Goal: Task Accomplishment & Management: Manage account settings

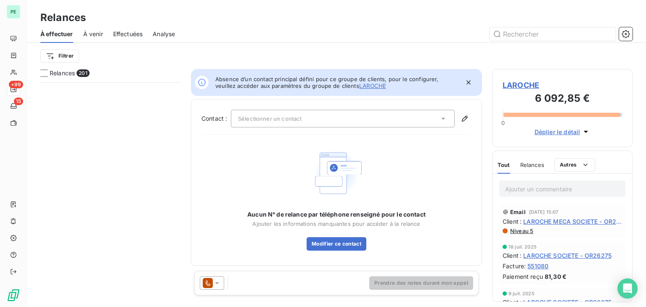
scroll to position [218, 134]
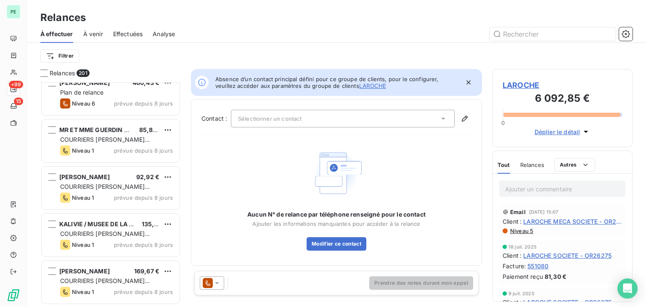
click at [490, 16] on div "Relances" at bounding box center [336, 17] width 619 height 15
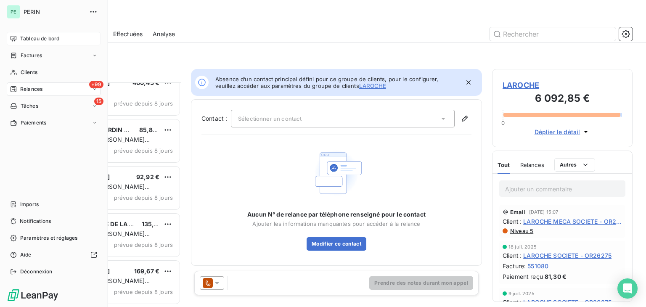
click at [25, 38] on span "Tableau de bord" at bounding box center [39, 39] width 39 height 8
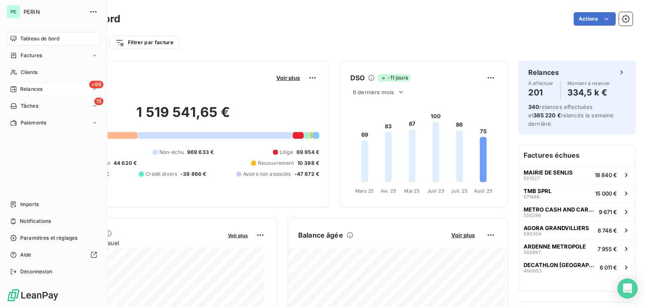
click at [24, 88] on span "Relances" at bounding box center [31, 89] width 22 height 8
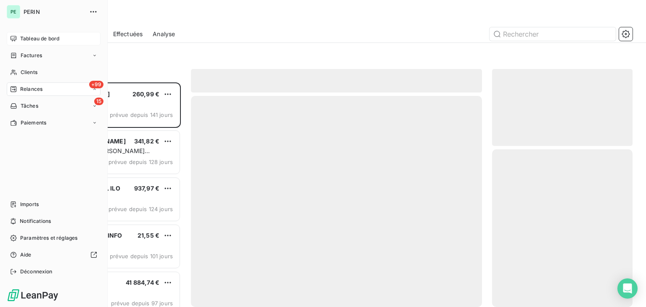
scroll to position [218, 134]
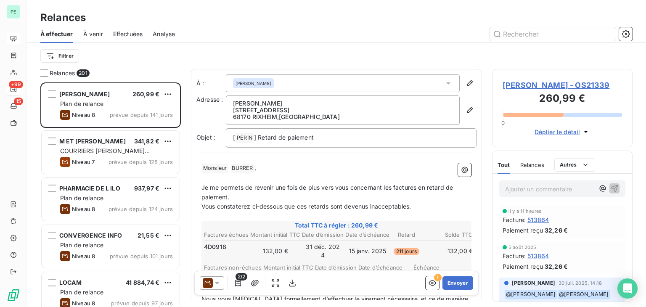
click at [135, 32] on span "Effectuées" at bounding box center [128, 34] width 30 height 8
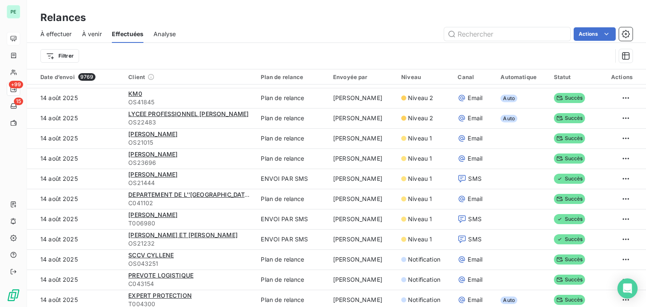
scroll to position [968, 0]
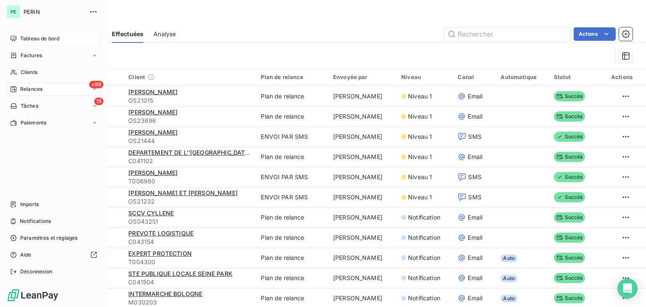
click at [32, 89] on span "Relances" at bounding box center [31, 89] width 22 height 8
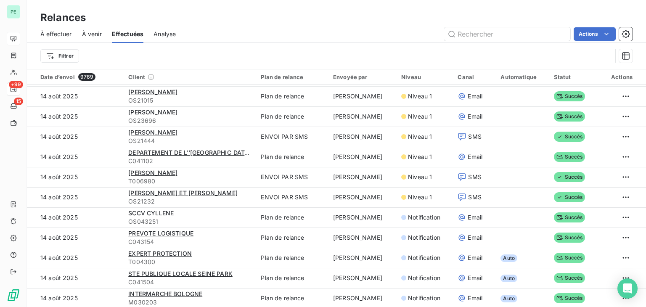
click at [69, 35] on span "À effectuer" at bounding box center [56, 34] width 32 height 8
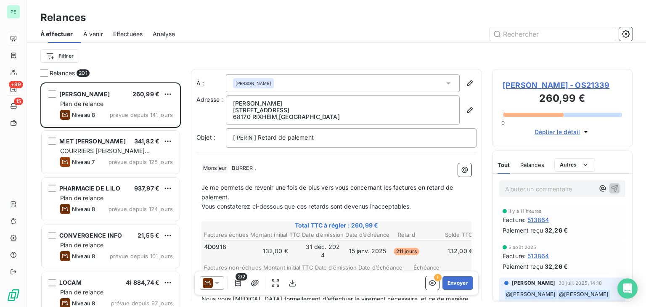
scroll to position [218, 134]
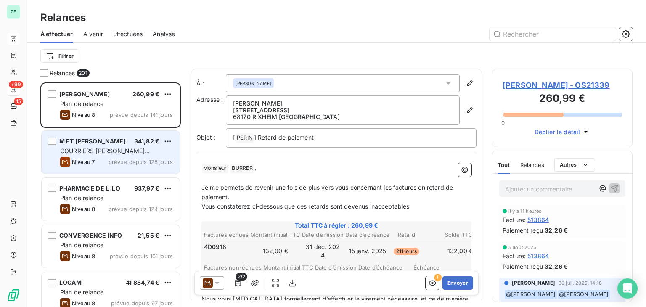
click at [117, 157] on div "Niveau 7 prévue depuis 128 jours" at bounding box center [116, 162] width 113 height 10
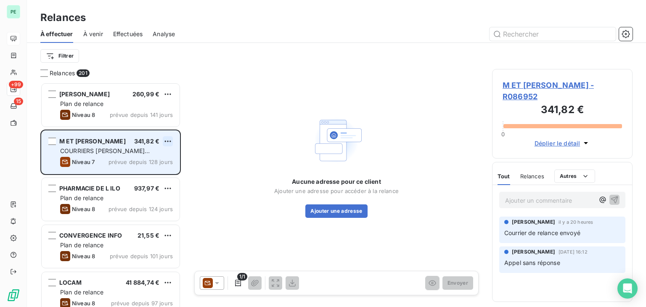
click at [171, 141] on html "PE +99 15 Relances À effectuer À venir Effectuées Analyse Filtrer Relances 201 …" at bounding box center [323, 153] width 646 height 307
click at [163, 152] on div "Replanifier cette action" at bounding box center [131, 157] width 75 height 13
select select "7"
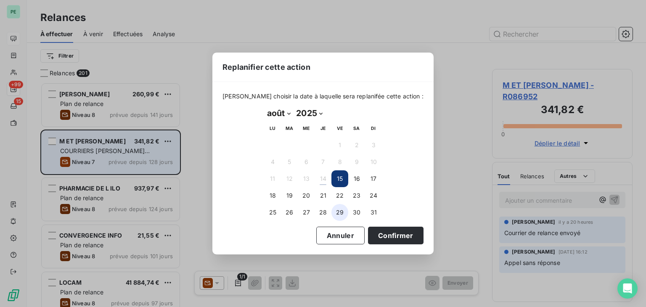
click at [338, 211] on button "29" at bounding box center [339, 212] width 17 height 17
click at [391, 243] on button "Confirmer" at bounding box center [396, 236] width 56 height 18
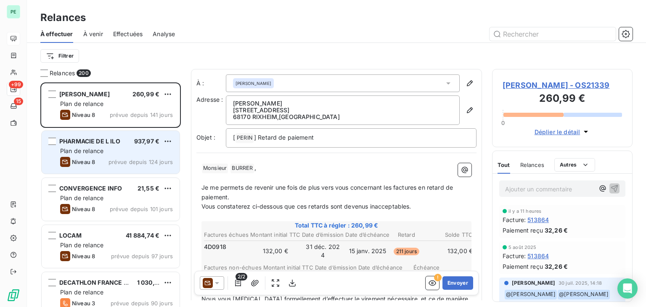
click at [114, 157] on div "Niveau 8 prévue depuis 124 jours" at bounding box center [116, 162] width 113 height 10
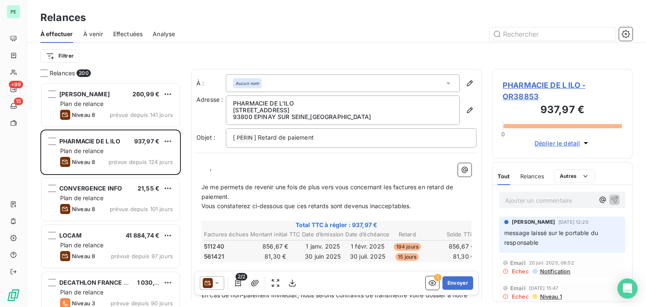
click at [563, 80] on span "PHARMACIE DE L ILO - OR38853" at bounding box center [562, 91] width 119 height 23
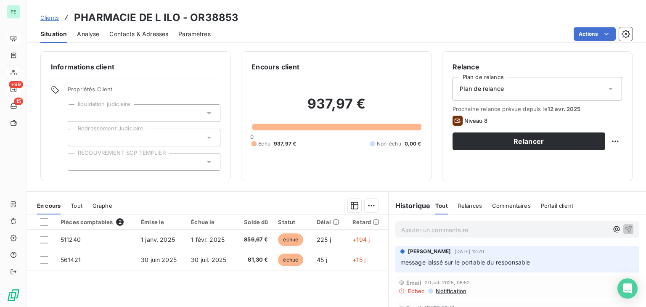
click at [500, 76] on div "Relance Plan de relance Plan de relance Prochaine relance prévue depuis le 12 a…" at bounding box center [538, 116] width 170 height 109
click at [501, 82] on div "Plan de relance" at bounding box center [538, 89] width 170 height 24
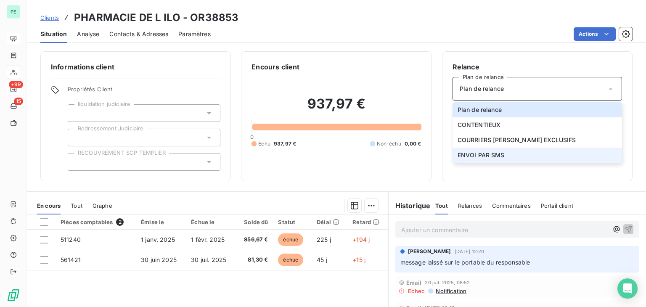
click at [499, 155] on span "ENVOI PAR SMS" at bounding box center [481, 155] width 47 height 8
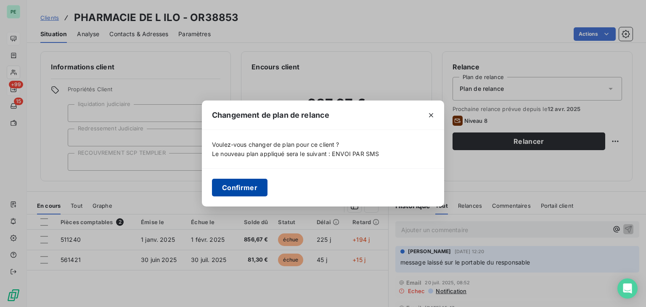
click at [236, 184] on button "Confirmer" at bounding box center [240, 188] width 56 height 18
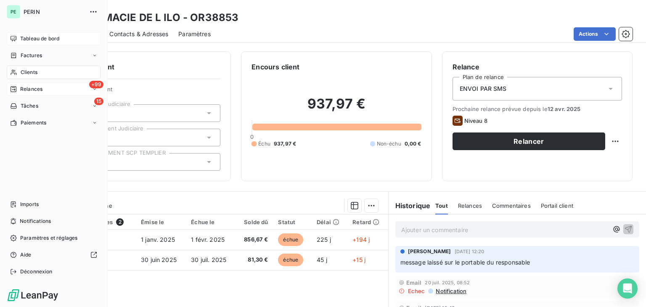
click at [52, 85] on div "+99 Relances" at bounding box center [54, 88] width 94 height 13
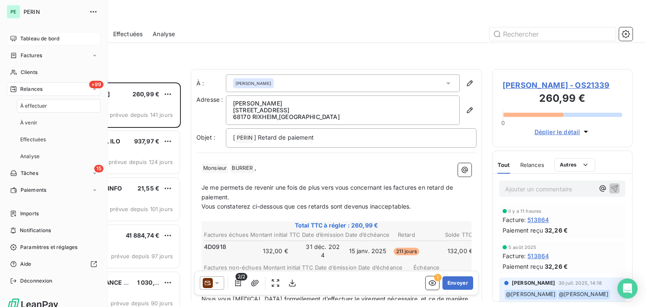
scroll to position [218, 134]
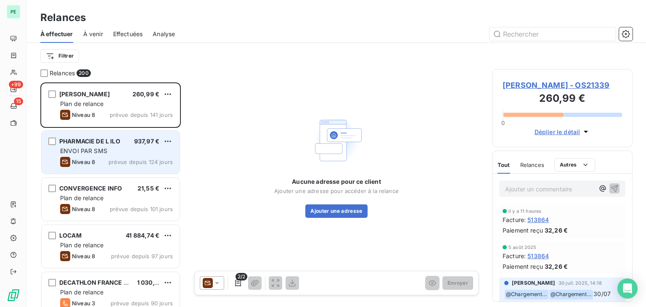
scroll to position [218, 134]
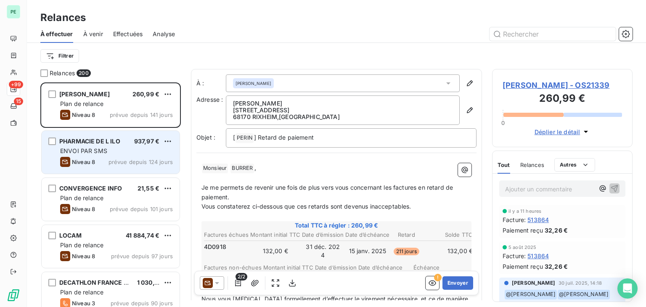
click at [129, 154] on div "ENVOI PAR SMS" at bounding box center [116, 151] width 113 height 8
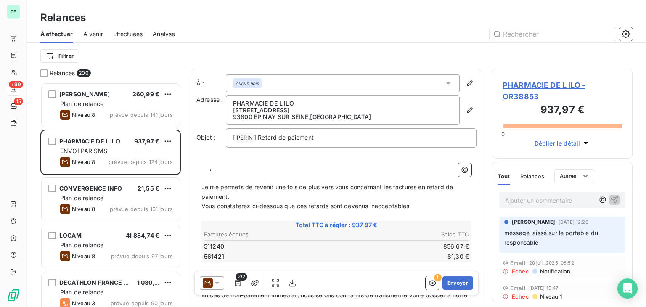
click at [213, 281] on icon at bounding box center [217, 283] width 8 height 8
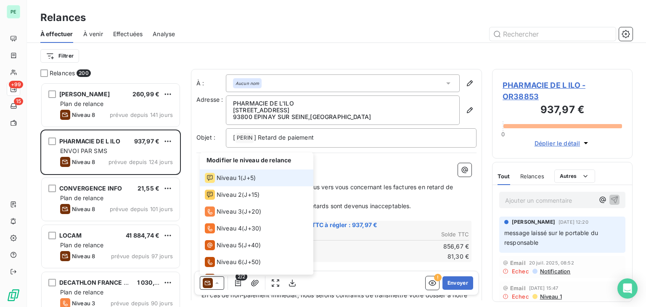
click at [244, 180] on span "J+5 )" at bounding box center [249, 178] width 13 height 8
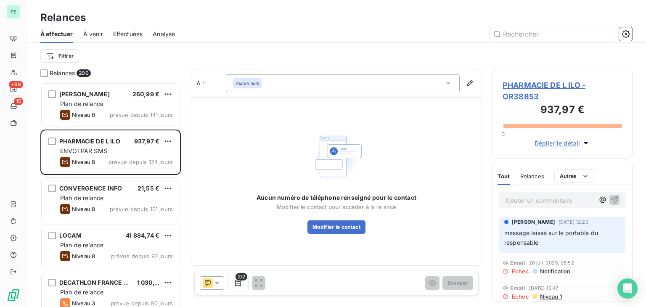
click at [450, 80] on icon at bounding box center [448, 83] width 8 height 8
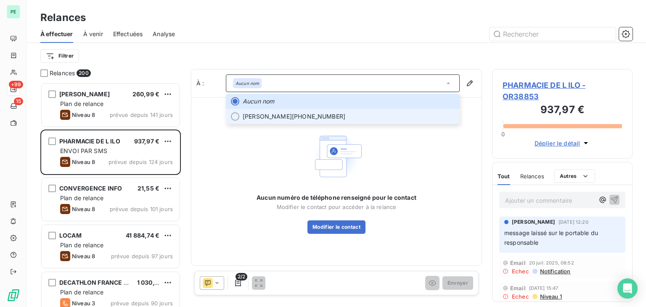
click at [291, 122] on li "Benjamin tadjine 06.49.46.88.07" at bounding box center [343, 116] width 234 height 15
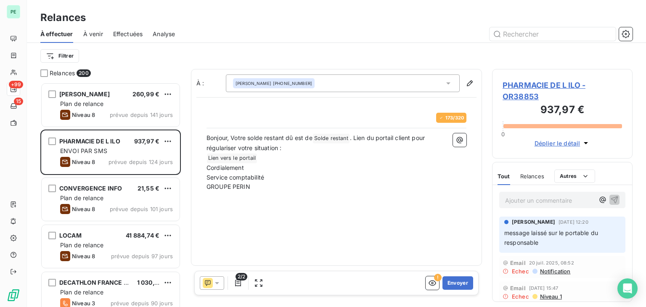
scroll to position [218, 134]
click at [466, 279] on button "Envoyer" at bounding box center [458, 282] width 31 height 13
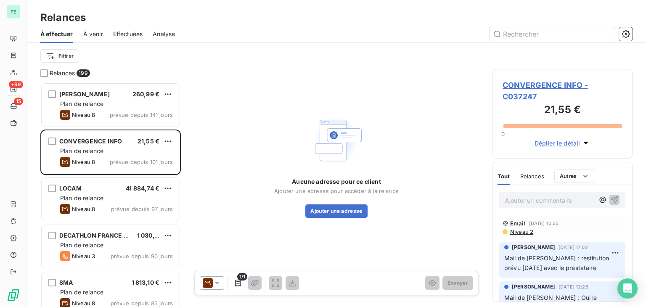
click at [220, 285] on icon at bounding box center [217, 283] width 8 height 8
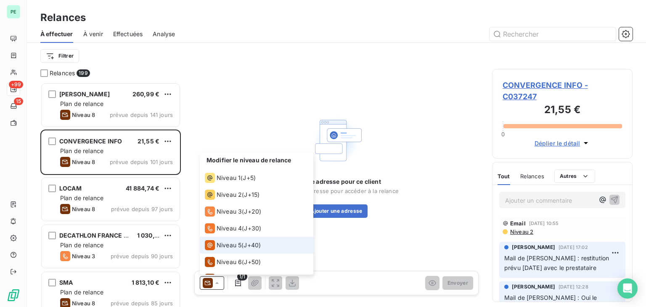
scroll to position [29, 0]
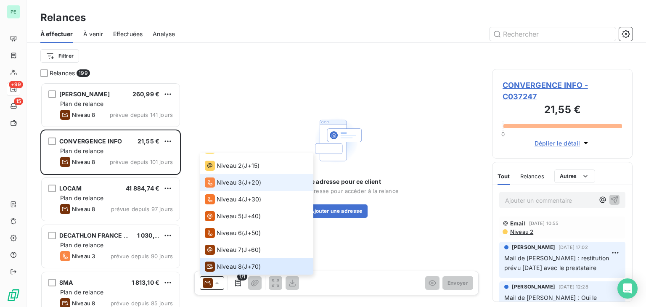
click at [242, 183] on div "Niveau 3 ( J+20 )" at bounding box center [233, 183] width 56 height 10
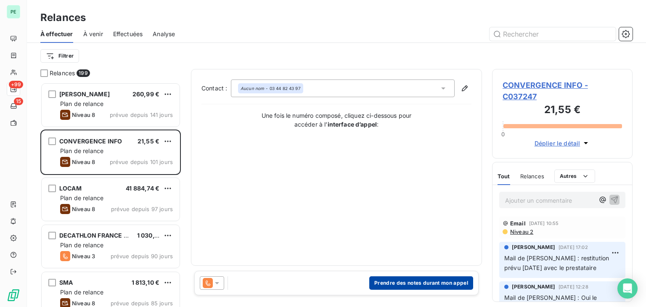
click at [455, 285] on button "Prendre des notes durant mon appel" at bounding box center [421, 282] width 104 height 13
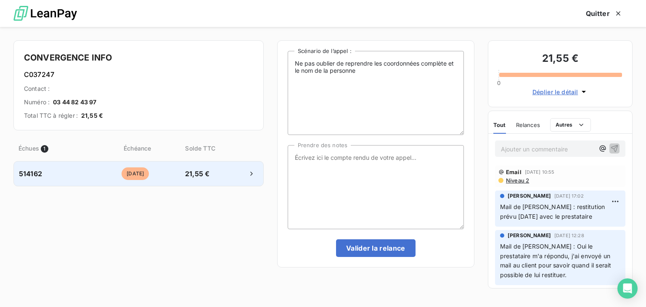
click at [205, 180] on div "514162 il y a 172 jours 21,55 €" at bounding box center [138, 173] width 250 height 25
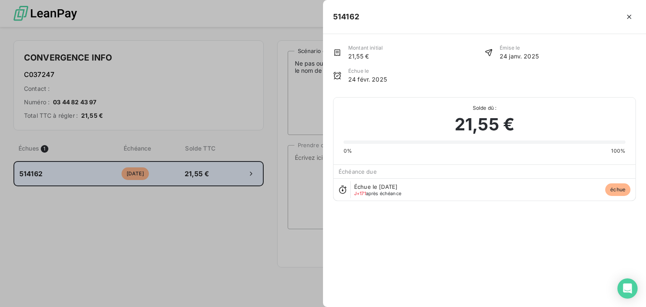
click at [205, 180] on div at bounding box center [323, 153] width 646 height 307
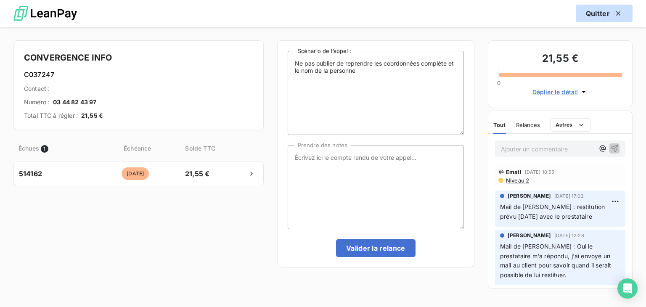
click at [621, 13] on icon "button" at bounding box center [618, 13] width 8 height 8
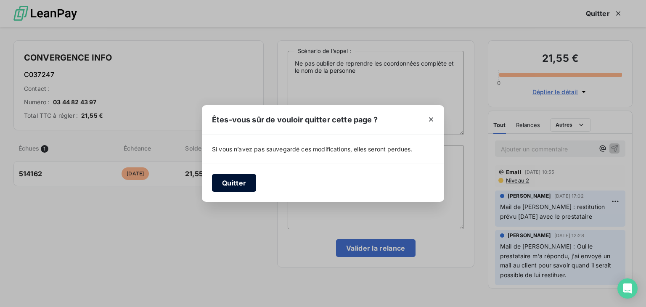
click at [232, 181] on button "Quitter" at bounding box center [234, 183] width 44 height 18
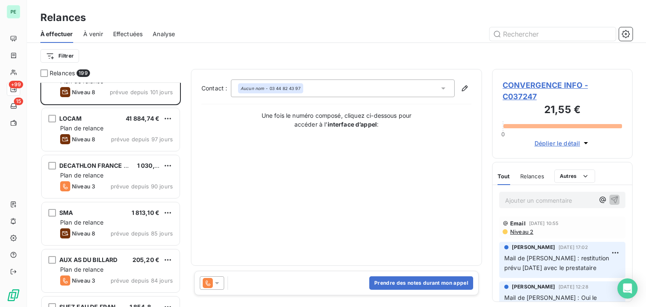
scroll to position [84, 0]
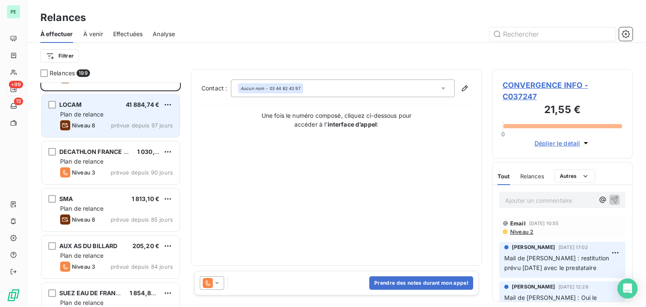
click at [124, 123] on span "prévue depuis 97 jours" at bounding box center [142, 125] width 62 height 7
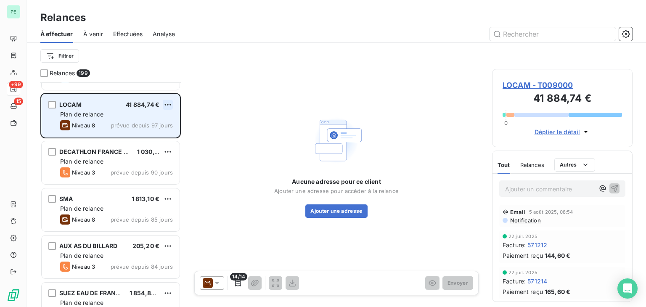
click at [165, 104] on html "PE +99 15 Relances À effectuer À venir Effectuées Analyse Filtrer Relances 199 …" at bounding box center [323, 153] width 646 height 307
click at [156, 122] on div "Replanifier cette action" at bounding box center [131, 121] width 75 height 13
select select "7"
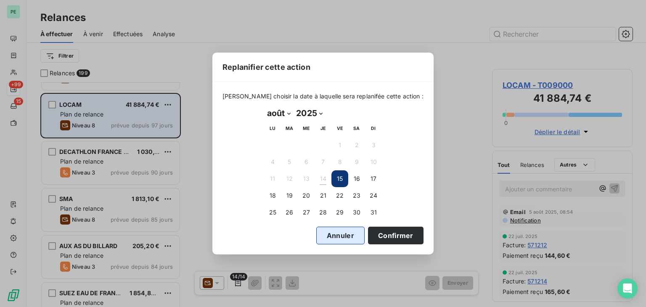
click at [316, 232] on button "Annuler" at bounding box center [340, 236] width 48 height 18
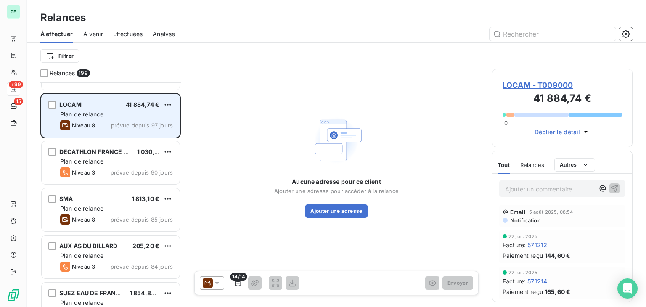
click at [205, 276] on div at bounding box center [212, 282] width 24 height 13
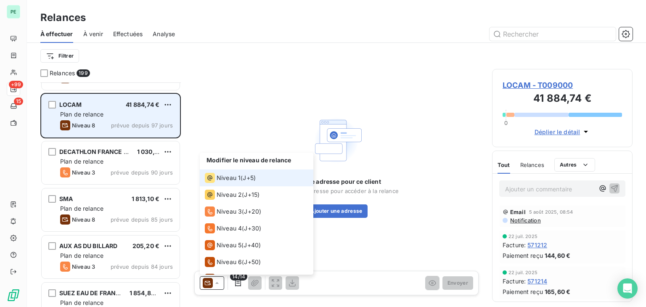
click at [224, 170] on li "Niveau 1 ( J+5 )" at bounding box center [257, 178] width 114 height 17
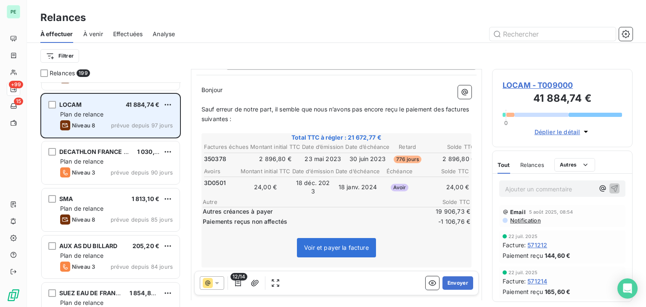
scroll to position [84, 0]
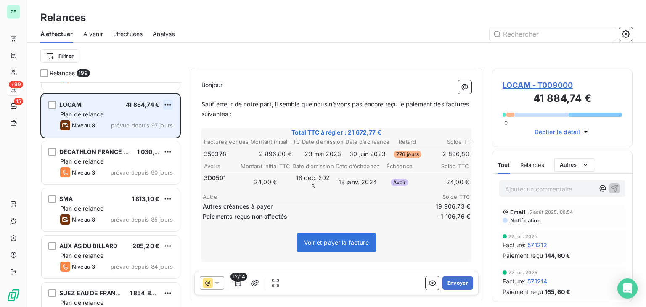
click at [172, 104] on html "PE +99 15 Relances À effectuer À venir Effectuées Analyse Filtrer Relances 199 …" at bounding box center [323, 153] width 646 height 307
click at [163, 116] on div "Replanifier cette action" at bounding box center [131, 121] width 75 height 13
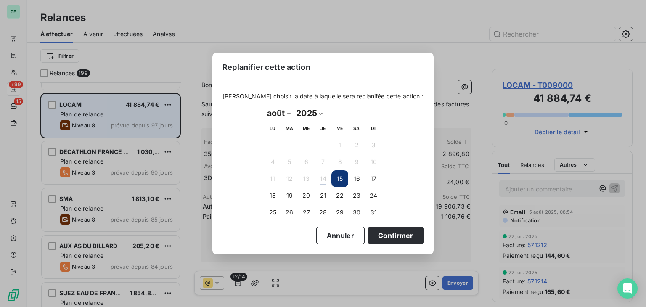
click at [281, 111] on select "janvier février mars avril mai juin juillet août septembre octobre novembre déc…" at bounding box center [278, 112] width 29 height 13
select select "8"
click at [264, 106] on select "janvier février mars avril mai juin juillet août septembre octobre novembre déc…" at bounding box center [278, 112] width 29 height 13
click at [314, 148] on td "3" at bounding box center [306, 145] width 17 height 17
click at [305, 143] on button "3" at bounding box center [306, 145] width 17 height 17
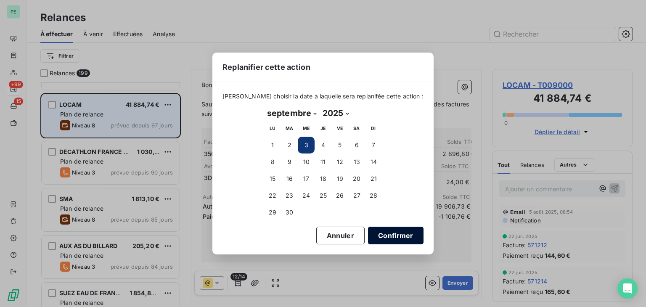
click at [373, 228] on button "Confirmer" at bounding box center [396, 236] width 56 height 18
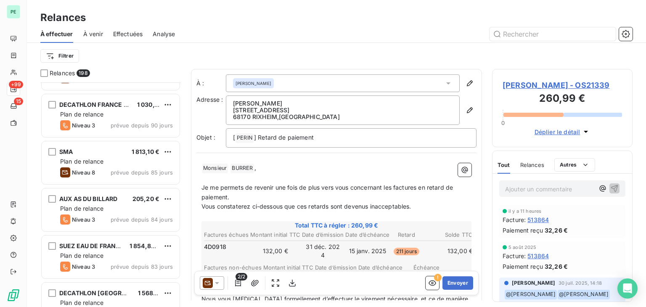
click at [122, 124] on span "prévue depuis 90 jours" at bounding box center [142, 125] width 62 height 7
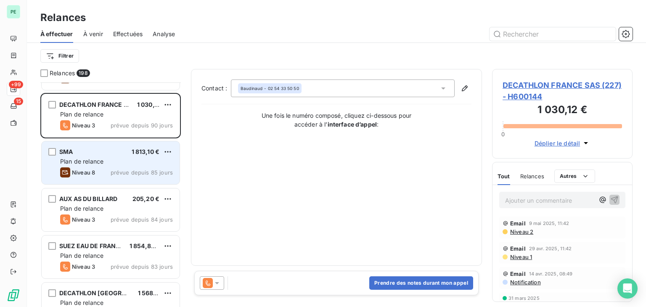
click at [126, 152] on div "SMA 1 813,10 €" at bounding box center [116, 152] width 113 height 8
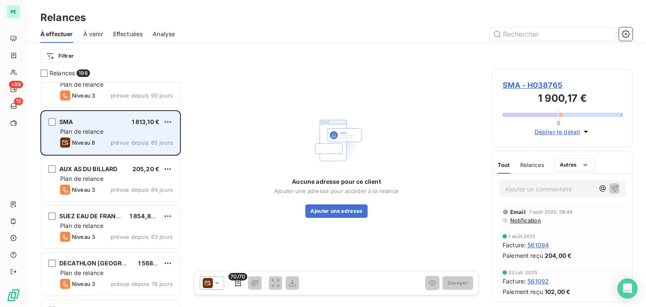
scroll to position [126, 0]
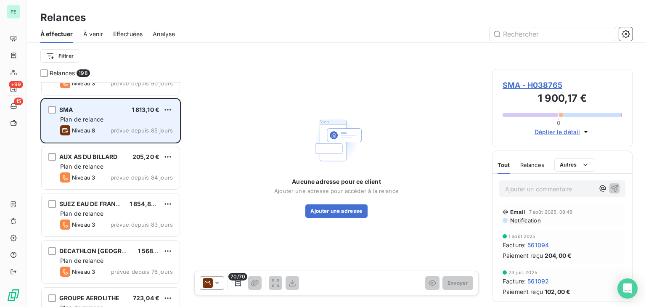
click at [125, 149] on div "AUX AS DU BILLARD 205,20 € Plan de relance Niveau 3 prévue depuis 84 jours" at bounding box center [111, 167] width 138 height 43
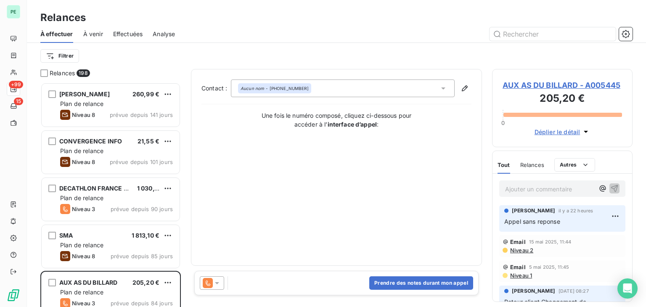
click at [551, 84] on span "AUX AS DU BILLARD - A005445" at bounding box center [562, 85] width 119 height 11
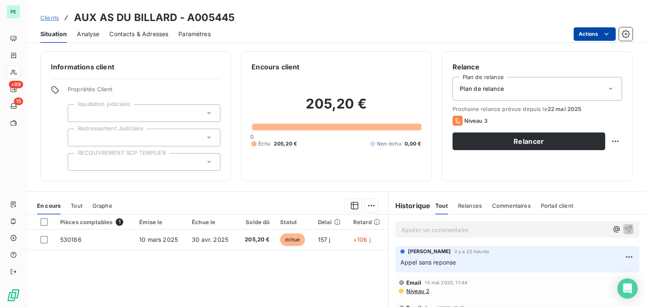
click at [582, 36] on html "PE +99 15 Clients AUX AS DU BILLARD - A005445 Situation Analyse Contacts & Adre…" at bounding box center [323, 153] width 646 height 307
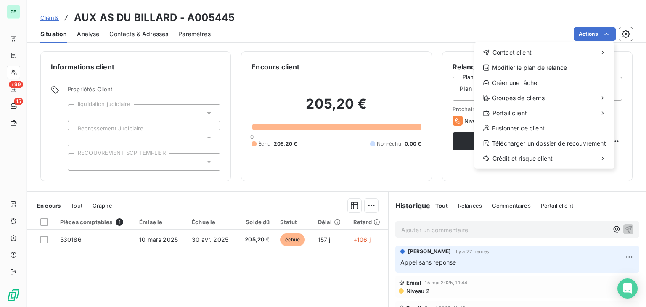
click at [346, 10] on html "PE +99 15 Clients AUX AS DU BILLARD - A005445 Situation Analyse Contacts & Adre…" at bounding box center [323, 153] width 646 height 307
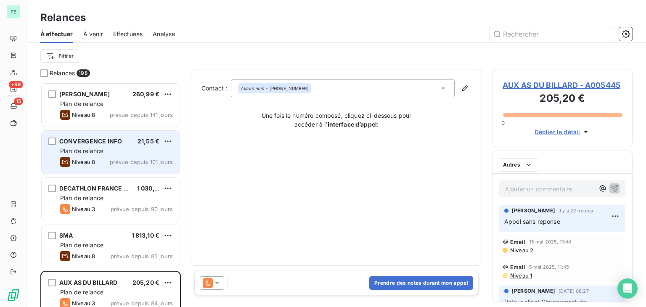
scroll to position [218, 134]
click at [140, 164] on span "prévue depuis 101 jours" at bounding box center [141, 162] width 63 height 7
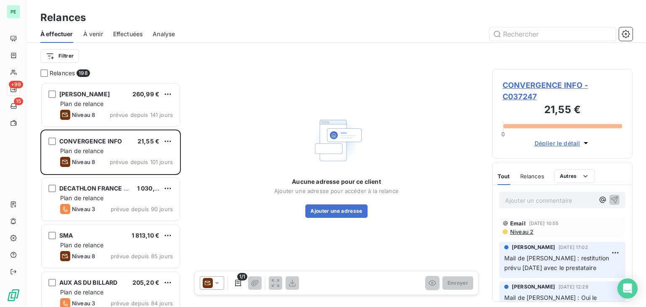
click at [218, 282] on icon at bounding box center [217, 283] width 4 height 2
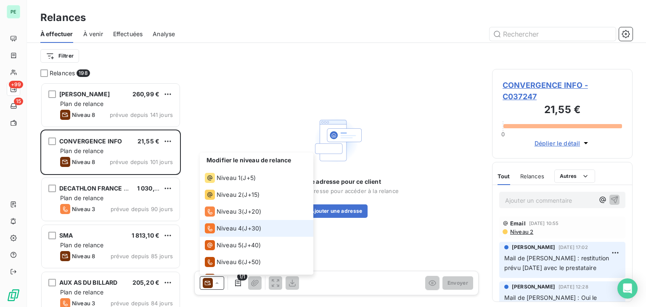
scroll to position [29, 0]
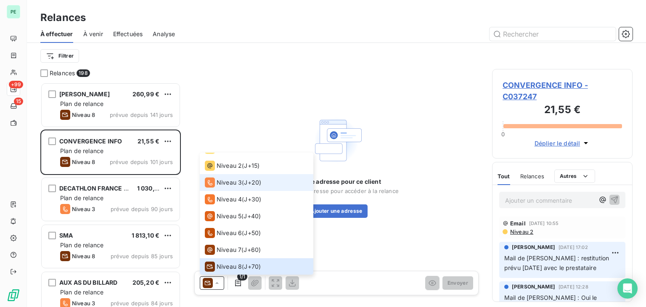
click at [248, 186] on span "J+20 )" at bounding box center [252, 182] width 17 height 8
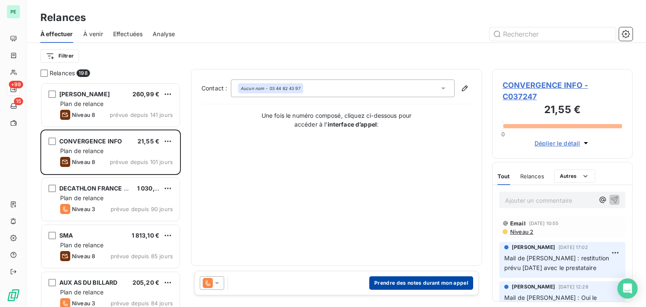
click at [423, 276] on button "Prendre des notes durant mon appel" at bounding box center [421, 282] width 104 height 13
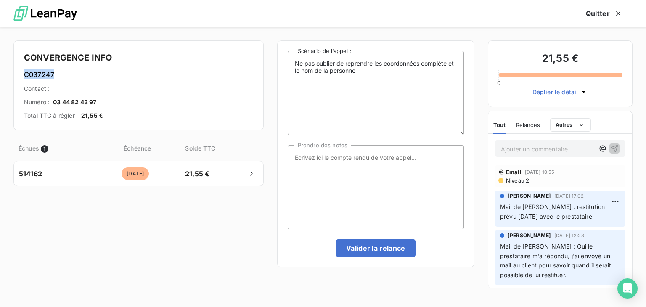
drag, startPoint x: 53, startPoint y: 74, endPoint x: 25, endPoint y: 74, distance: 28.2
click at [25, 74] on h6 "C037247" at bounding box center [138, 74] width 229 height 10
copy h6 "C037247"
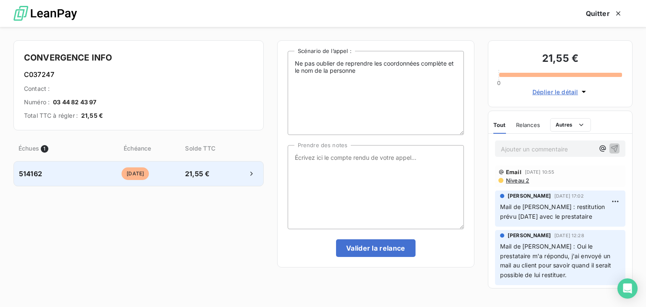
click at [208, 172] on span "21,55 €" at bounding box center [197, 174] width 44 height 10
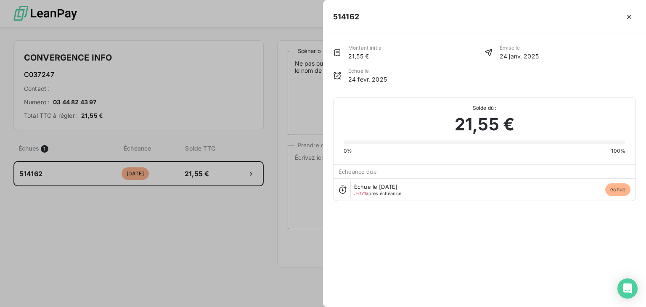
click at [220, 236] on div at bounding box center [323, 153] width 646 height 307
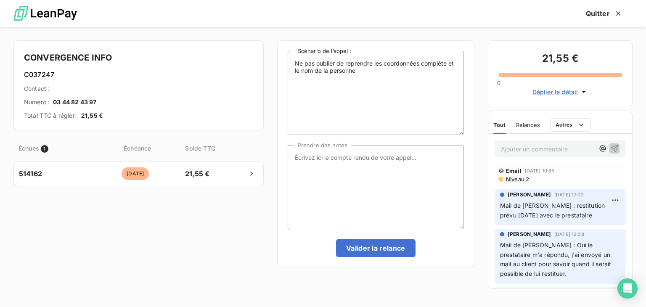
scroll to position [0, 0]
click at [375, 165] on textarea "Prendre des notes" at bounding box center [376, 187] width 176 height 84
click at [351, 173] on textarea "Prendre des notes" at bounding box center [376, 187] width 176 height 84
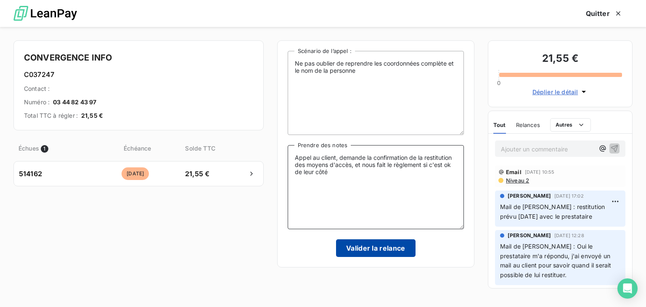
type textarea "Appel au client, demande la confirmation de la restitution des moyens d'accès, …"
click at [392, 250] on button "Valider la relance" at bounding box center [376, 248] width 80 height 18
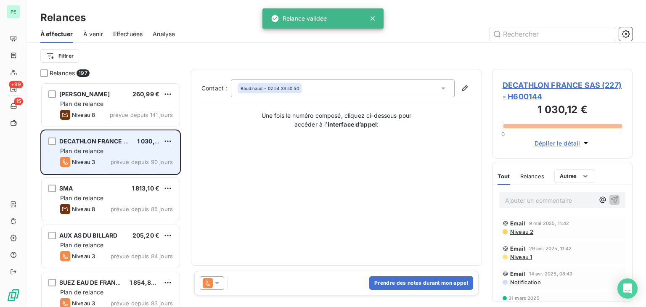
click at [123, 151] on div "Plan de relance" at bounding box center [116, 151] width 113 height 8
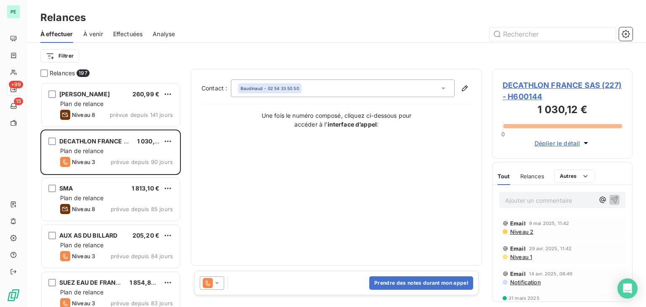
click at [552, 85] on span "DECATHLON FRANCE SAS (227) - H600144" at bounding box center [562, 91] width 119 height 23
click at [421, 284] on button "Prendre des notes durant mon appel" at bounding box center [421, 282] width 104 height 13
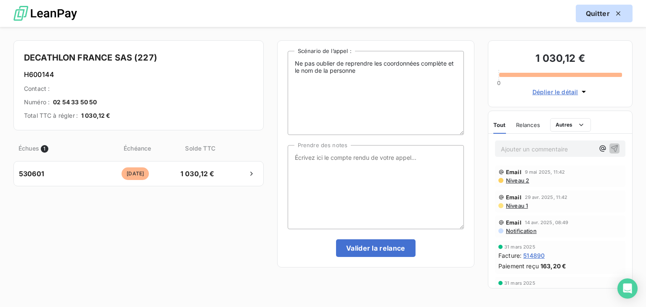
click at [598, 12] on button "Quitter" at bounding box center [604, 14] width 57 height 18
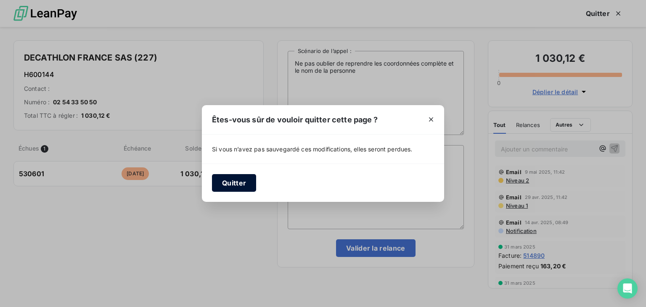
click at [227, 185] on button "Quitter" at bounding box center [234, 183] width 44 height 18
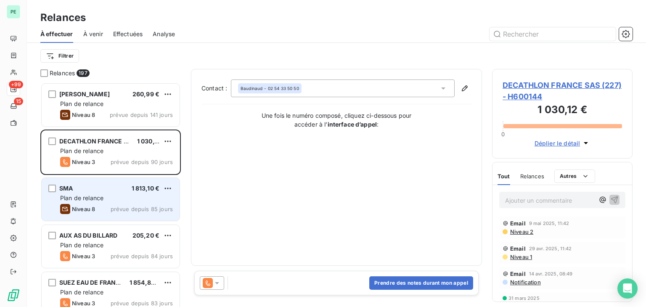
click at [98, 199] on span "Plan de relance" at bounding box center [81, 197] width 43 height 7
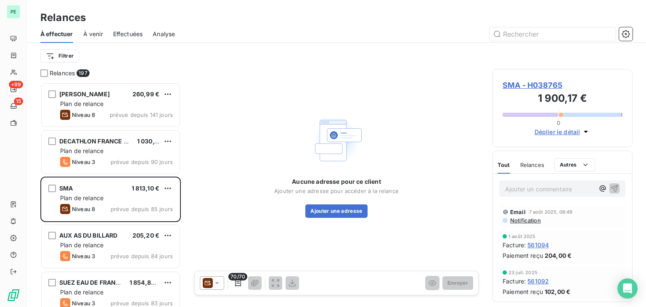
click at [537, 164] on span "Relances" at bounding box center [532, 165] width 24 height 7
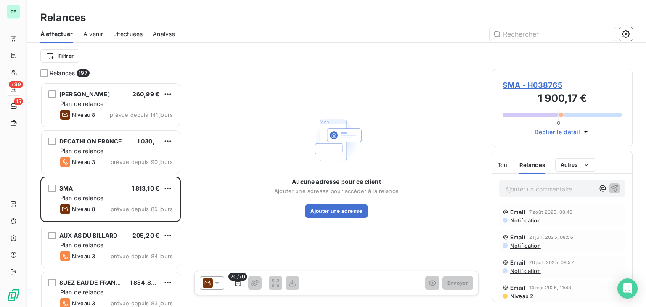
click at [202, 285] on div at bounding box center [212, 282] width 24 height 13
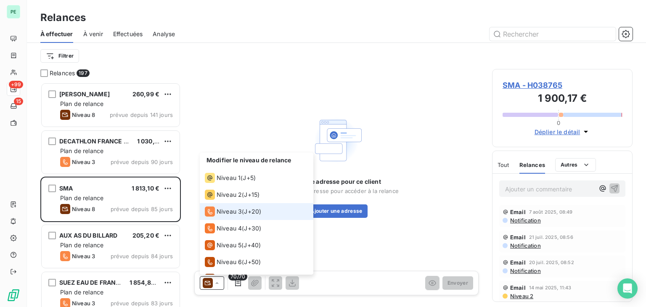
click at [225, 217] on li "Niveau 3 ( J+20 )" at bounding box center [257, 211] width 114 height 17
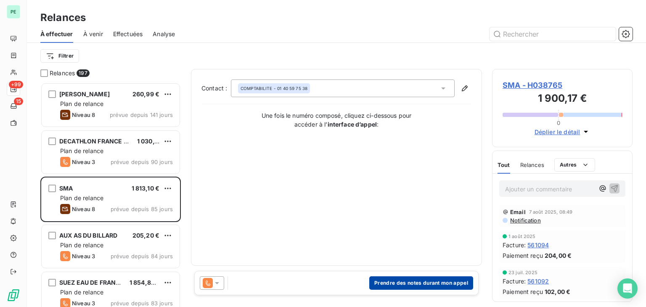
click at [455, 284] on button "Prendre des notes durant mon appel" at bounding box center [421, 282] width 104 height 13
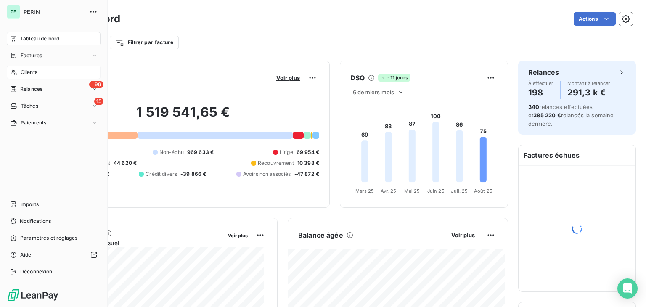
click at [19, 71] on div "Clients" at bounding box center [54, 72] width 94 height 13
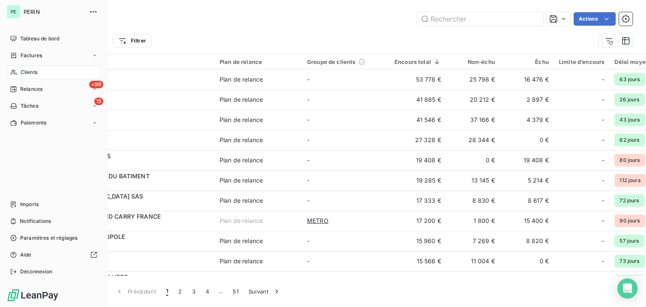
click at [27, 97] on nav "Tableau de bord Factures Clients +99 Relances 15 Tâches Paiements" at bounding box center [54, 81] width 94 height 98
click at [27, 87] on span "Relances" at bounding box center [31, 89] width 22 height 8
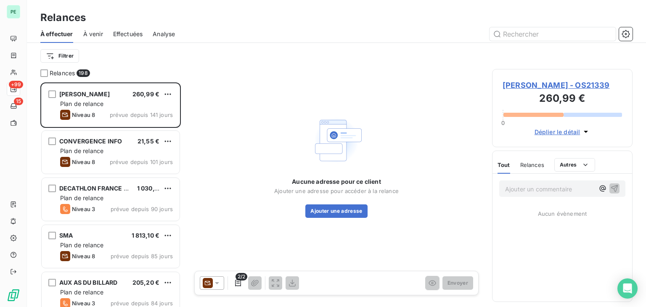
scroll to position [218, 134]
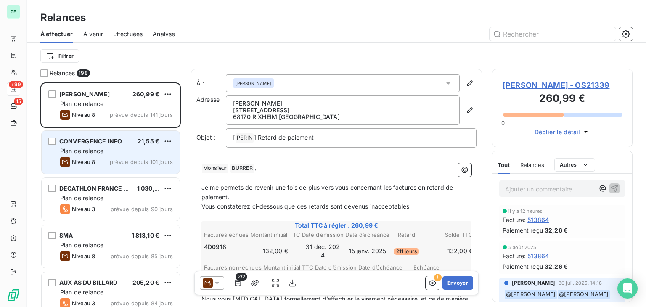
click at [148, 151] on div "Plan de relance" at bounding box center [116, 151] width 113 height 8
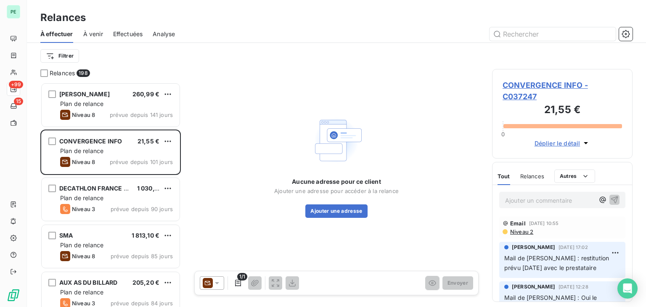
click at [515, 85] on span "CONVERGENCE INFO - C037247" at bounding box center [562, 91] width 119 height 23
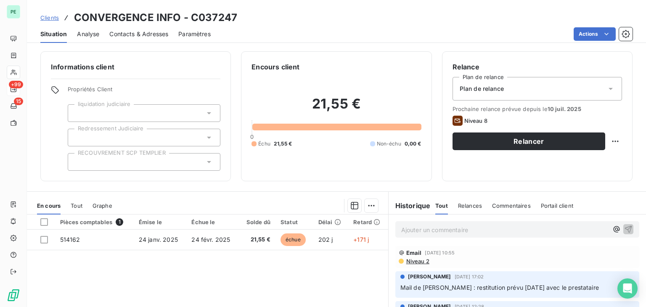
click at [134, 32] on span "Contacts & Adresses" at bounding box center [138, 34] width 59 height 8
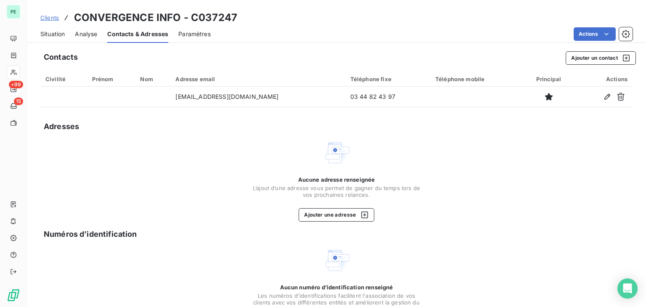
click at [52, 36] on span "Situation" at bounding box center [52, 34] width 24 height 8
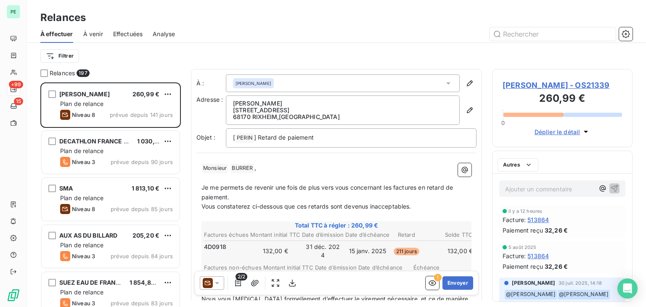
scroll to position [218, 134]
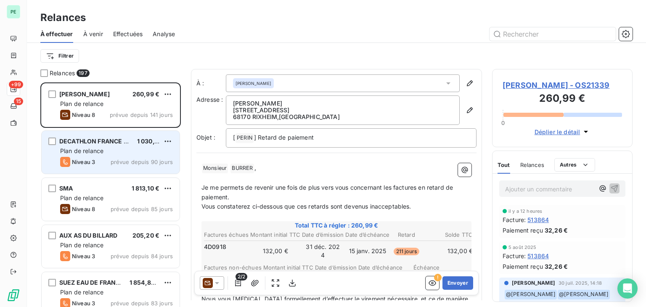
click at [95, 160] on div "Niveau 3 prévue depuis 90 jours" at bounding box center [116, 162] width 113 height 10
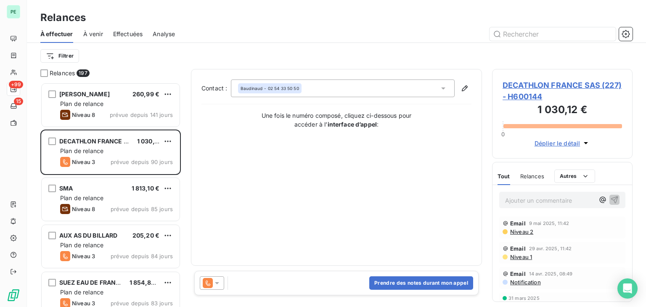
click at [588, 85] on span "DECATHLON FRANCE SAS (227) - H600144" at bounding box center [562, 91] width 119 height 23
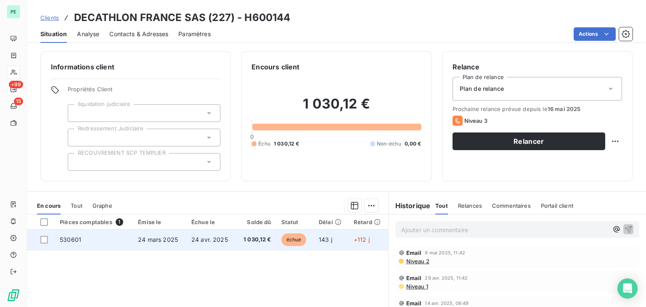
click at [259, 230] on td "1 030,12 €" at bounding box center [256, 240] width 40 height 20
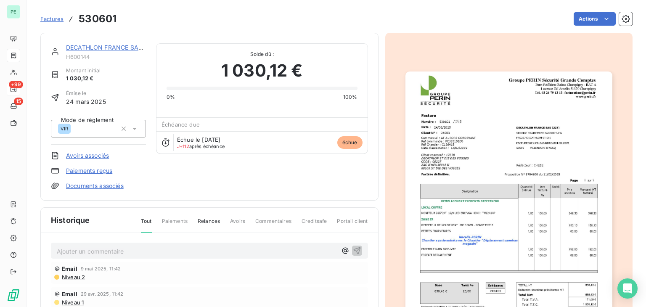
click at [505, 61] on button "button" at bounding box center [508, 217] width 217 height 317
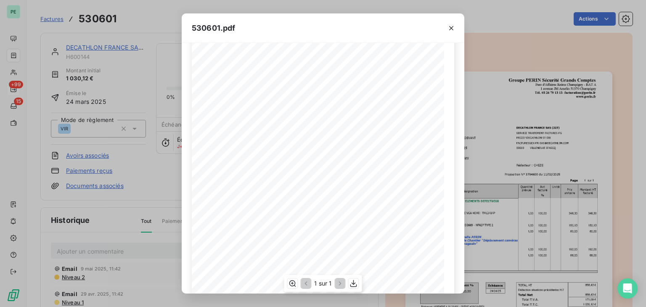
scroll to position [126, 0]
click at [454, 31] on icon "button" at bounding box center [451, 28] width 8 height 8
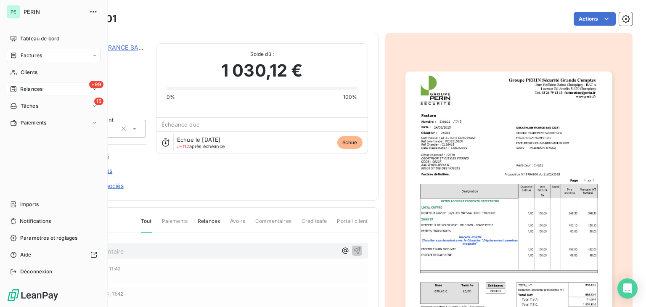
click at [36, 88] on span "Relances" at bounding box center [31, 89] width 22 height 8
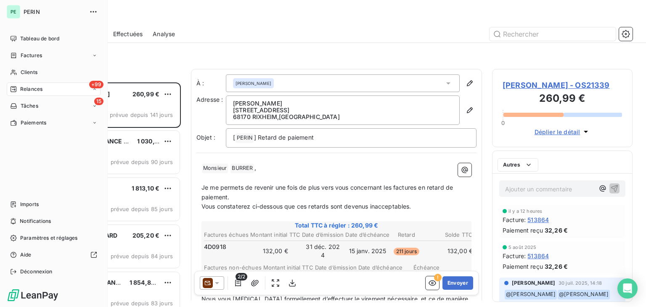
scroll to position [218, 134]
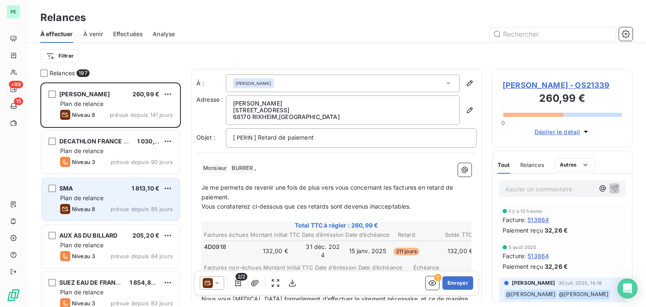
click at [97, 204] on div "Niveau 8 prévue depuis 85 jours" at bounding box center [116, 209] width 113 height 10
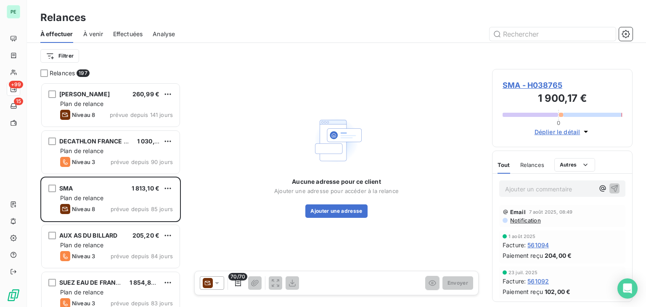
click at [531, 88] on span "SMA - H038765" at bounding box center [562, 85] width 119 height 11
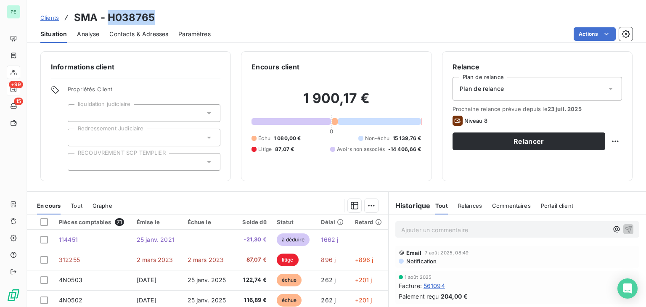
drag, startPoint x: 165, startPoint y: 18, endPoint x: 108, endPoint y: 19, distance: 57.2
click at [108, 19] on div "Clients SMA - H038765" at bounding box center [336, 17] width 619 height 15
copy h3 "H038765"
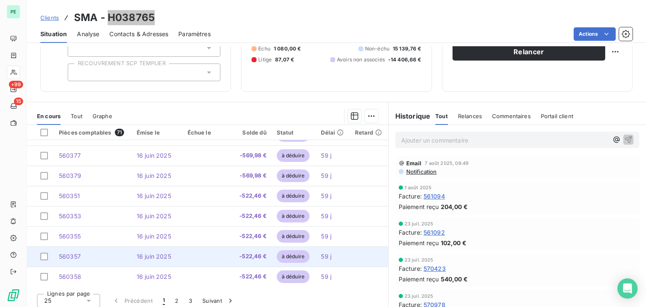
scroll to position [94, 0]
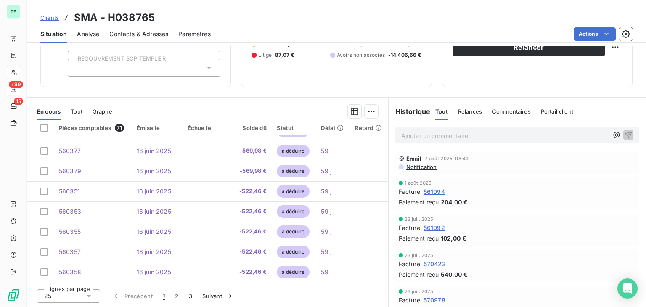
click at [91, 297] on icon at bounding box center [89, 296] width 8 height 8
click at [77, 278] on li "100" at bounding box center [68, 280] width 63 height 15
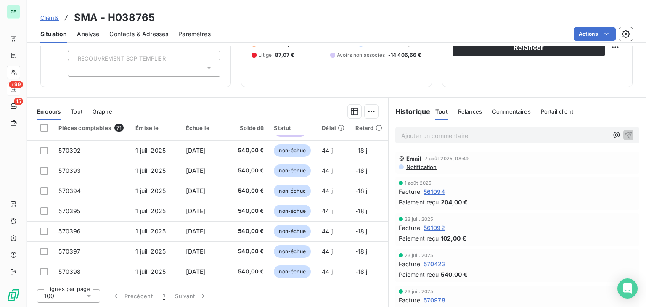
scroll to position [824, 0]
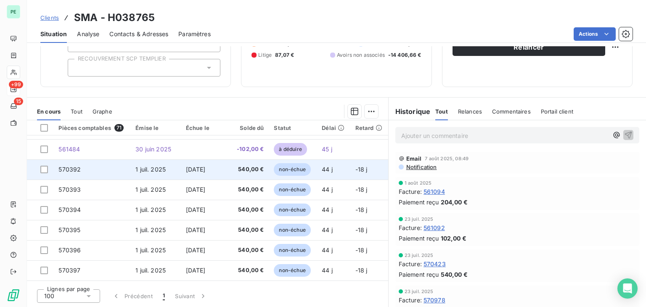
click at [92, 171] on td "570392" at bounding box center [91, 169] width 77 height 20
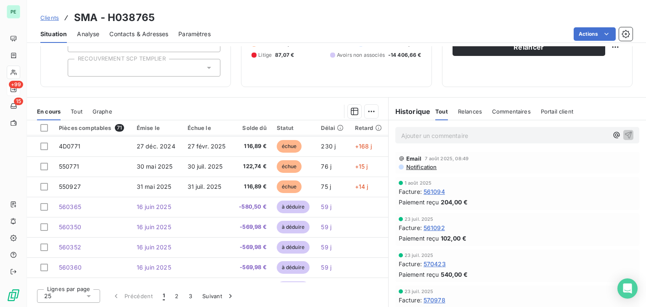
scroll to position [168, 0]
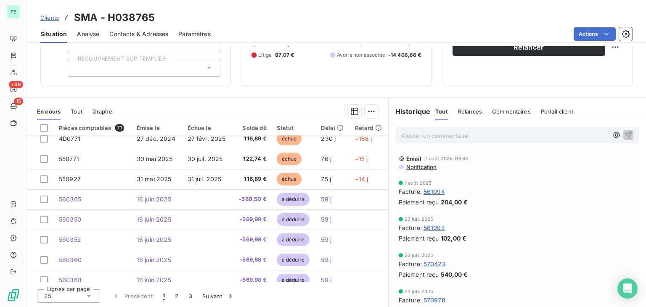
click at [91, 293] on icon at bounding box center [89, 296] width 8 height 8
click at [93, 279] on li "100" at bounding box center [68, 280] width 63 height 15
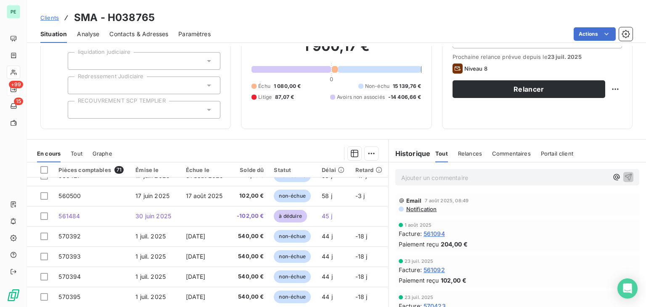
scroll to position [841, 0]
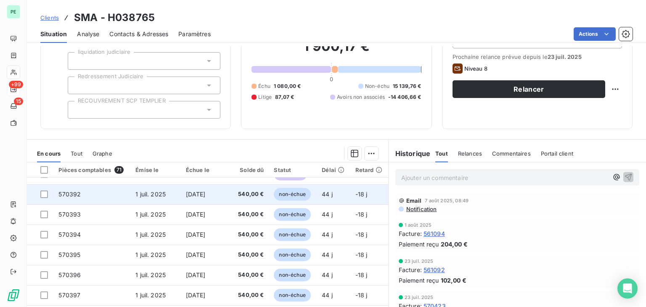
click at [231, 191] on td "540,00 €" at bounding box center [250, 194] width 38 height 20
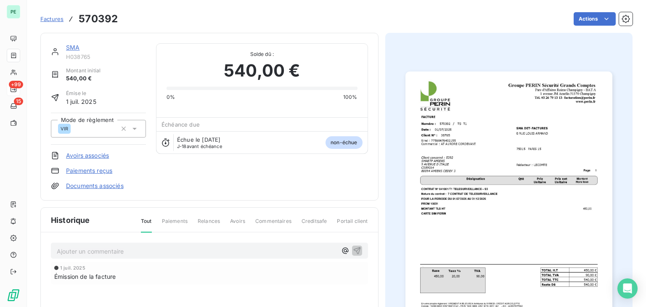
click at [463, 183] on img "button" at bounding box center [509, 218] width 207 height 292
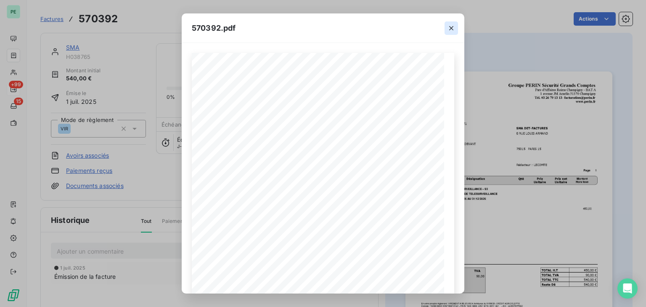
click at [450, 30] on icon "button" at bounding box center [451, 28] width 8 height 8
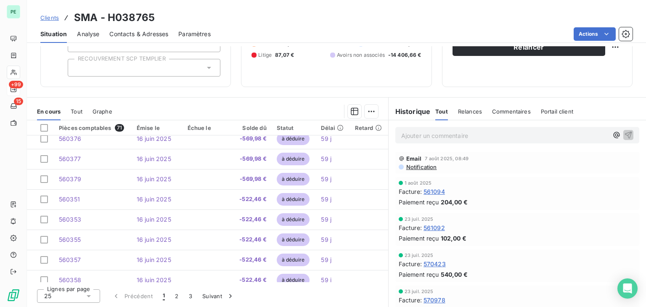
scroll to position [358, 0]
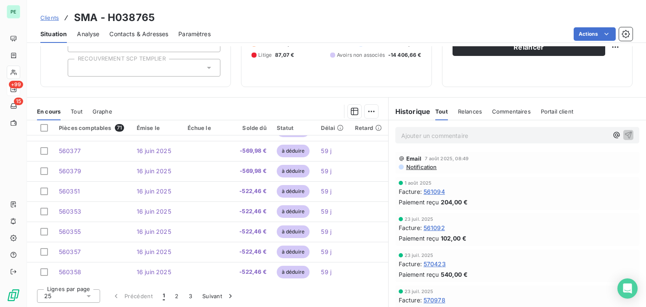
click at [44, 297] on span "25" at bounding box center [47, 296] width 7 height 8
click at [63, 276] on span "100" at bounding box center [59, 280] width 10 height 8
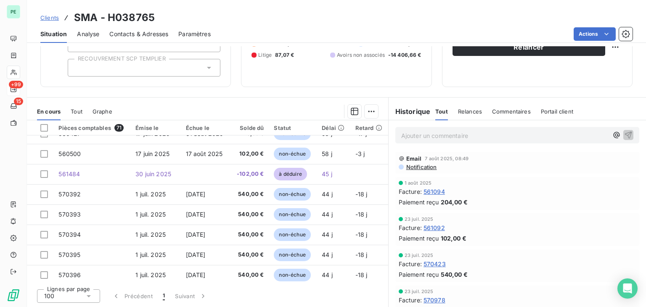
scroll to position [821, 0]
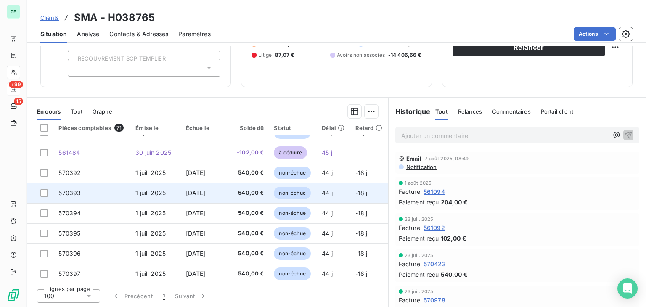
click at [96, 188] on td "570393" at bounding box center [91, 193] width 77 height 20
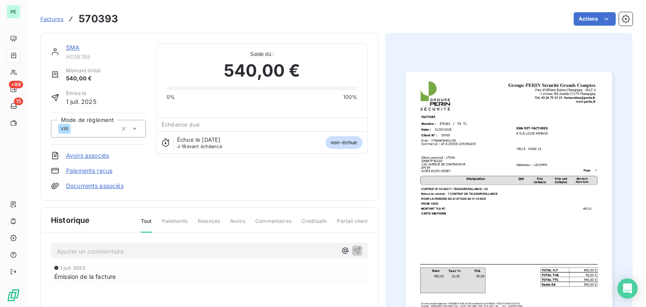
click at [77, 50] on link "SMA" at bounding box center [72, 47] width 13 height 7
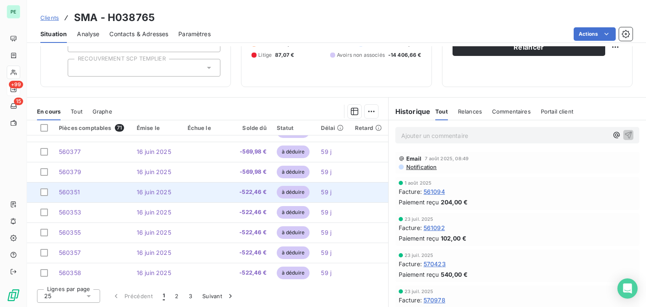
scroll to position [358, 0]
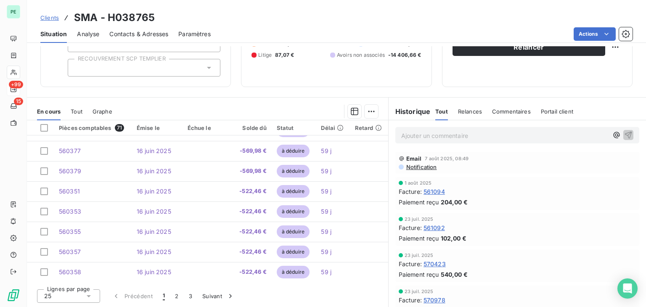
click at [85, 300] on icon at bounding box center [89, 296] width 8 height 8
click at [66, 275] on li "100" at bounding box center [68, 280] width 63 height 15
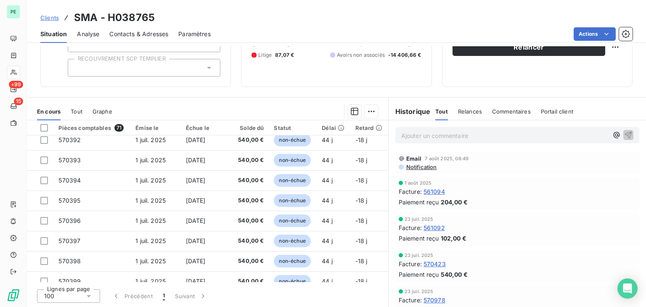
scroll to position [863, 0]
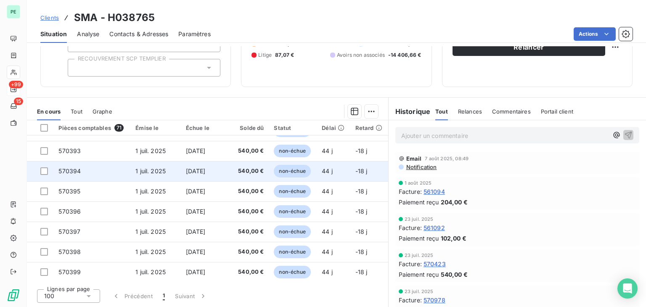
click at [118, 172] on td "570394" at bounding box center [91, 171] width 77 height 20
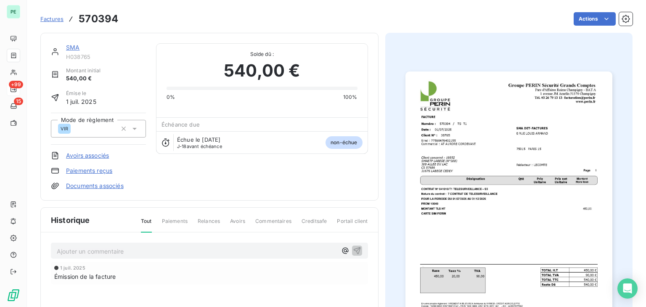
click at [74, 46] on link "SMA" at bounding box center [72, 47] width 13 height 7
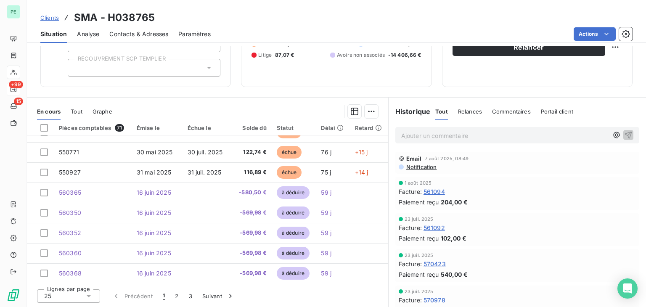
scroll to position [210, 0]
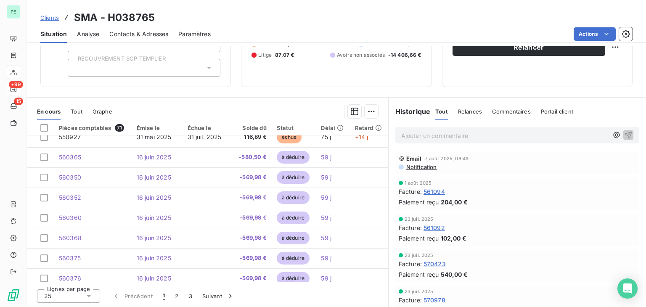
click at [89, 294] on icon at bounding box center [89, 296] width 8 height 8
click at [69, 278] on li "100" at bounding box center [68, 280] width 63 height 15
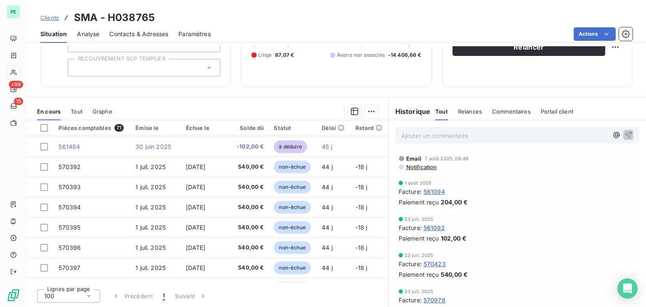
scroll to position [841, 0]
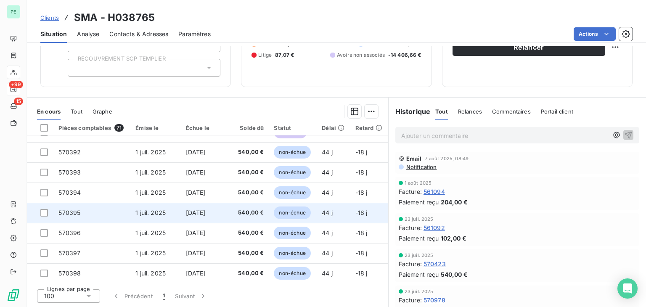
click at [110, 207] on td "570395" at bounding box center [91, 213] width 77 height 20
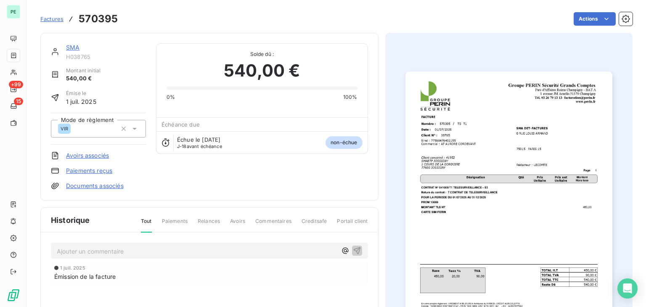
click at [75, 42] on div "SMA H038765 Montant initial 540,00 € Émise le 1 juil. 2025 Mode de règlement VI…" at bounding box center [209, 117] width 338 height 168
click at [75, 48] on link "SMA" at bounding box center [72, 47] width 13 height 7
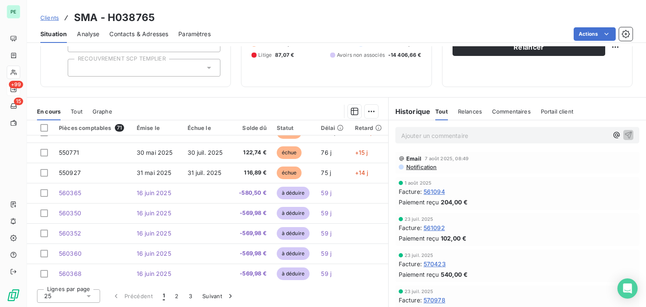
scroll to position [210, 0]
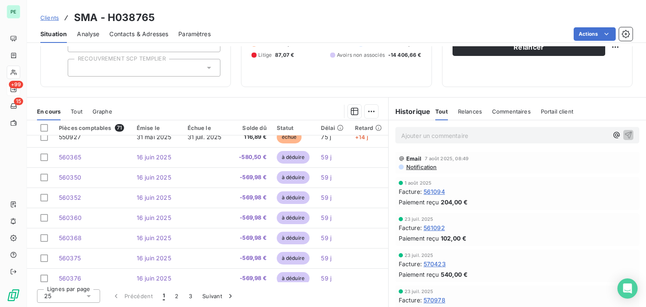
click at [97, 295] on div "25" at bounding box center [68, 295] width 63 height 13
click at [78, 284] on li "100" at bounding box center [68, 280] width 63 height 15
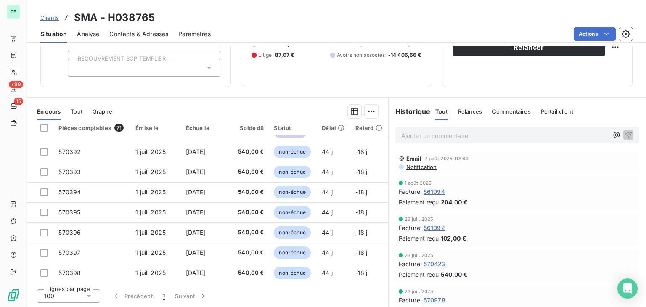
scroll to position [841, 0]
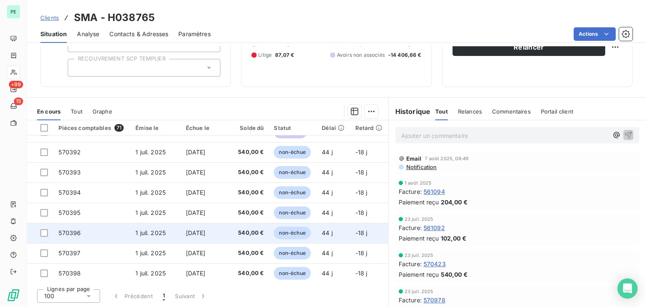
click at [114, 236] on td "570396" at bounding box center [91, 233] width 77 height 20
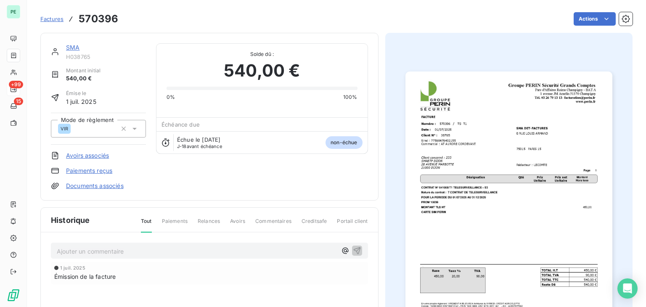
click at [74, 47] on link "SMA" at bounding box center [72, 47] width 13 height 7
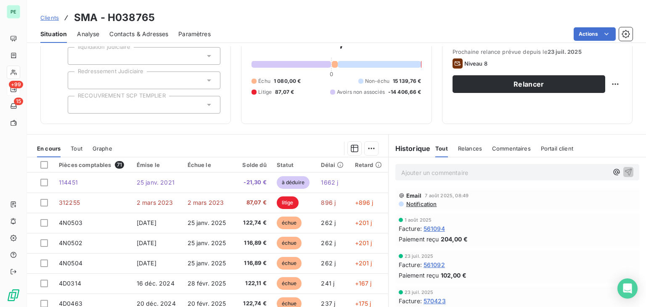
scroll to position [84, 0]
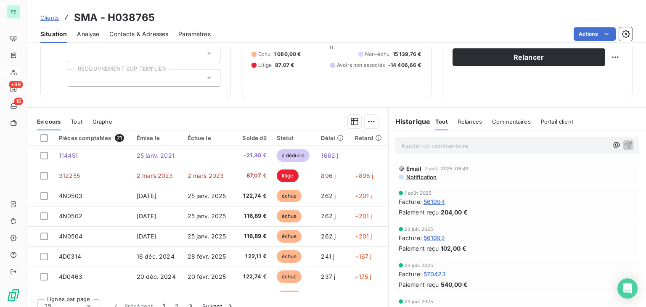
click at [85, 300] on div "25" at bounding box center [68, 306] width 63 height 13
click at [85, 286] on li "100" at bounding box center [68, 290] width 63 height 15
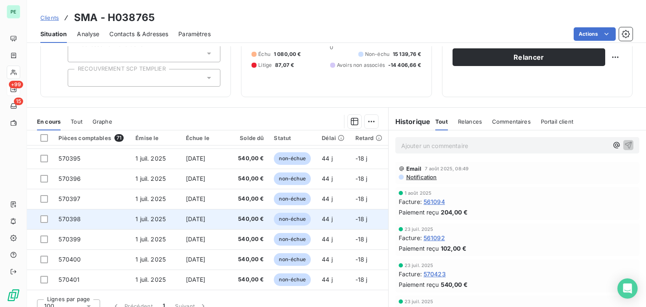
scroll to position [925, 0]
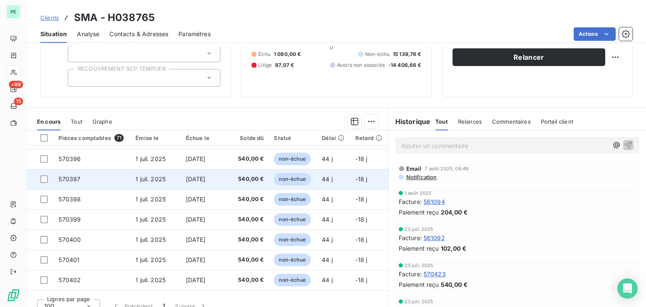
click at [111, 180] on td "570397" at bounding box center [91, 179] width 77 height 20
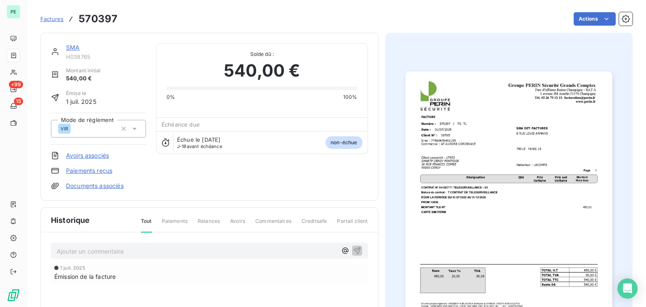
click at [75, 47] on link "SMA" at bounding box center [72, 47] width 13 height 7
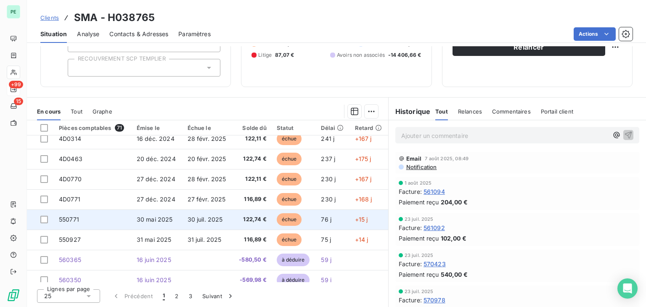
scroll to position [168, 0]
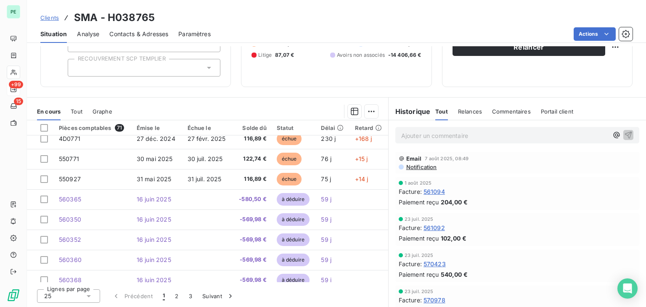
click at [90, 298] on icon at bounding box center [89, 296] width 8 height 8
click at [79, 276] on li "100" at bounding box center [68, 280] width 63 height 15
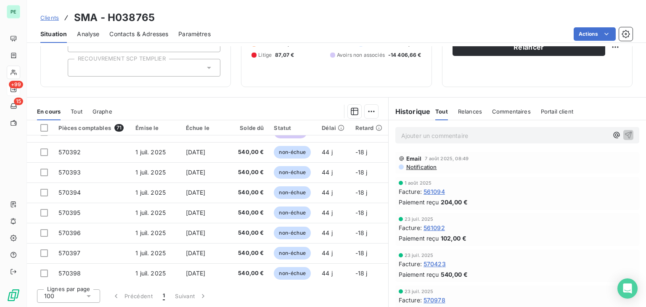
scroll to position [883, 0]
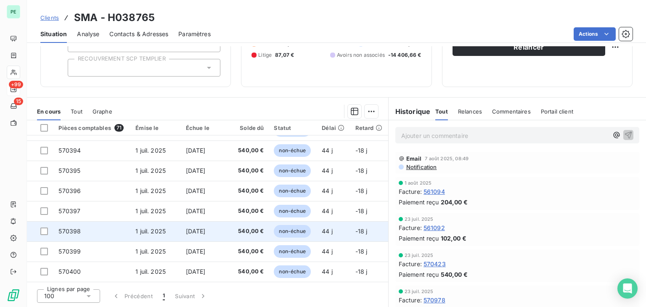
click at [89, 237] on td "570398" at bounding box center [91, 231] width 77 height 20
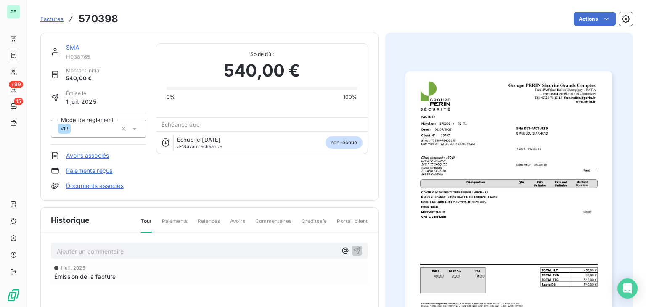
click at [77, 48] on link "SMA" at bounding box center [72, 47] width 13 height 7
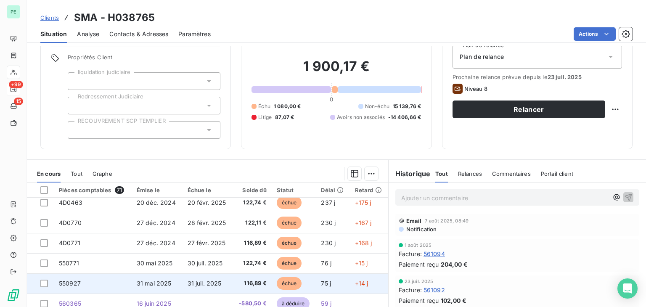
scroll to position [94, 0]
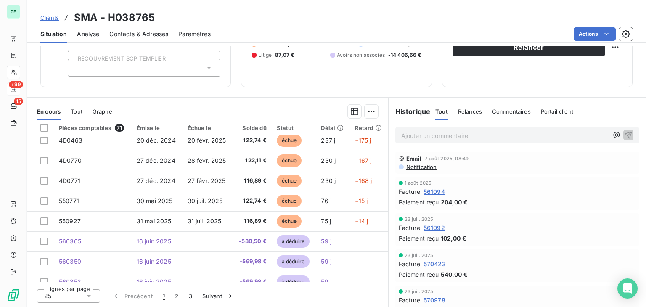
click at [81, 292] on div "25" at bounding box center [68, 295] width 63 height 13
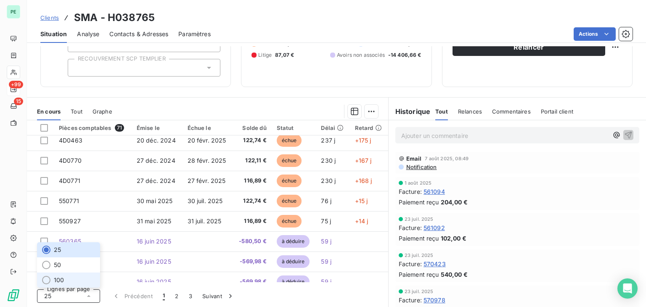
click at [79, 275] on li "100" at bounding box center [68, 280] width 63 height 15
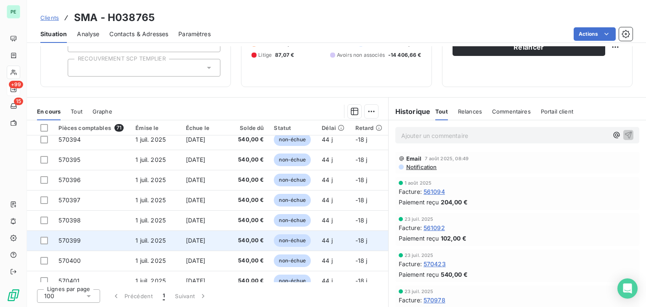
scroll to position [925, 0]
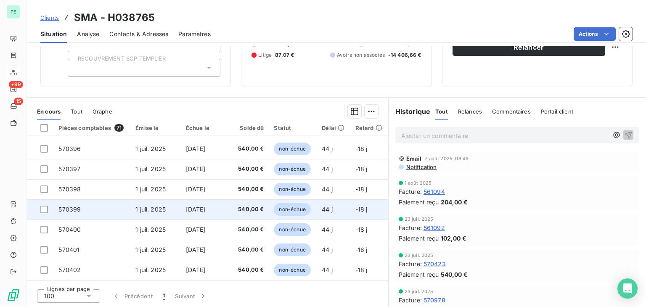
click at [94, 211] on td "570399" at bounding box center [91, 209] width 77 height 20
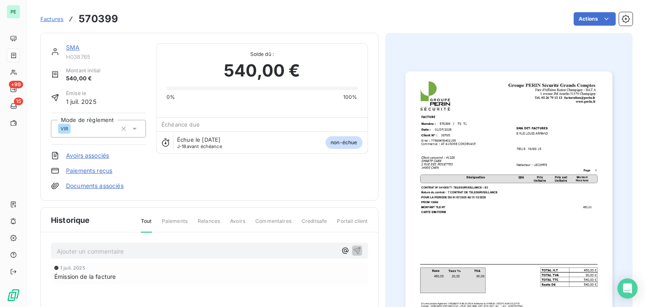
click at [69, 45] on link "SMA" at bounding box center [72, 47] width 13 height 7
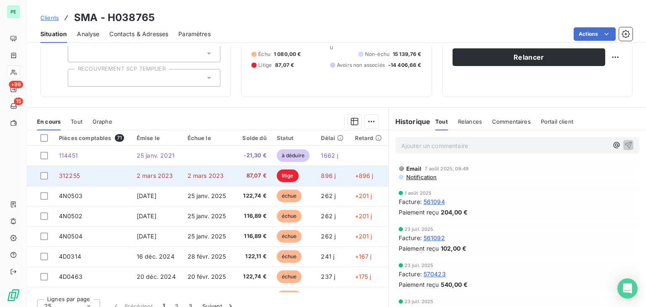
scroll to position [84, 0]
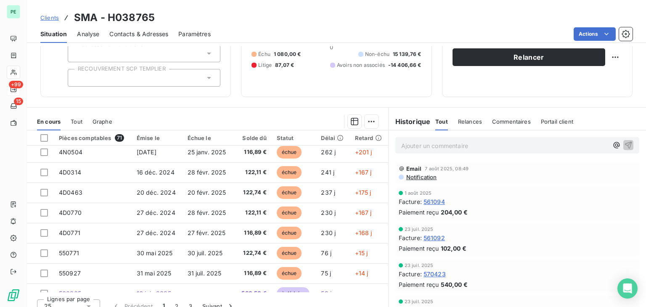
click at [91, 302] on icon at bounding box center [89, 306] width 8 height 8
click at [91, 288] on li "100" at bounding box center [68, 290] width 63 height 15
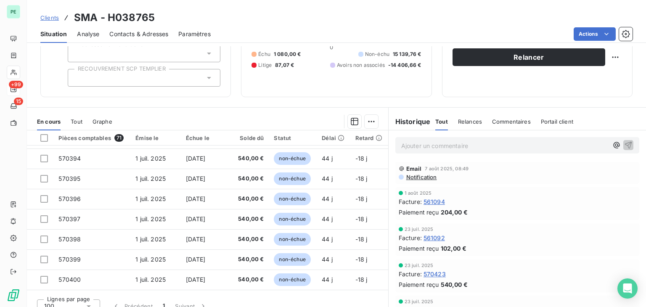
scroll to position [925, 0]
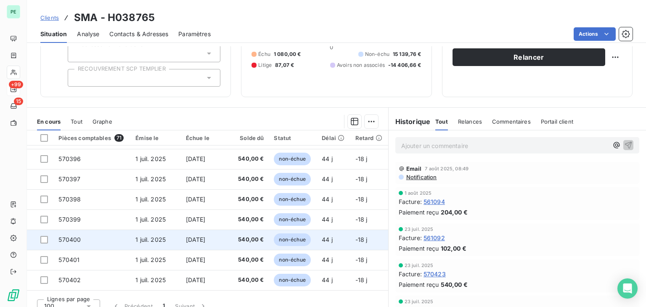
click at [89, 236] on td "570400" at bounding box center [91, 240] width 77 height 20
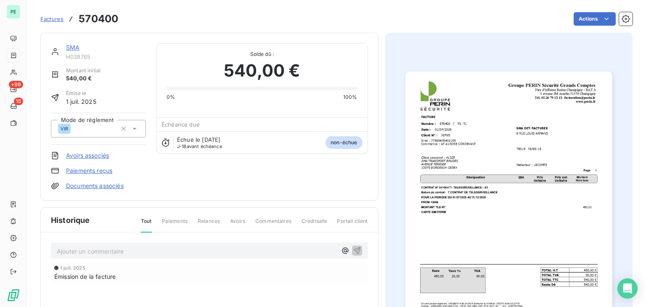
click at [77, 49] on link "SMA" at bounding box center [72, 47] width 13 height 7
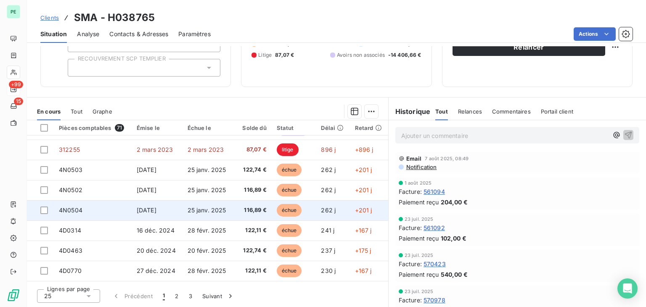
scroll to position [42, 0]
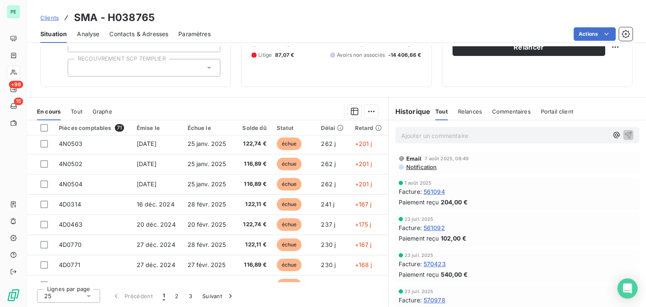
click at [94, 297] on div "25" at bounding box center [68, 295] width 63 height 13
click at [94, 281] on li "100" at bounding box center [68, 280] width 63 height 15
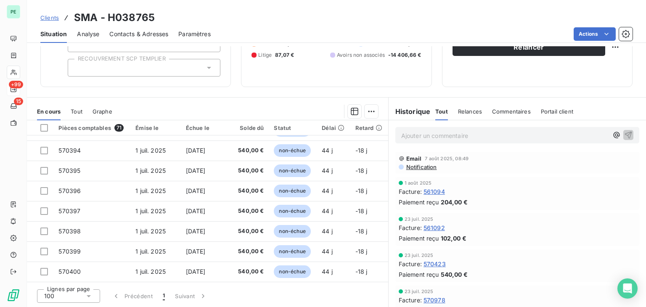
scroll to position [925, 0]
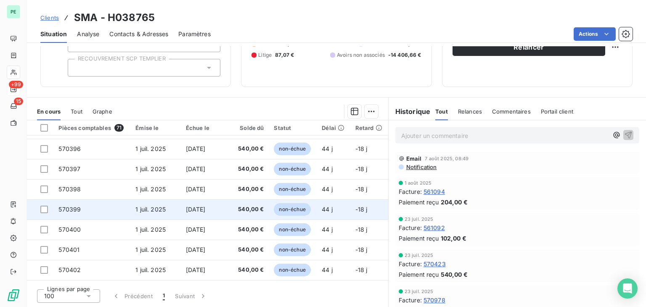
click at [124, 205] on td "570399" at bounding box center [91, 209] width 77 height 20
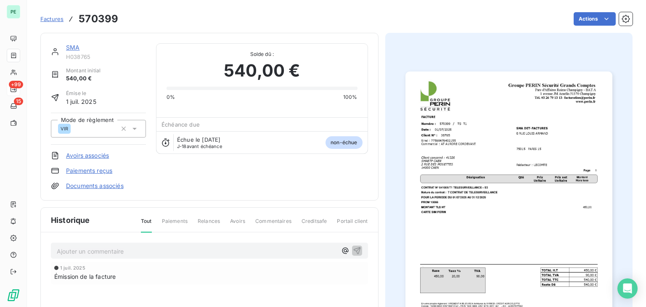
click at [73, 48] on link "SMA" at bounding box center [72, 47] width 13 height 7
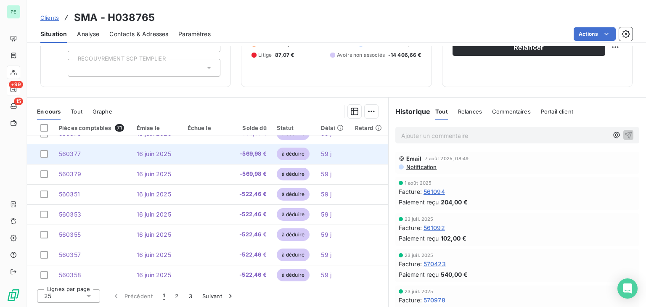
scroll to position [358, 0]
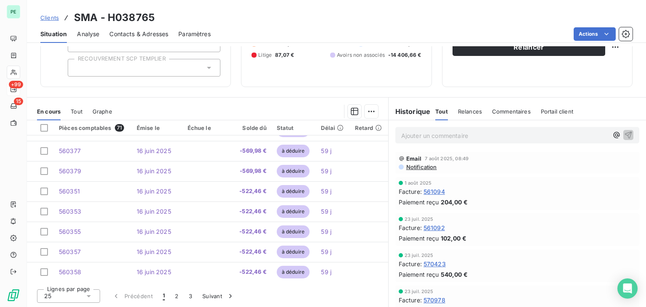
click at [72, 303] on div "Lignes par page 25 Précédent 1 2 3 Suivant" at bounding box center [207, 294] width 361 height 25
click at [72, 299] on div "25" at bounding box center [68, 295] width 63 height 13
click at [64, 285] on li "100" at bounding box center [68, 280] width 63 height 15
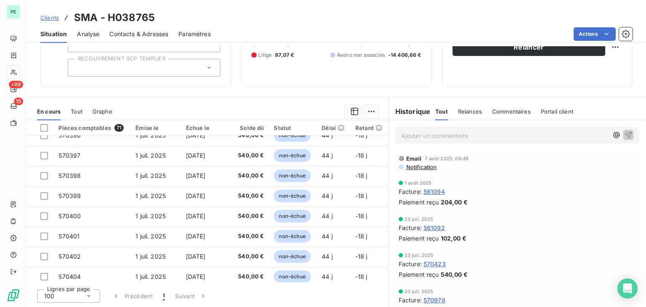
scroll to position [947, 0]
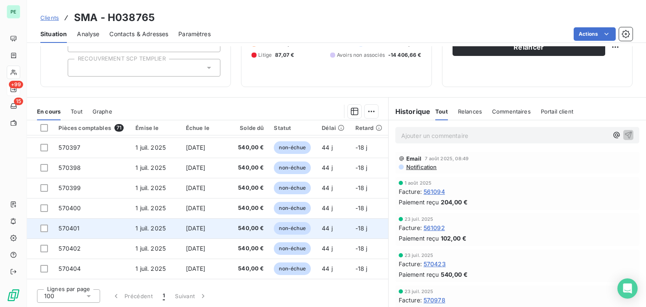
click at [98, 226] on td "570401" at bounding box center [91, 228] width 77 height 20
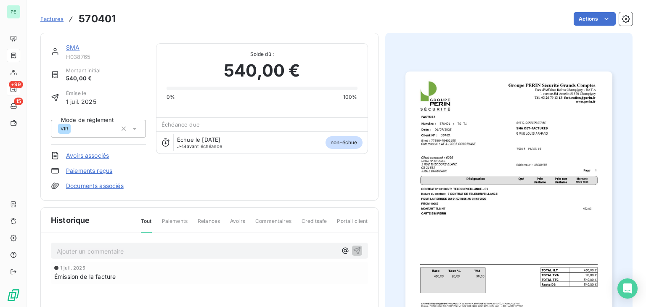
click at [73, 52] on div "SMA H038765" at bounding box center [106, 51] width 80 height 17
click at [74, 47] on link "SMA" at bounding box center [72, 47] width 13 height 7
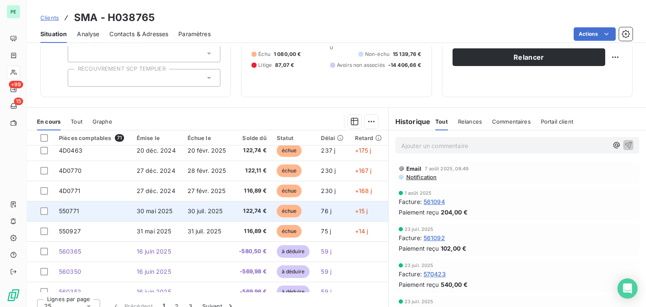
scroll to position [168, 0]
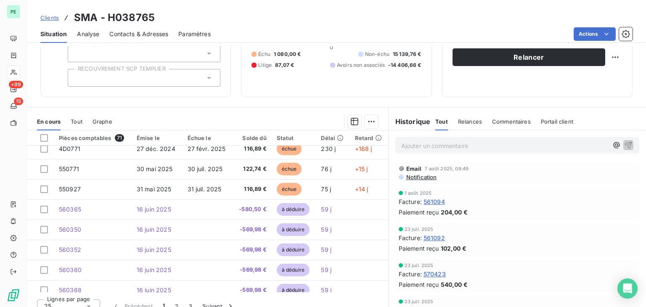
click at [92, 305] on icon at bounding box center [89, 306] width 8 height 8
click at [93, 290] on li "100" at bounding box center [68, 290] width 63 height 15
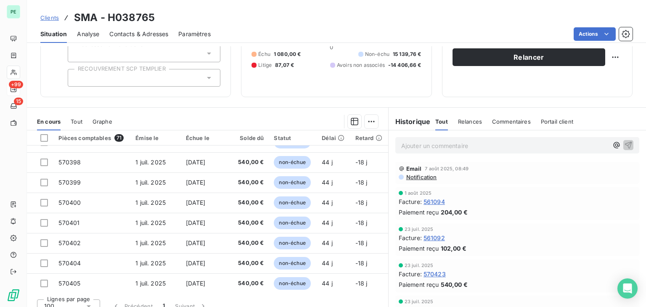
scroll to position [968, 0]
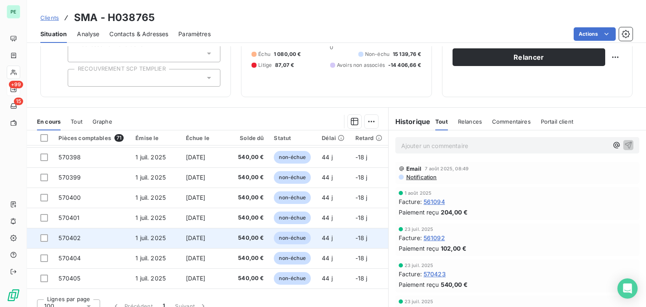
click at [92, 236] on td "570402" at bounding box center [91, 238] width 77 height 20
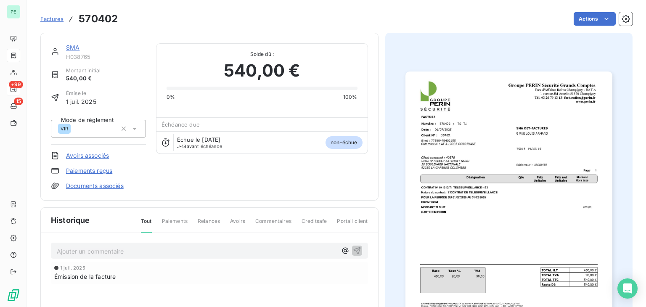
click at [77, 50] on link "SMA" at bounding box center [72, 47] width 13 height 7
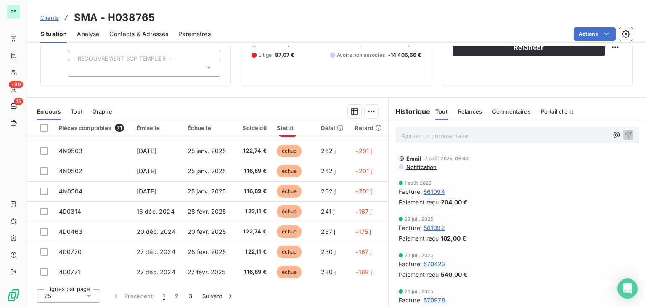
scroll to position [84, 0]
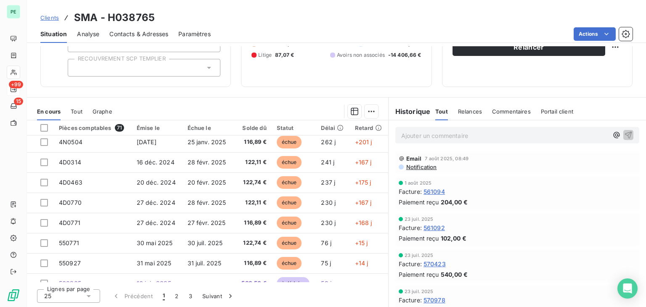
click at [91, 294] on icon at bounding box center [89, 296] width 8 height 8
click at [84, 281] on li "100" at bounding box center [68, 280] width 63 height 15
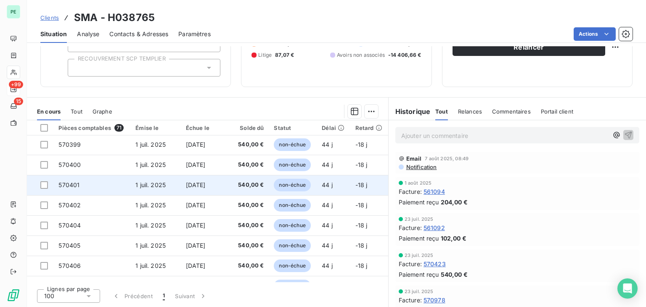
scroll to position [1010, 0]
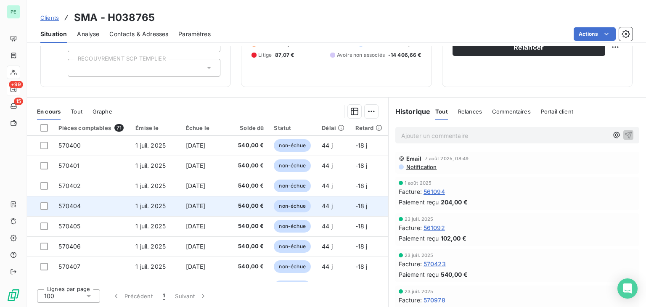
click at [110, 209] on td "570404" at bounding box center [91, 206] width 77 height 20
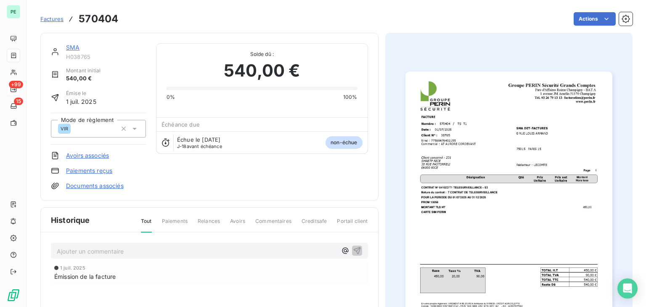
click at [73, 49] on link "SMA" at bounding box center [72, 47] width 13 height 7
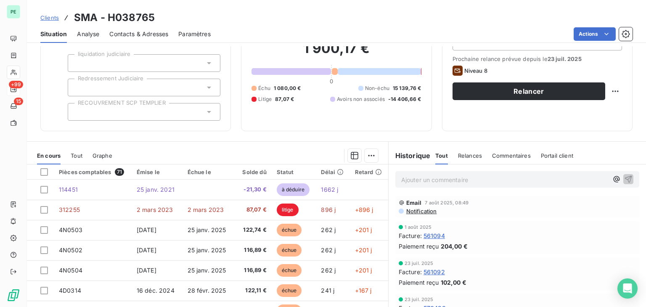
scroll to position [94, 0]
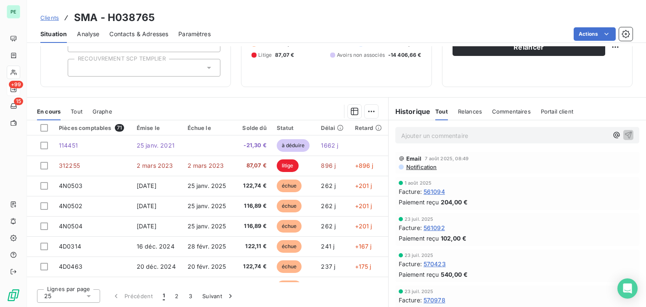
click at [88, 293] on icon at bounding box center [89, 296] width 8 height 8
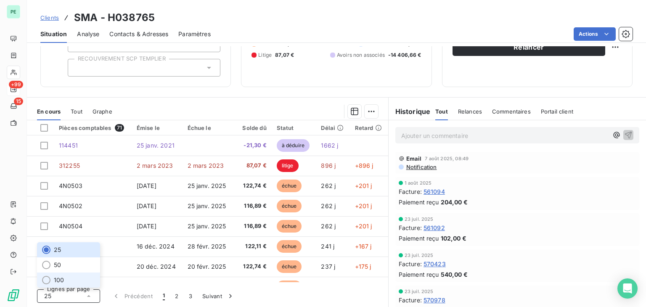
click at [88, 278] on li "100" at bounding box center [68, 280] width 63 height 15
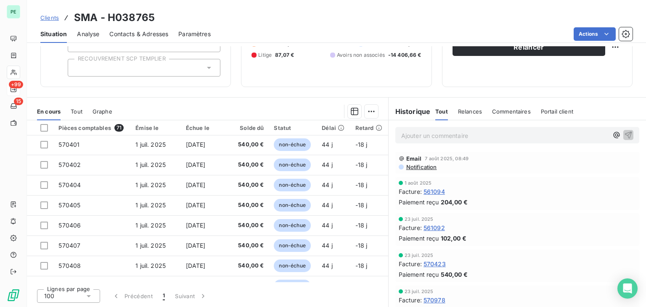
scroll to position [1052, 0]
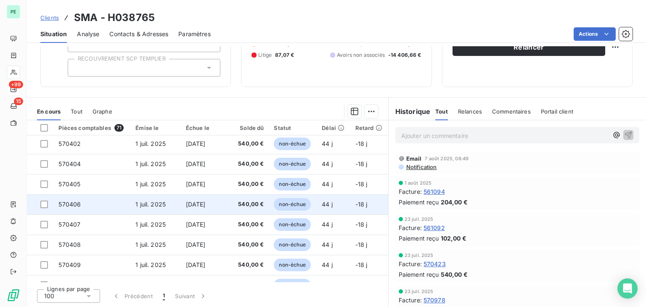
click at [112, 207] on td "570406" at bounding box center [91, 204] width 77 height 20
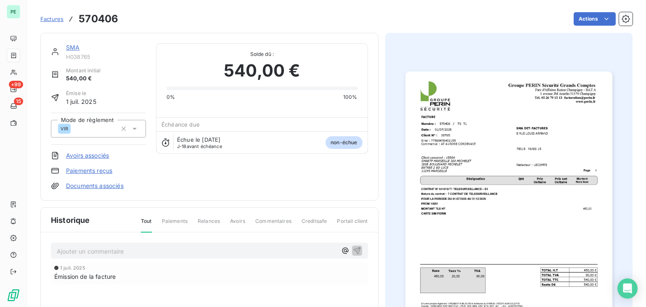
click at [71, 50] on link "SMA" at bounding box center [72, 47] width 13 height 7
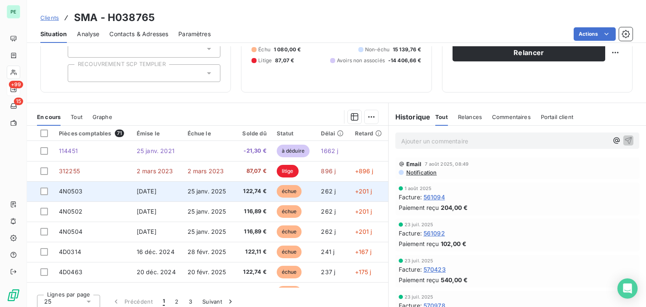
scroll to position [94, 0]
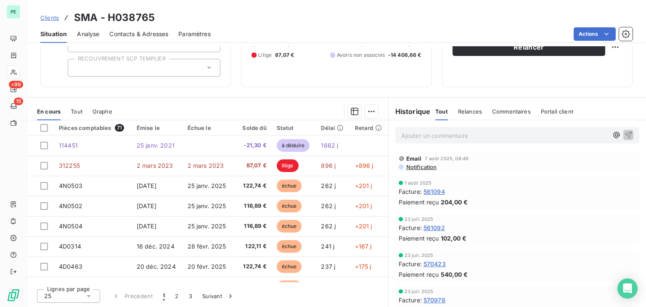
click at [88, 293] on icon at bounding box center [89, 296] width 8 height 8
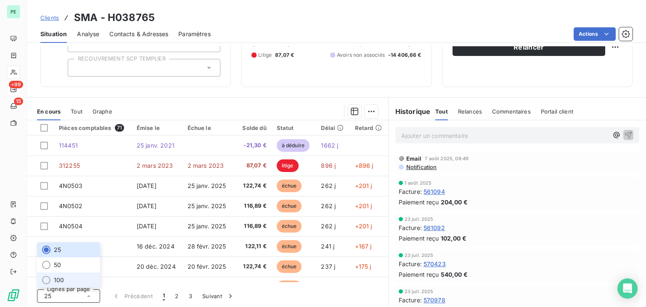
click at [89, 280] on li "100" at bounding box center [68, 280] width 63 height 15
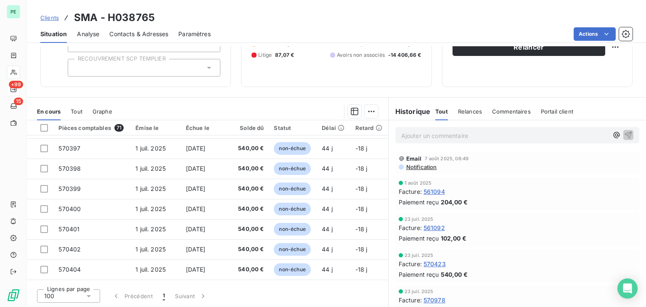
scroll to position [1010, 0]
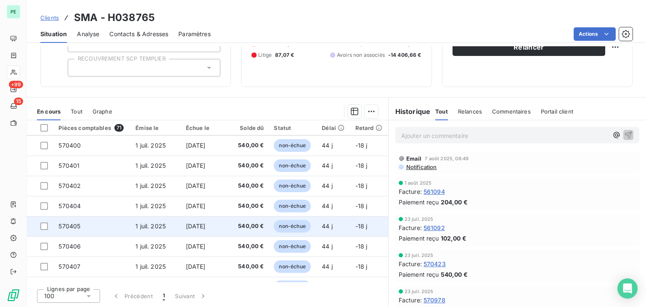
click at [90, 224] on td "570405" at bounding box center [91, 226] width 77 height 20
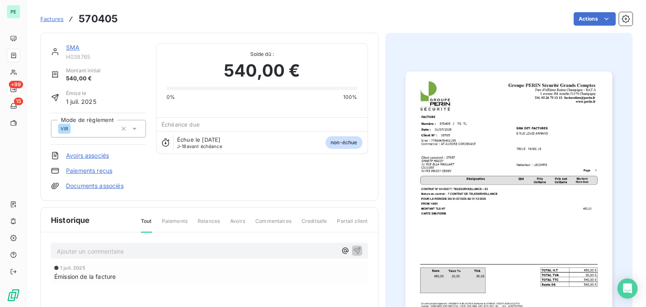
click at [76, 47] on link "SMA" at bounding box center [72, 47] width 13 height 7
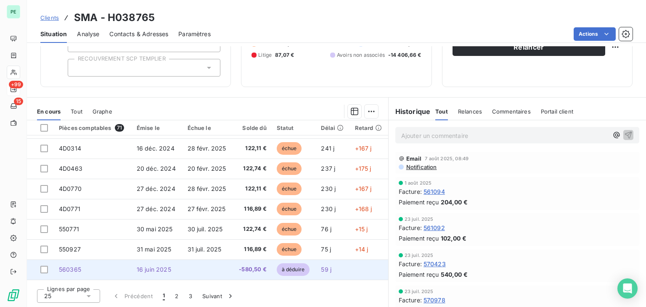
scroll to position [168, 0]
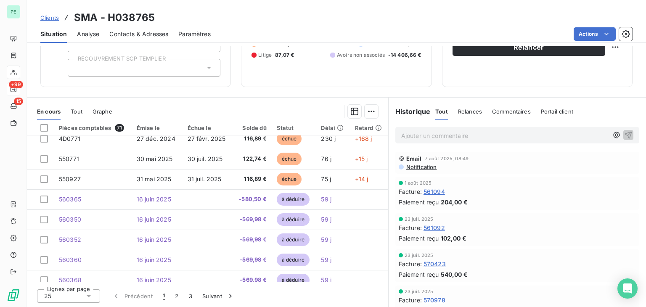
click at [91, 292] on icon at bounding box center [89, 296] width 8 height 8
click at [83, 276] on li "100" at bounding box center [68, 280] width 63 height 15
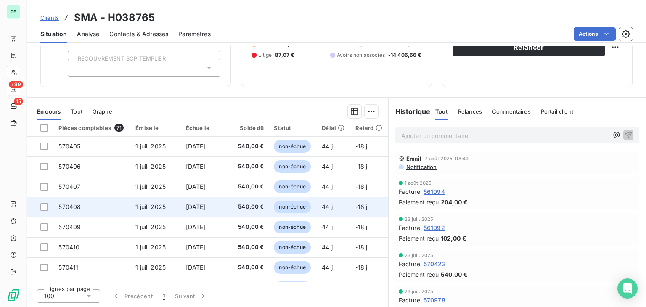
scroll to position [1094, 0]
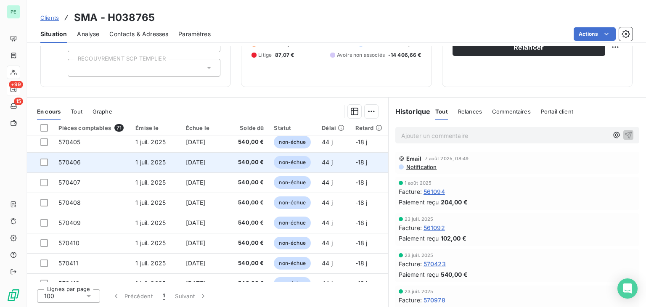
click at [103, 164] on td "570406" at bounding box center [91, 162] width 77 height 20
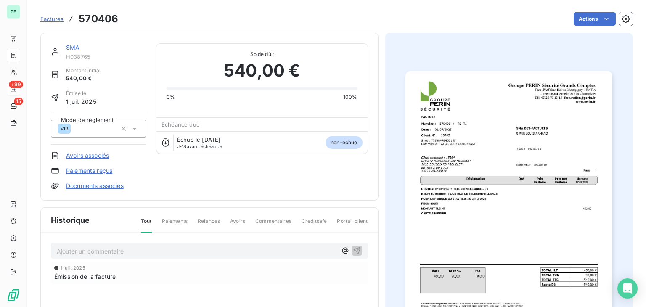
click at [76, 46] on link "SMA" at bounding box center [72, 47] width 13 height 7
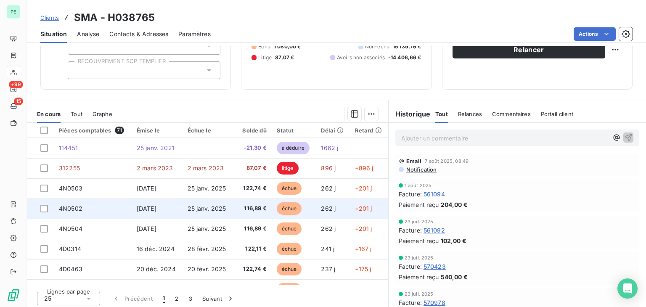
scroll to position [94, 0]
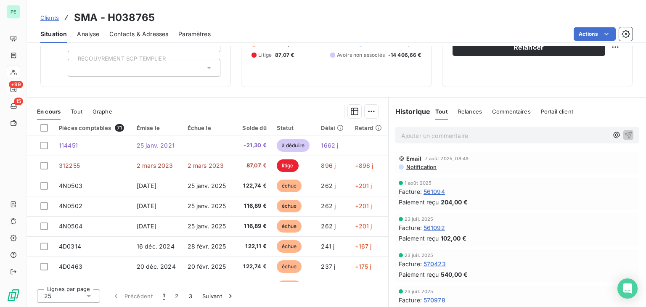
click at [56, 300] on div "25" at bounding box center [68, 295] width 63 height 13
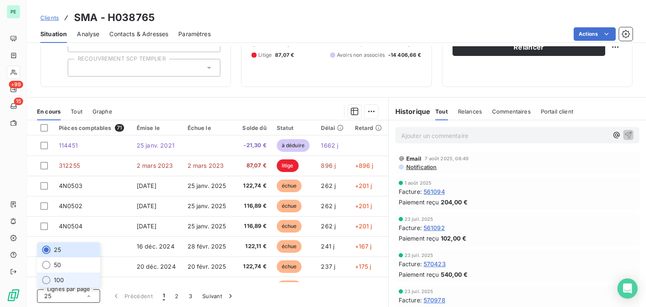
click at [60, 285] on li "100" at bounding box center [68, 280] width 63 height 15
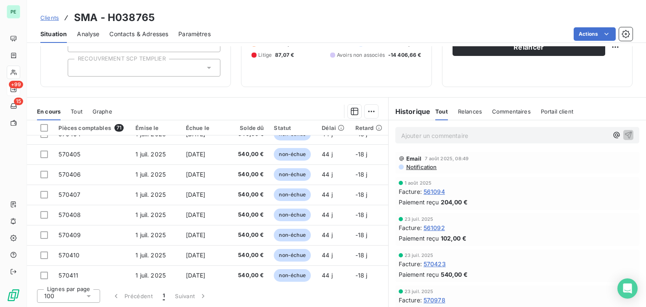
scroll to position [1094, 0]
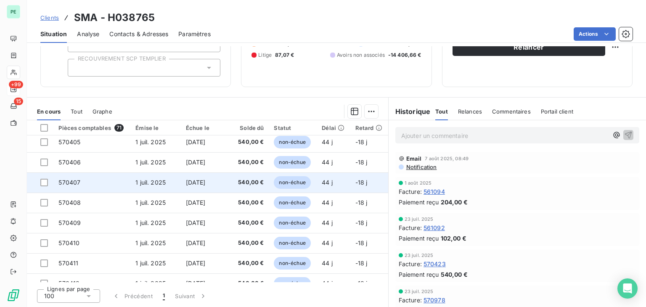
click at [123, 180] on td "570407" at bounding box center [91, 182] width 77 height 20
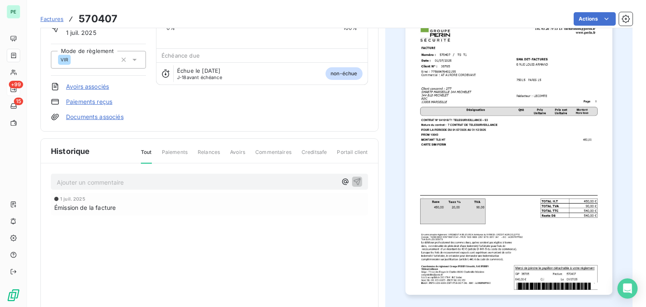
scroll to position [84, 0]
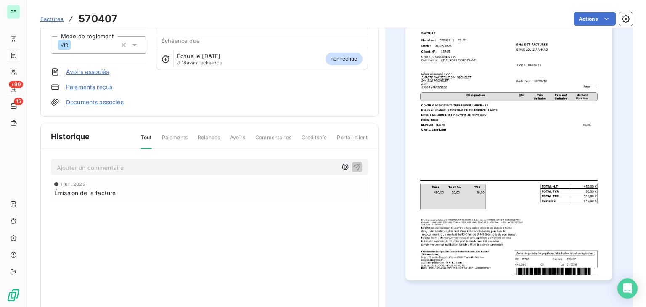
click at [49, 20] on span "Factures" at bounding box center [51, 19] width 23 height 7
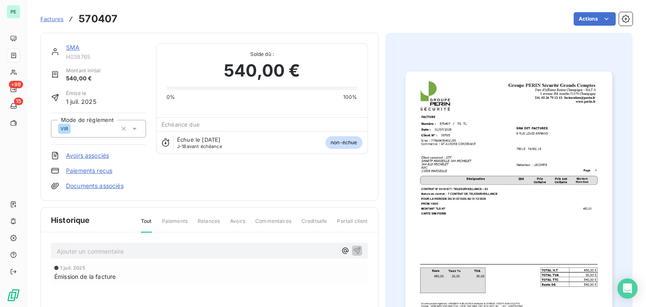
click at [76, 50] on link "SMA" at bounding box center [72, 47] width 13 height 7
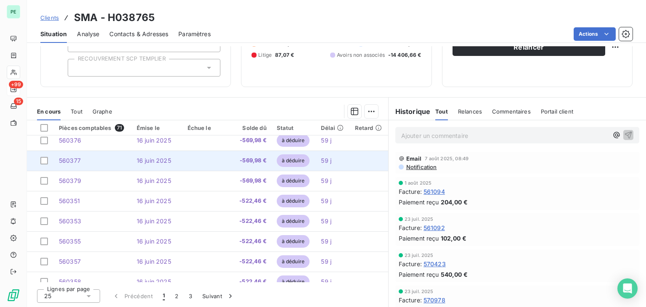
scroll to position [358, 0]
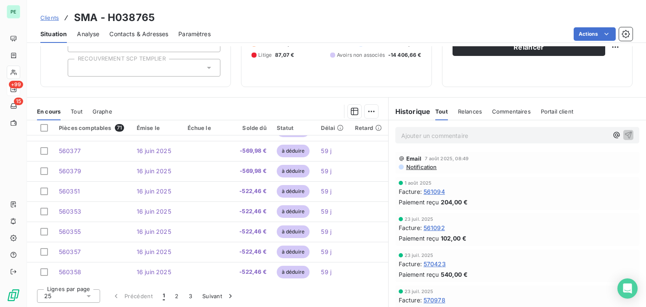
click at [66, 302] on div "25" at bounding box center [68, 295] width 63 height 13
click at [67, 284] on li "100" at bounding box center [68, 280] width 63 height 15
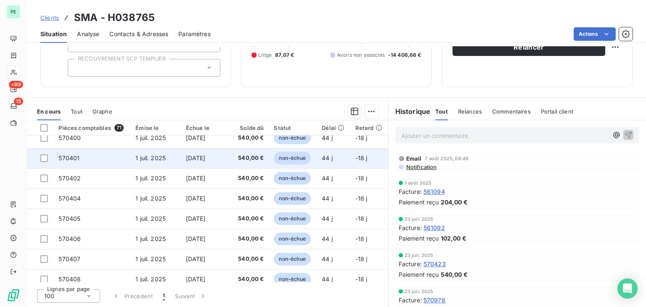
scroll to position [1031, 0]
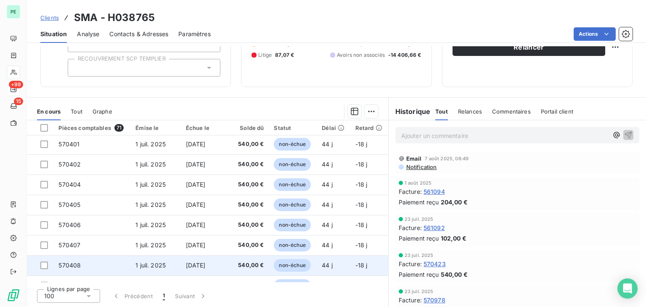
click at [100, 258] on td "570408" at bounding box center [91, 265] width 77 height 20
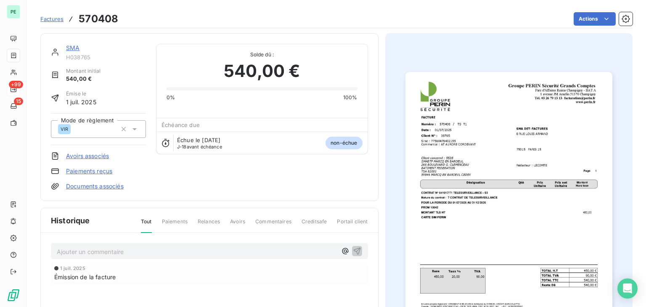
click at [67, 47] on link "SMA" at bounding box center [72, 47] width 13 height 7
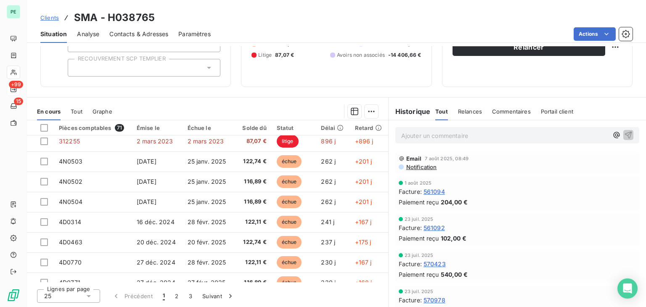
scroll to position [126, 0]
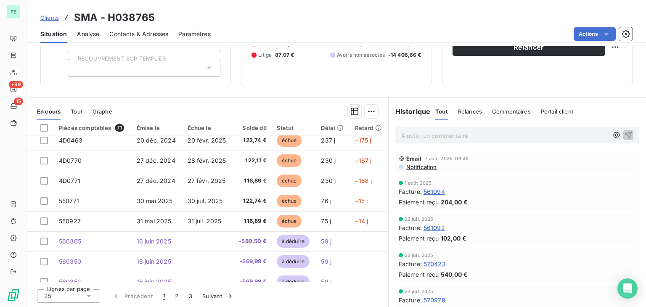
click at [97, 294] on div "25" at bounding box center [68, 295] width 63 height 13
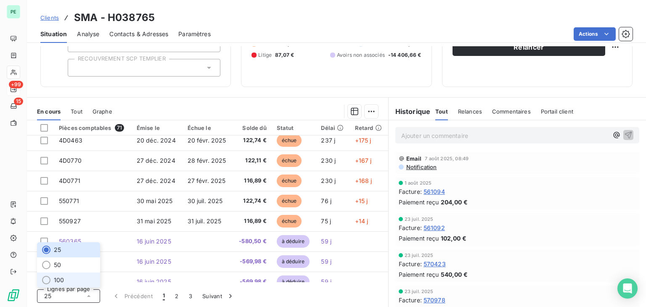
click at [93, 281] on li "100" at bounding box center [68, 280] width 63 height 15
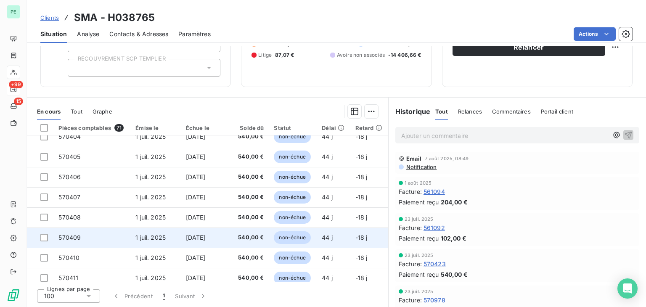
scroll to position [1094, 0]
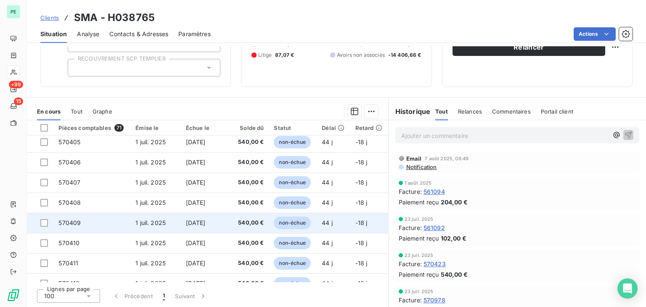
click at [98, 222] on td "570409" at bounding box center [91, 223] width 77 height 20
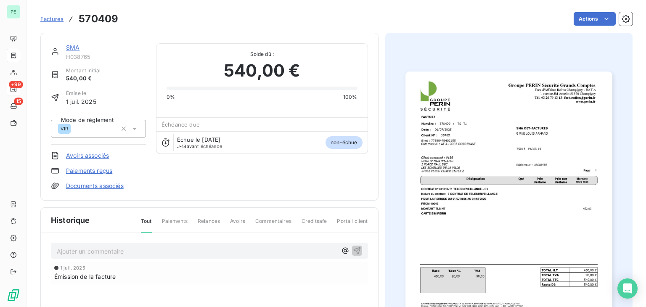
click at [68, 48] on link "SMA" at bounding box center [72, 47] width 13 height 7
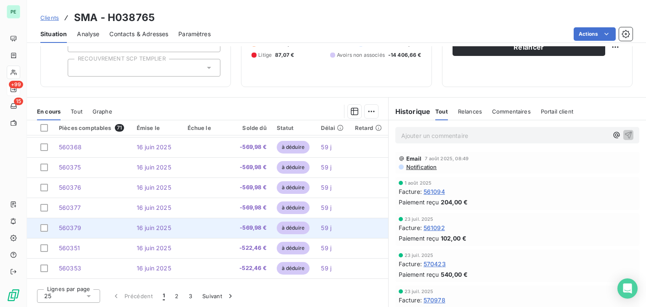
scroll to position [358, 0]
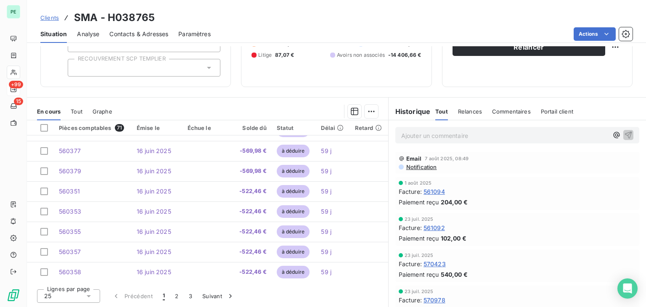
click at [58, 300] on div "25" at bounding box center [68, 295] width 63 height 13
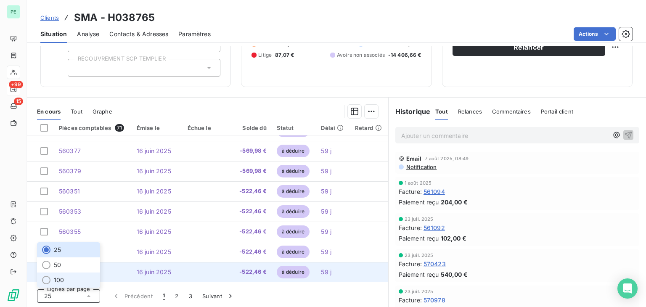
click at [58, 283] on span "100" at bounding box center [59, 280] width 10 height 8
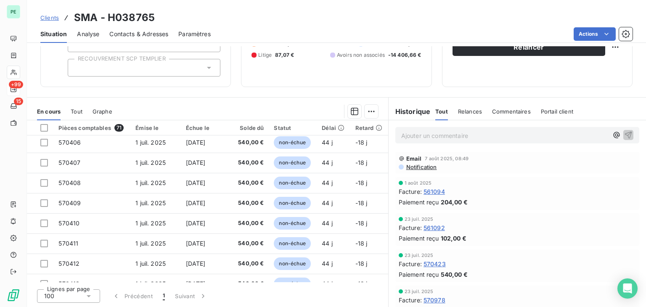
scroll to position [1115, 0]
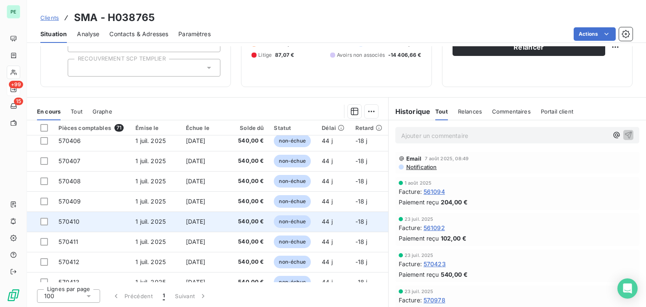
click at [88, 218] on td "570410" at bounding box center [91, 222] width 77 height 20
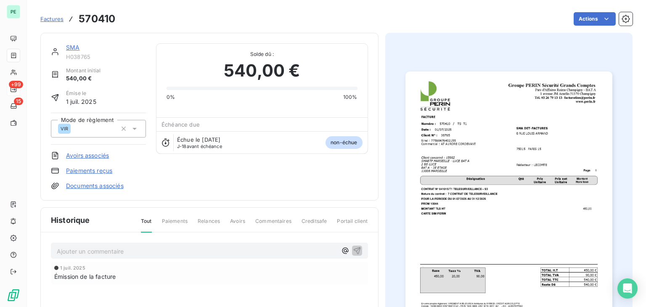
click at [75, 46] on link "SMA" at bounding box center [72, 47] width 13 height 7
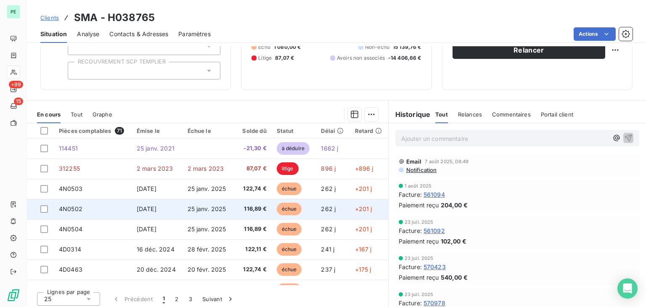
scroll to position [94, 0]
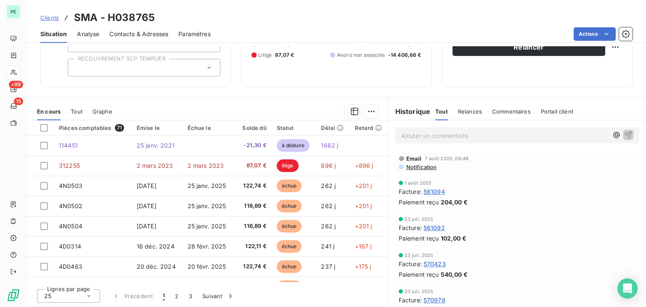
click at [85, 294] on icon at bounding box center [89, 296] width 8 height 8
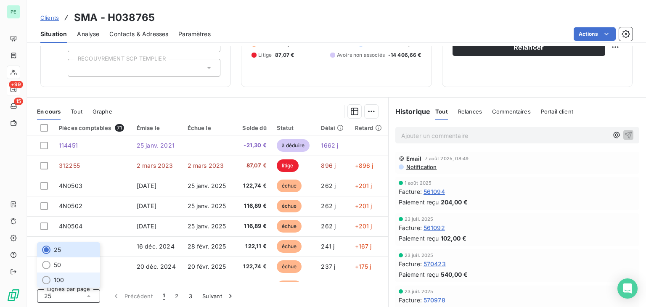
click at [74, 280] on li "100" at bounding box center [68, 280] width 63 height 15
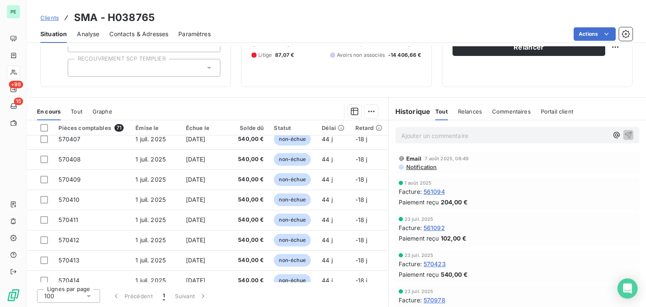
scroll to position [1178, 0]
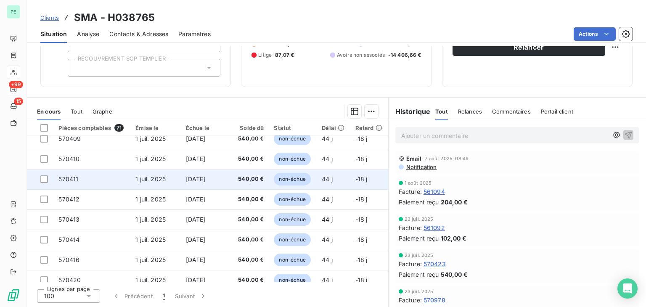
click at [96, 180] on td "570411" at bounding box center [91, 179] width 77 height 20
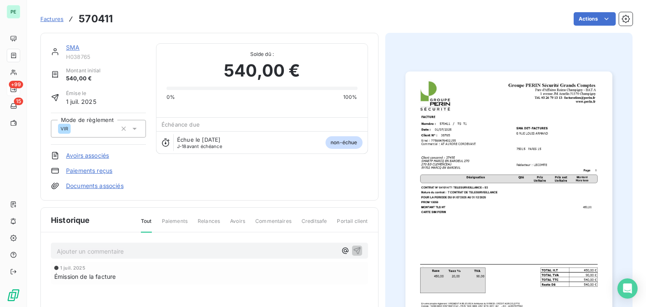
click at [69, 48] on link "SMA" at bounding box center [72, 47] width 13 height 7
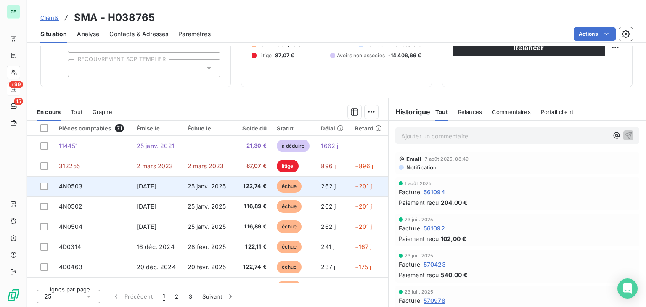
scroll to position [94, 0]
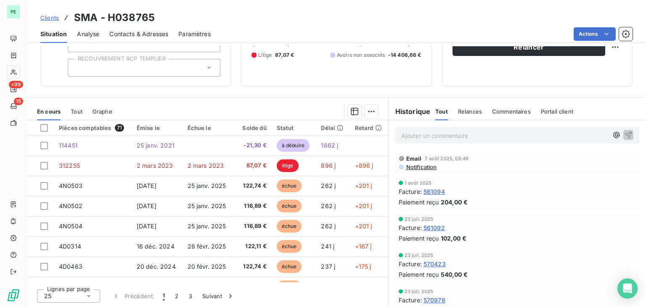
click at [67, 289] on div "25" at bounding box center [68, 295] width 63 height 13
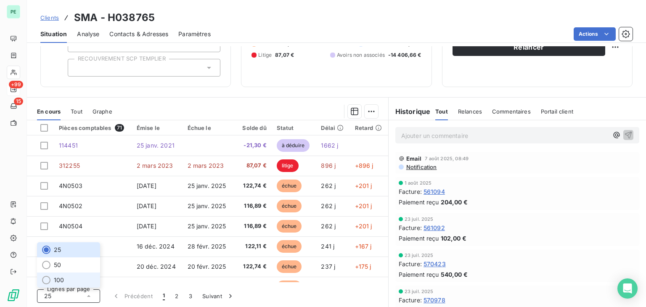
click at [66, 278] on li "100" at bounding box center [68, 280] width 63 height 15
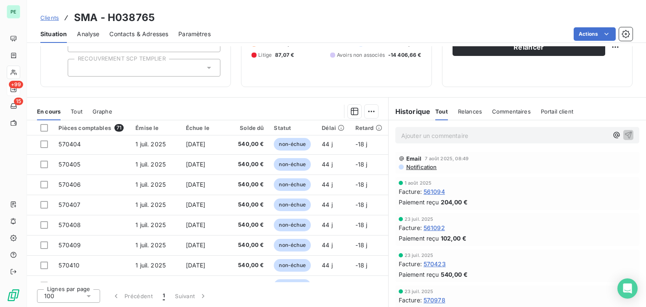
scroll to position [1136, 0]
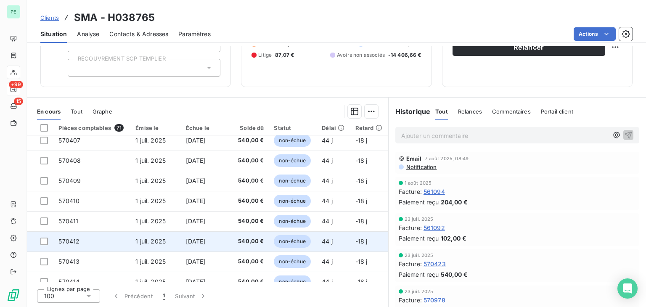
click at [104, 236] on td "570412" at bounding box center [91, 241] width 77 height 20
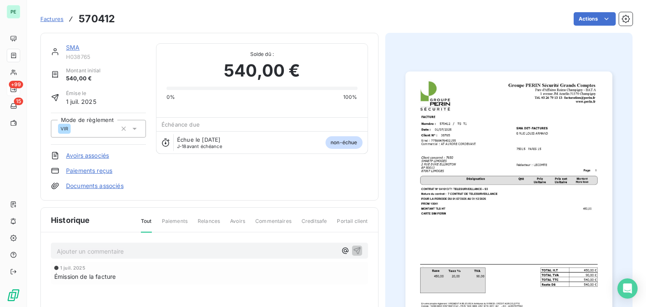
click at [70, 49] on link "SMA" at bounding box center [72, 47] width 13 height 7
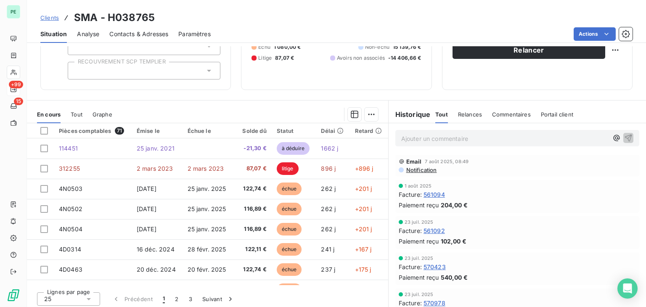
scroll to position [94, 0]
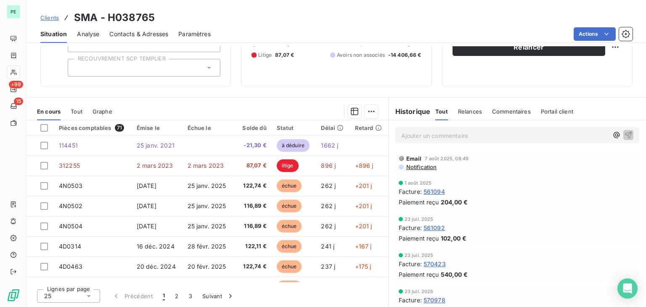
click at [82, 302] on div "25" at bounding box center [68, 295] width 63 height 13
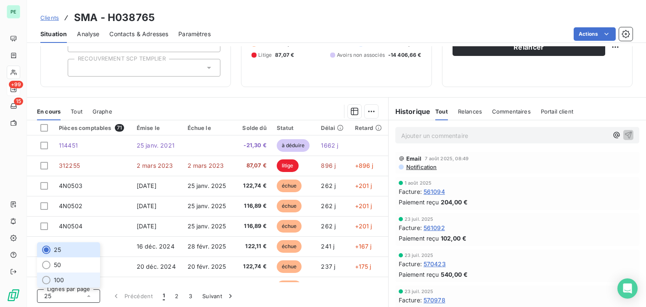
click at [79, 284] on li "100" at bounding box center [68, 280] width 63 height 15
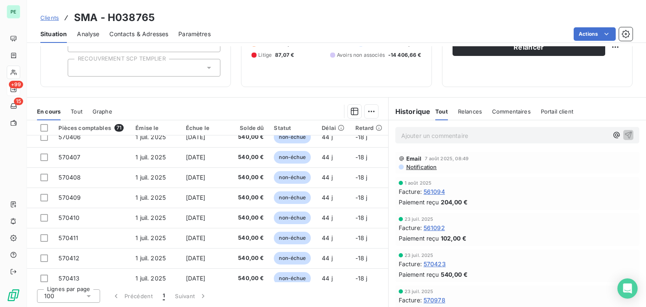
scroll to position [1136, 0]
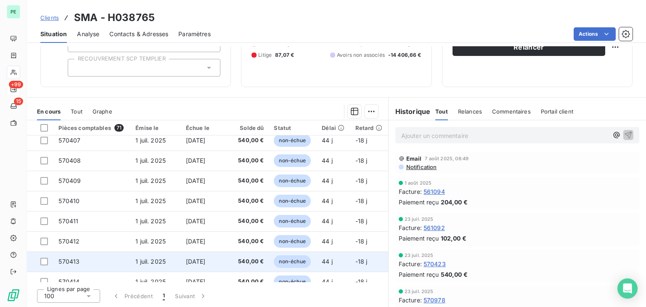
click at [74, 260] on span "570413" at bounding box center [68, 261] width 21 height 7
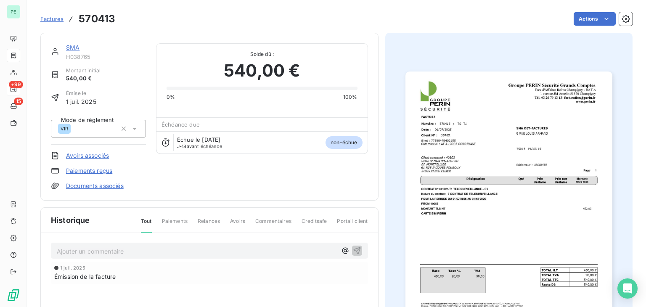
click at [76, 46] on link "SMA" at bounding box center [72, 47] width 13 height 7
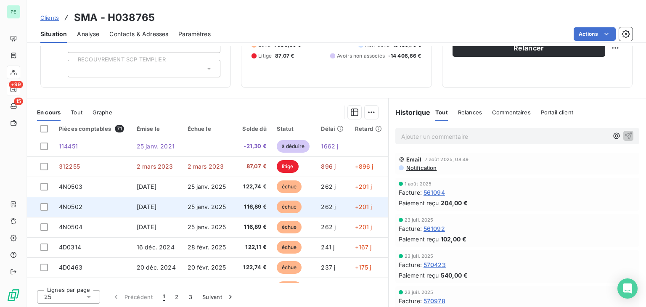
scroll to position [94, 0]
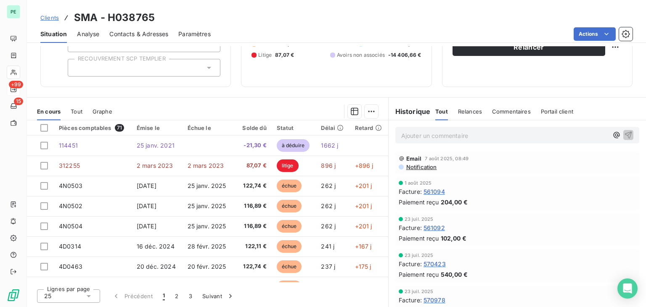
click at [80, 300] on div "25" at bounding box center [68, 295] width 63 height 13
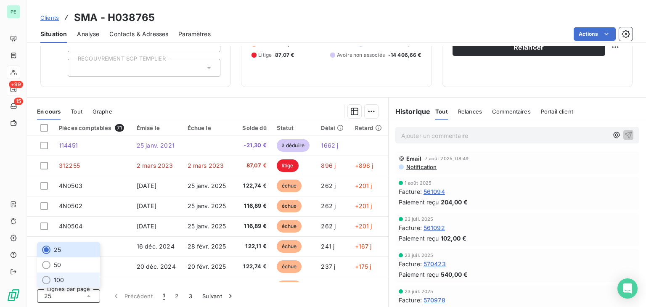
click at [75, 278] on li "100" at bounding box center [68, 280] width 63 height 15
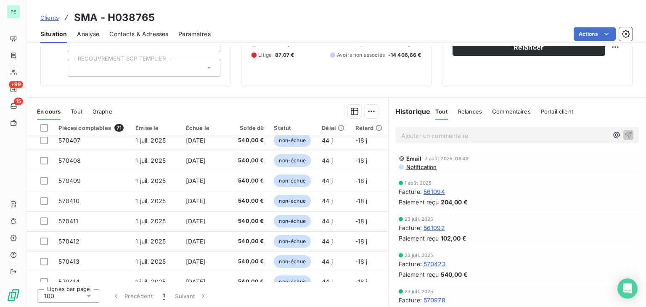
scroll to position [1178, 0]
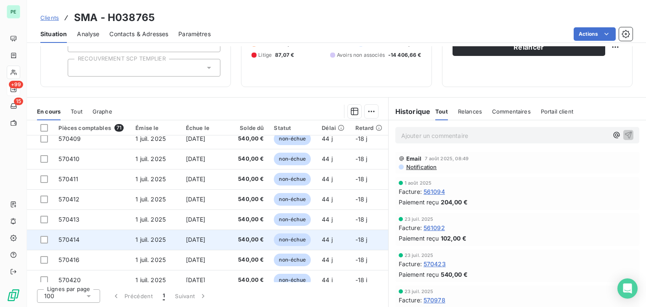
click at [89, 239] on td "570414" at bounding box center [91, 240] width 77 height 20
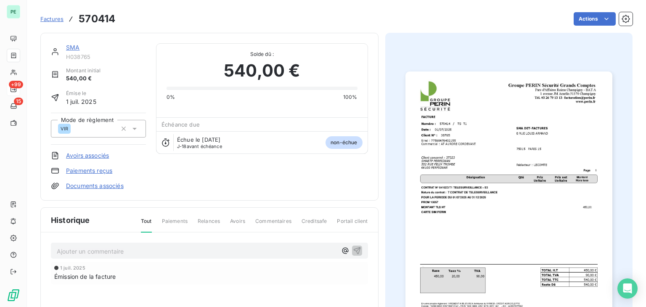
click at [72, 42] on div "SMA H038765 Montant initial 540,00 € Émise le 1 juil. 2025 Mode de règlement VI…" at bounding box center [209, 117] width 338 height 168
click at [74, 48] on link "SMA" at bounding box center [72, 47] width 13 height 7
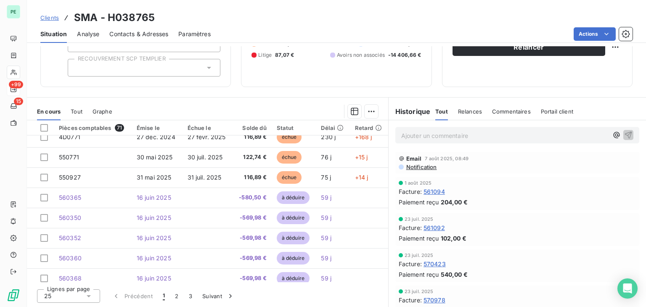
scroll to position [252, 0]
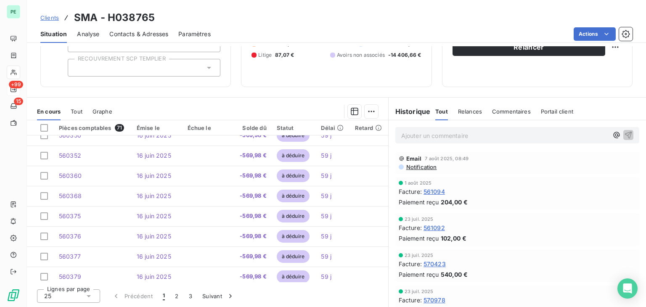
click at [56, 292] on div "25" at bounding box center [68, 295] width 63 height 13
click at [59, 283] on span "100" at bounding box center [59, 280] width 10 height 8
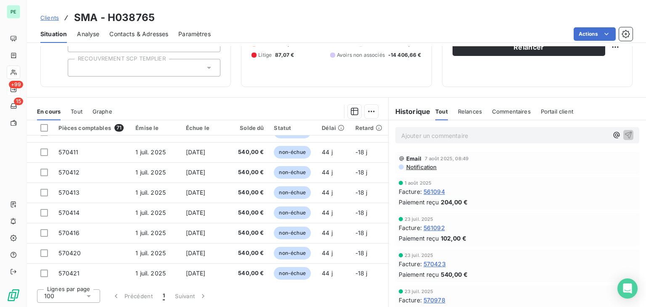
scroll to position [1220, 0]
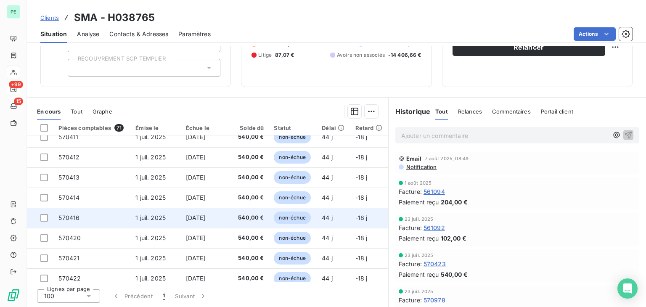
click at [93, 221] on td "570416" at bounding box center [91, 218] width 77 height 20
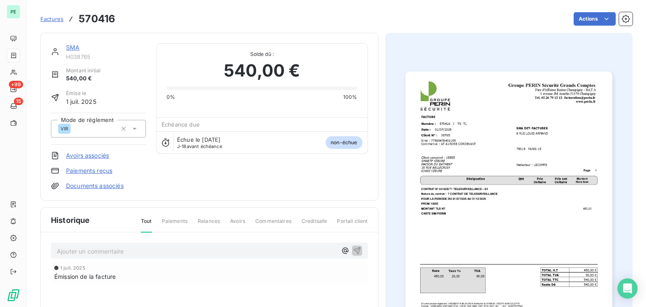
click at [74, 48] on link "SMA" at bounding box center [72, 47] width 13 height 7
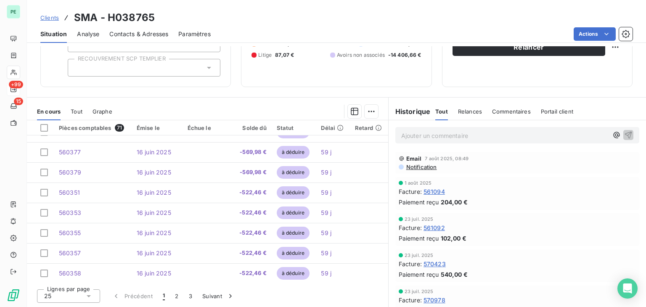
scroll to position [358, 0]
click at [57, 293] on div "25" at bounding box center [68, 295] width 63 height 13
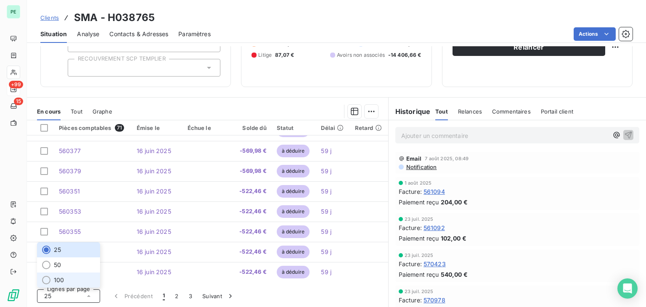
click at [57, 282] on span "100" at bounding box center [59, 280] width 10 height 8
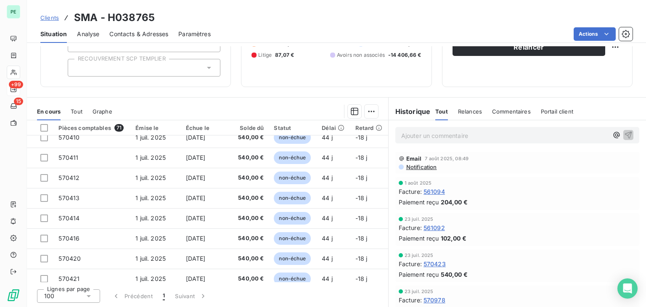
scroll to position [1241, 0]
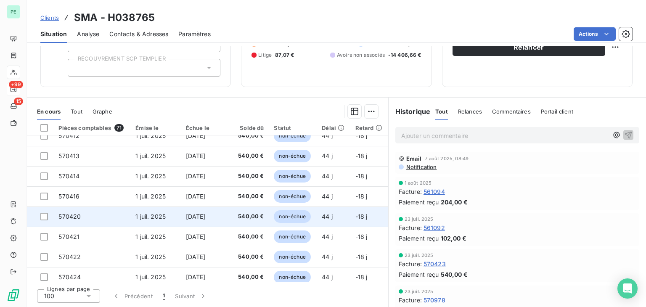
click at [103, 214] on td "570420" at bounding box center [91, 217] width 77 height 20
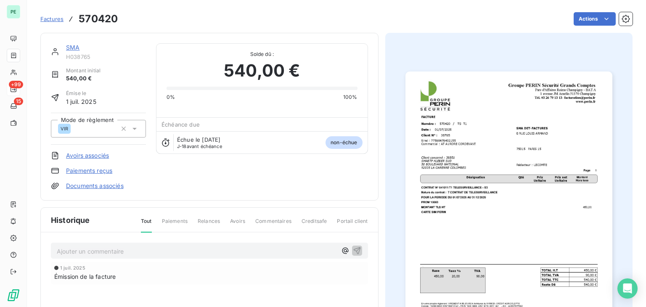
click at [71, 48] on link "SMA" at bounding box center [72, 47] width 13 height 7
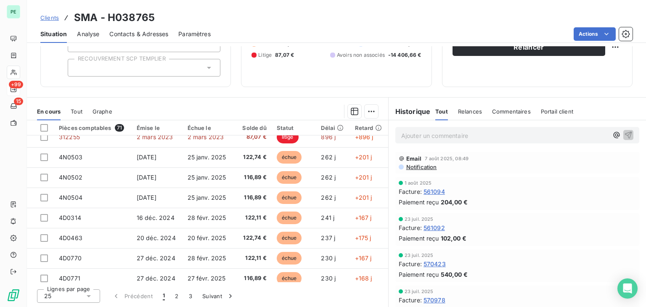
scroll to position [42, 0]
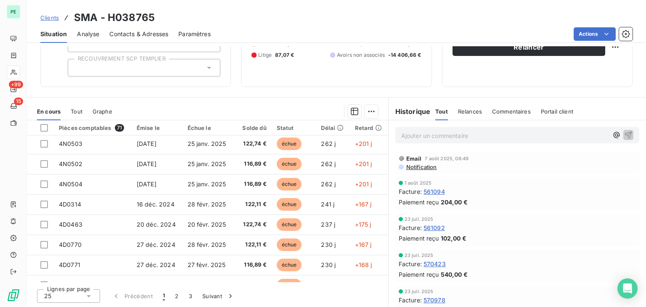
click at [99, 296] on div "25" at bounding box center [68, 295] width 63 height 13
click at [97, 278] on li "100" at bounding box center [68, 280] width 63 height 15
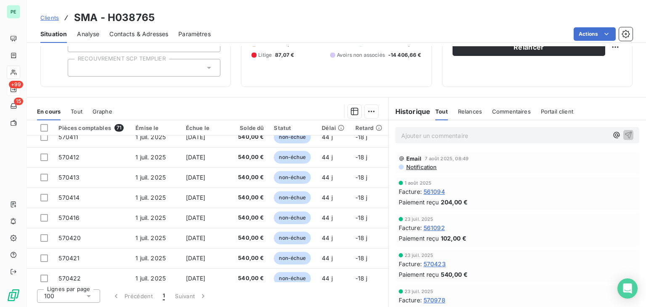
scroll to position [1262, 0]
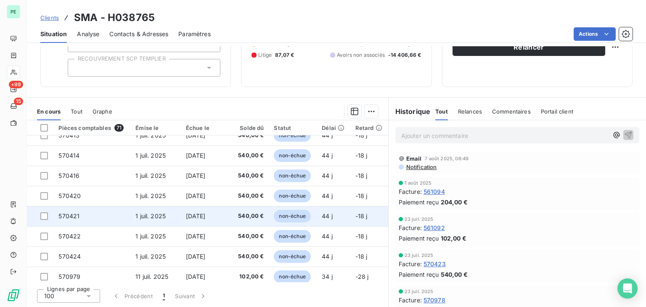
click at [116, 214] on td "570421" at bounding box center [91, 216] width 77 height 20
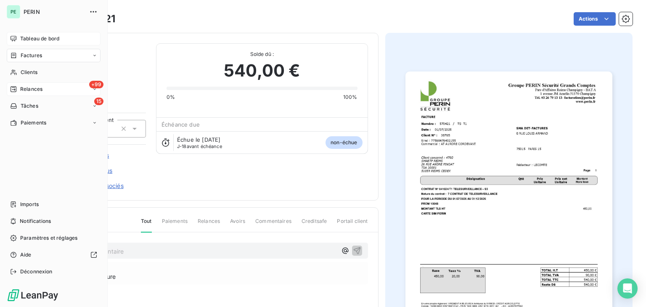
click at [19, 34] on div "Tableau de bord" at bounding box center [54, 38] width 94 height 13
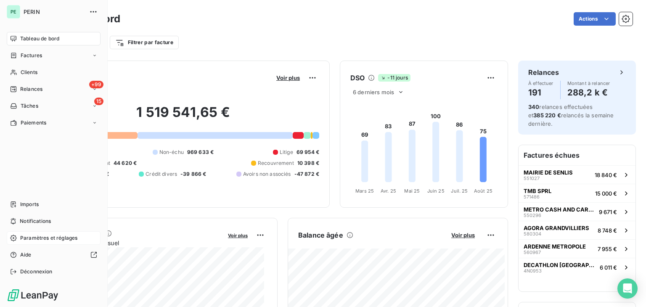
click at [25, 239] on span "Paramètres et réglages" at bounding box center [48, 238] width 57 height 8
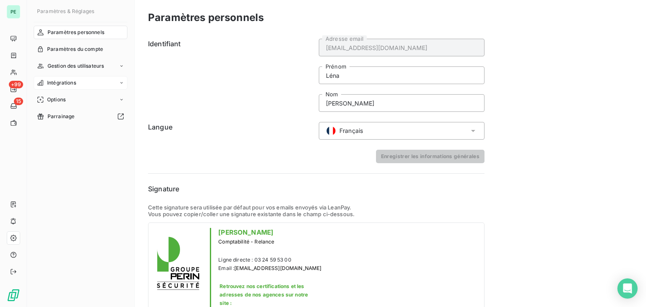
click at [73, 82] on span "Intégrations" at bounding box center [61, 83] width 29 height 8
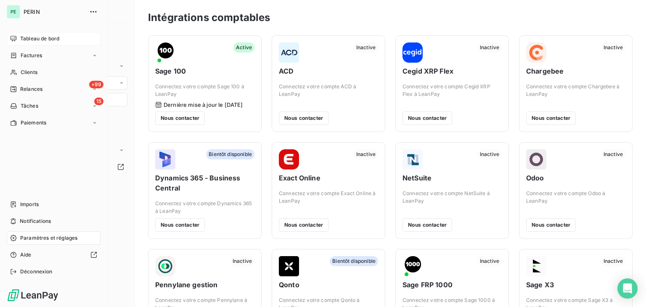
click at [20, 38] on span "Tableau de bord" at bounding box center [39, 39] width 39 height 8
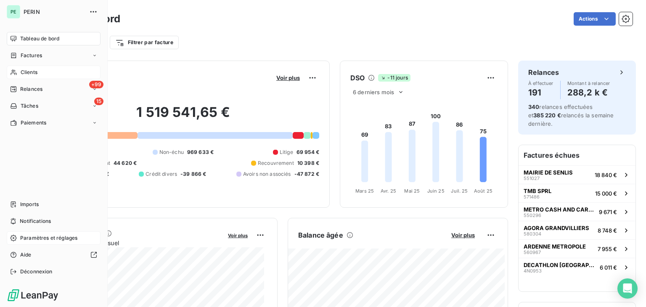
click at [23, 68] on div "Clients" at bounding box center [54, 72] width 94 height 13
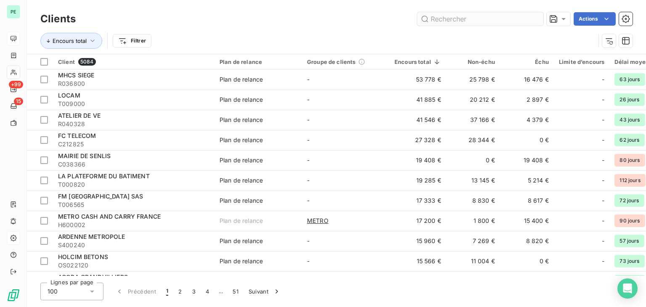
click at [431, 21] on input "text" at bounding box center [480, 18] width 126 height 13
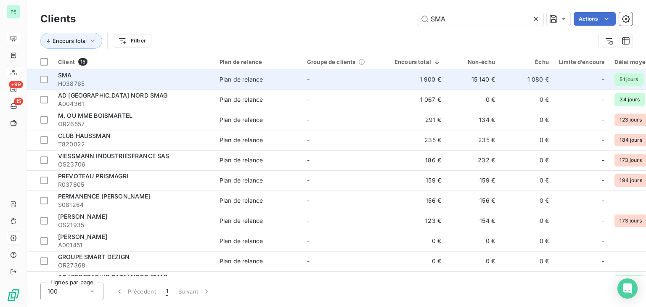
type input "SMA"
click at [210, 77] on td "SMA H038765" at bounding box center [134, 79] width 162 height 20
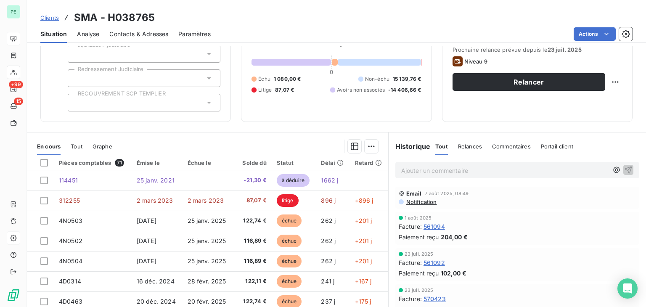
scroll to position [10, 0]
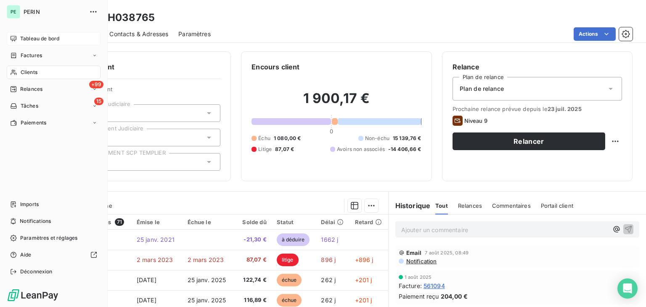
click at [21, 42] on span "Tableau de bord" at bounding box center [39, 39] width 39 height 8
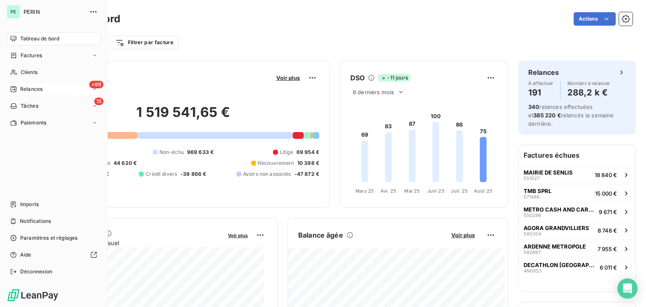
click at [31, 95] on div "+99 Relances" at bounding box center [54, 88] width 94 height 13
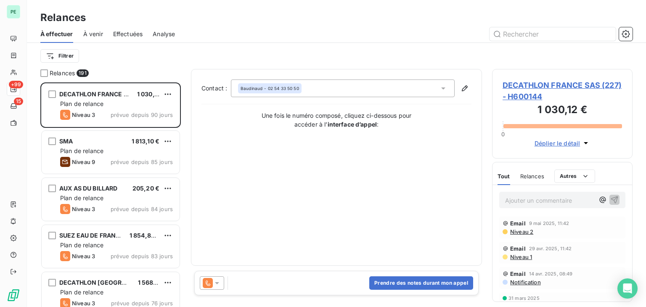
scroll to position [218, 134]
click at [114, 37] on span "Effectuées" at bounding box center [128, 34] width 30 height 8
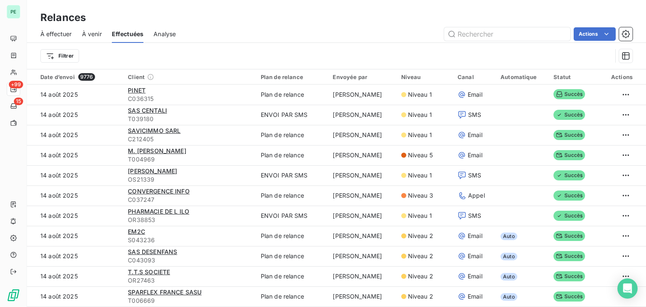
click at [56, 32] on span "À effectuer" at bounding box center [56, 34] width 32 height 8
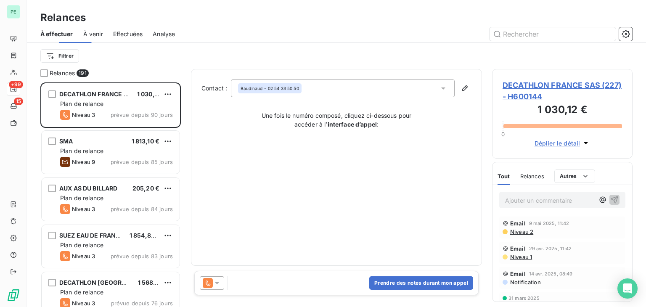
scroll to position [218, 134]
click at [98, 33] on span "À venir" at bounding box center [93, 34] width 20 height 8
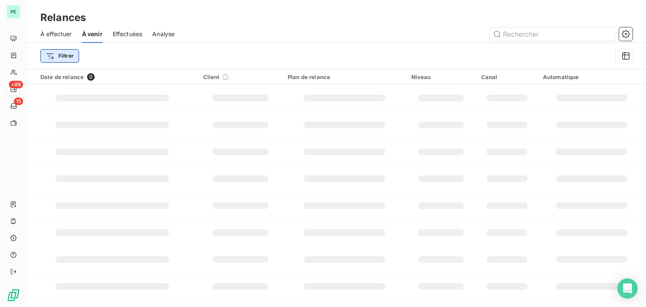
click at [70, 56] on html "PE +99 15 Relances À effectuer À venir Effectuées Analyse Filtrer Date de relan…" at bounding box center [323, 153] width 646 height 307
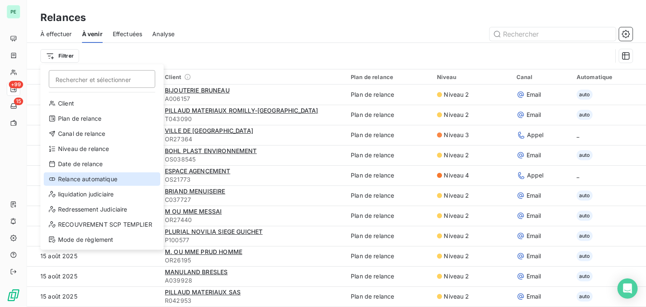
click at [95, 180] on div "Relance automatique" at bounding box center [102, 178] width 117 height 13
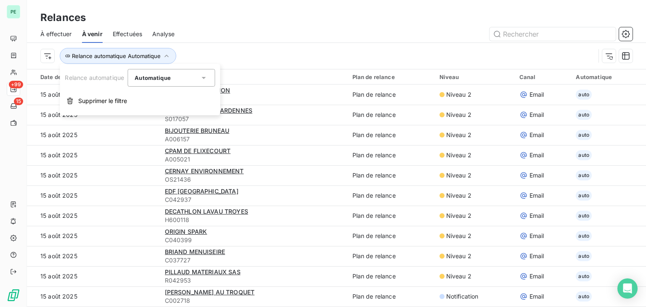
click at [157, 73] on div "Automatique is_true" at bounding box center [167, 78] width 65 height 12
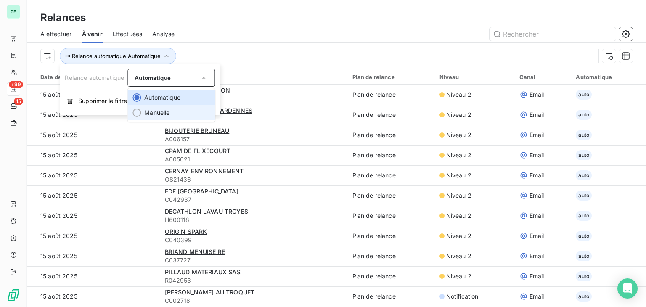
click at [154, 111] on li "Manuelle" at bounding box center [171, 112] width 88 height 15
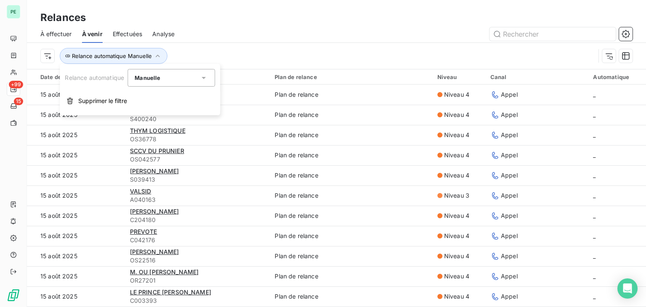
click at [223, 46] on div "Relance automatique Manuelle" at bounding box center [336, 56] width 592 height 26
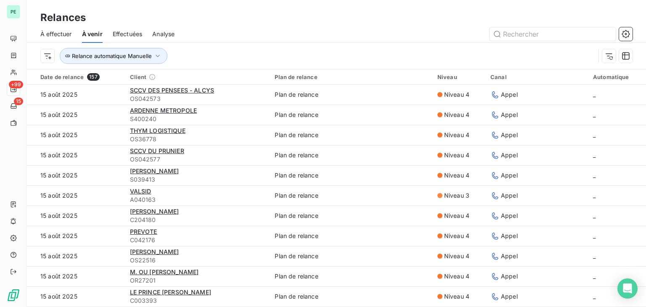
click at [60, 35] on span "À effectuer" at bounding box center [56, 34] width 32 height 8
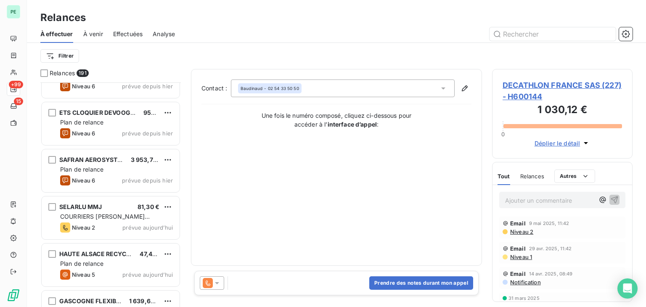
scroll to position [8774, 0]
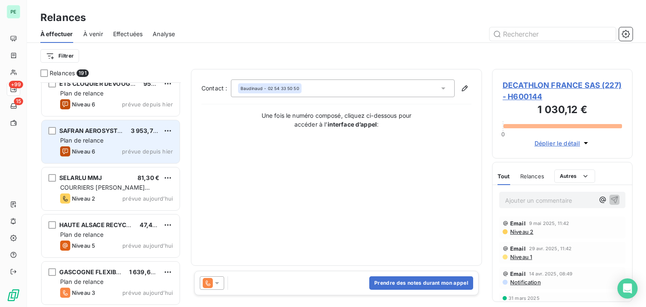
click at [124, 145] on div "SAFRAN AEROSYSTEMS 3 953,70 € Plan de relance Niveau 6 prévue depuis hier" at bounding box center [111, 141] width 138 height 43
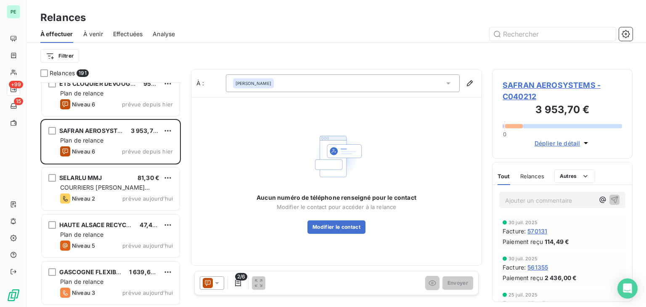
click at [209, 286] on icon at bounding box center [208, 283] width 10 height 10
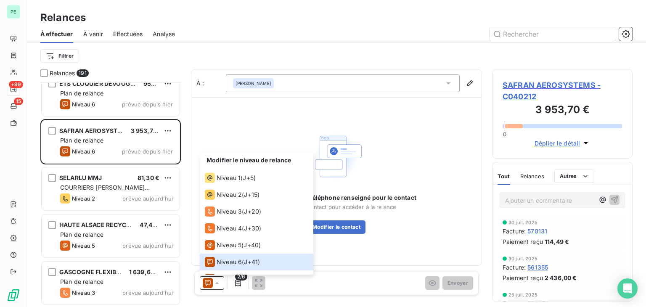
click at [523, 179] on span "Relances" at bounding box center [532, 176] width 24 height 7
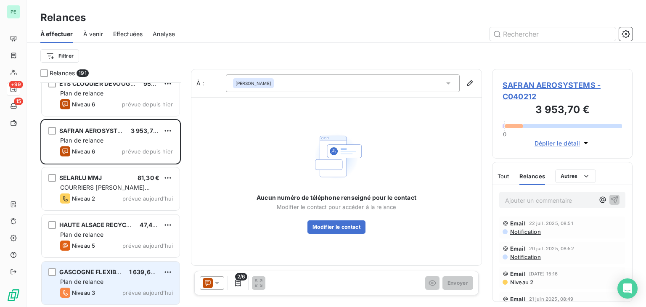
click at [118, 278] on div "Plan de relance" at bounding box center [116, 282] width 113 height 8
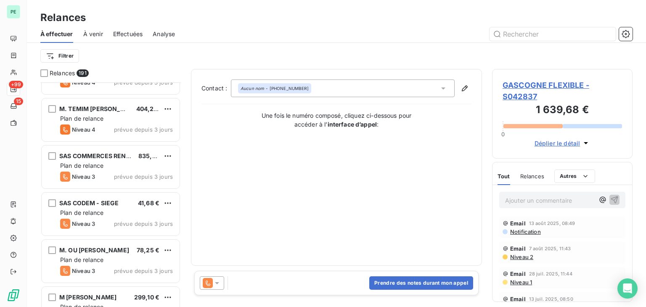
scroll to position [7849, 0]
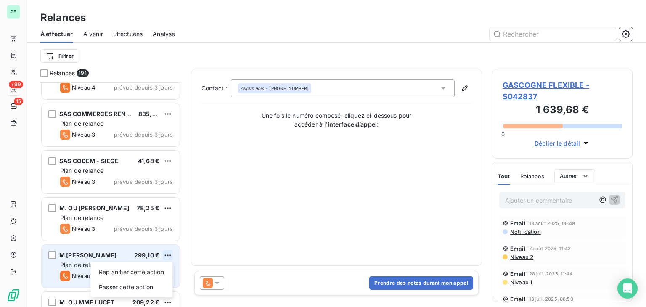
click at [172, 253] on html "PE +99 15 Relances À effectuer À venir Effectuées Analyse Filtrer Relances 191 …" at bounding box center [323, 153] width 646 height 307
click at [155, 276] on div "Replanifier cette action" at bounding box center [131, 271] width 75 height 13
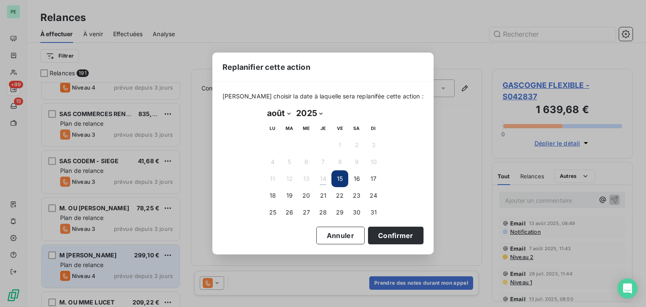
click at [284, 117] on select "janvier février mars avril mai juin juillet août septembre octobre novembre déc…" at bounding box center [278, 112] width 29 height 13
select select "8"
click at [264, 106] on select "janvier février mars avril mai juin juillet août septembre octobre novembre déc…" at bounding box center [278, 112] width 29 height 13
click at [308, 148] on button "3" at bounding box center [306, 145] width 17 height 17
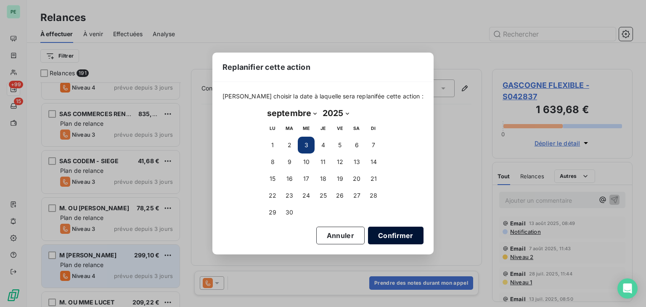
click at [386, 236] on button "Confirmer" at bounding box center [396, 236] width 56 height 18
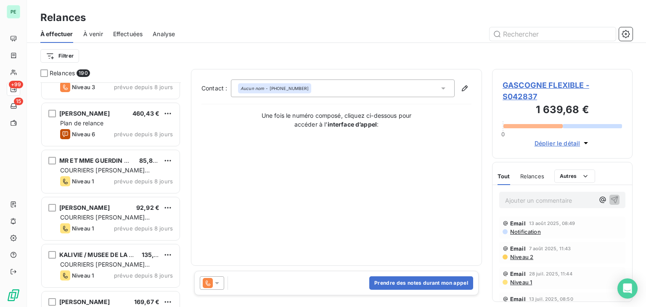
scroll to position [6713, 0]
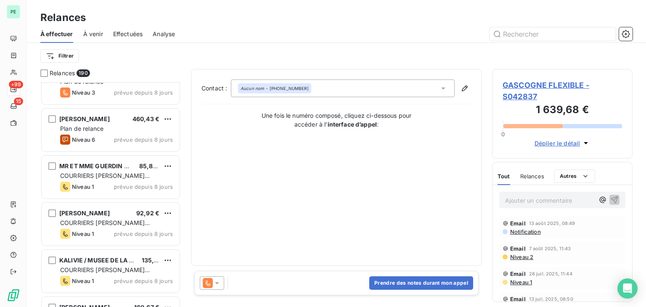
click at [136, 229] on div "Niveau 1 prévue depuis 8 jours" at bounding box center [116, 234] width 113 height 10
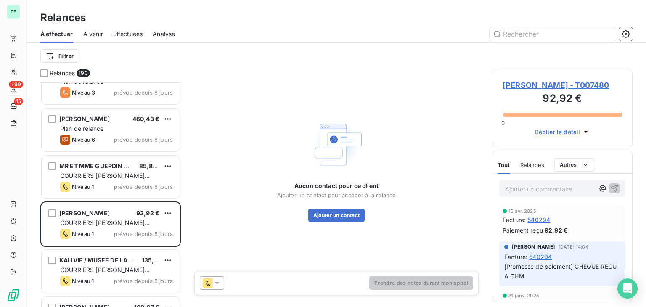
click at [552, 88] on span "MME ROUSSEL - T007480" at bounding box center [562, 85] width 119 height 11
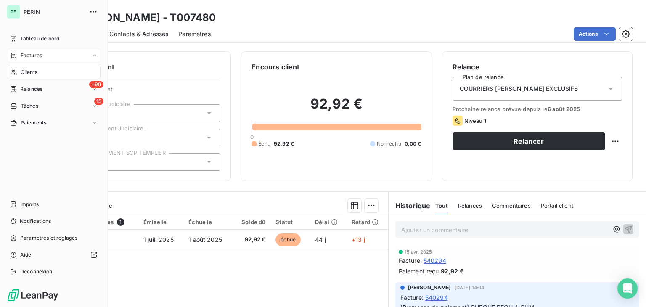
click at [39, 56] on span "Factures" at bounding box center [31, 56] width 21 height 8
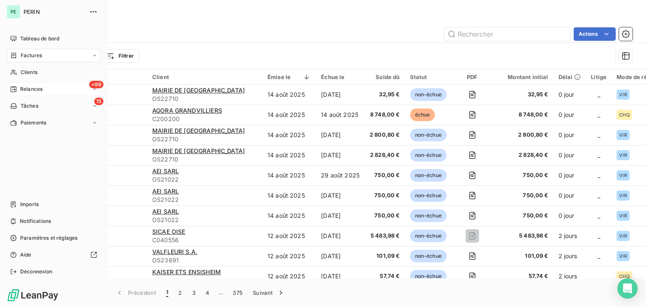
click at [18, 92] on div "Relances" at bounding box center [26, 89] width 32 height 8
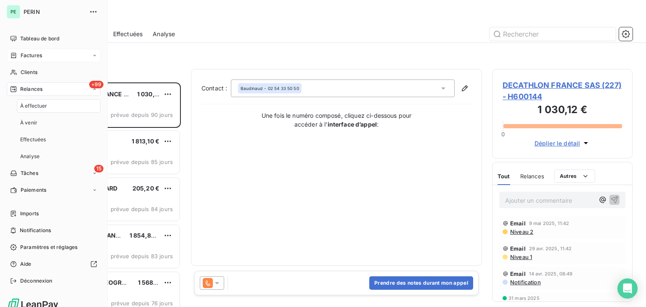
scroll to position [218, 134]
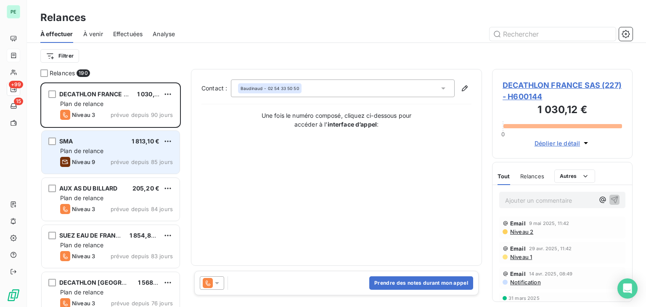
click at [118, 156] on div "SMA 1 813,10 € Plan de relance Niveau 9 prévue depuis 85 jours" at bounding box center [111, 152] width 138 height 43
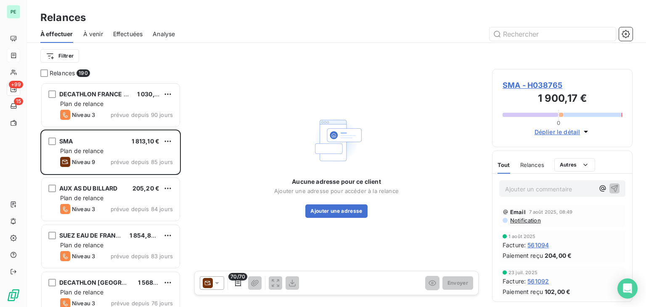
click at [525, 163] on span "Relances" at bounding box center [532, 165] width 24 height 7
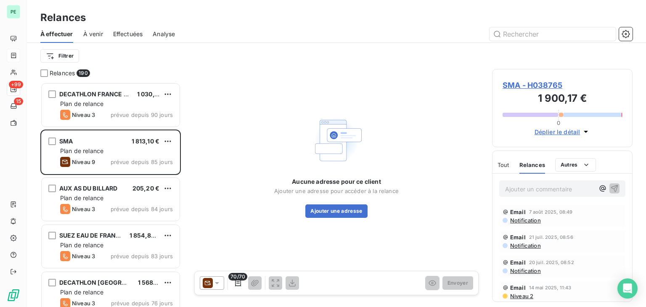
click at [212, 286] on icon at bounding box center [208, 283] width 10 height 10
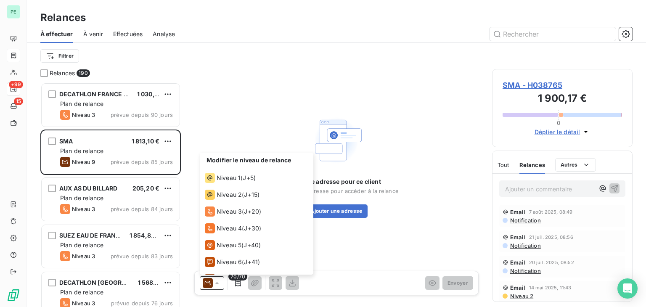
scroll to position [46, 0]
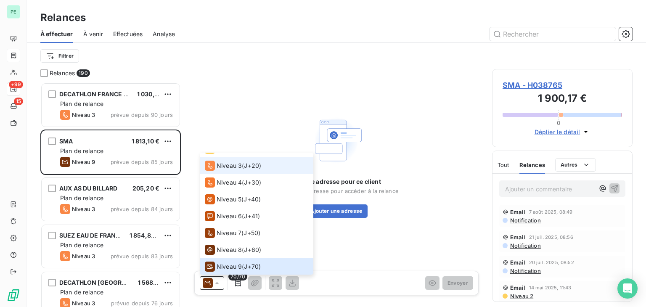
click at [234, 172] on li "Niveau 3 ( J+20 )" at bounding box center [257, 165] width 114 height 17
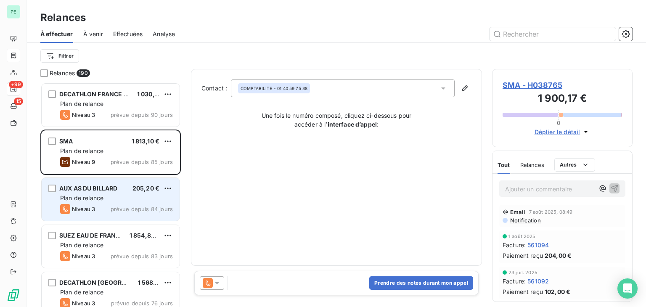
click at [146, 187] on span "205,20 €" at bounding box center [146, 188] width 27 height 7
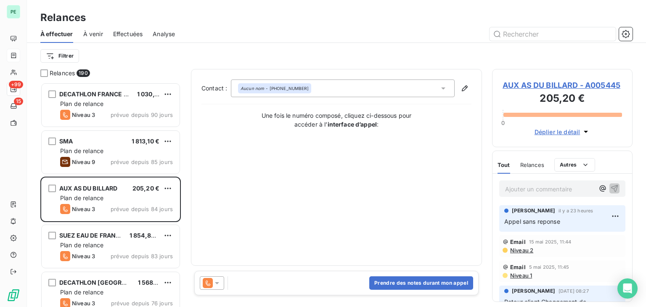
click at [520, 254] on span "Niveau 2" at bounding box center [521, 250] width 24 height 7
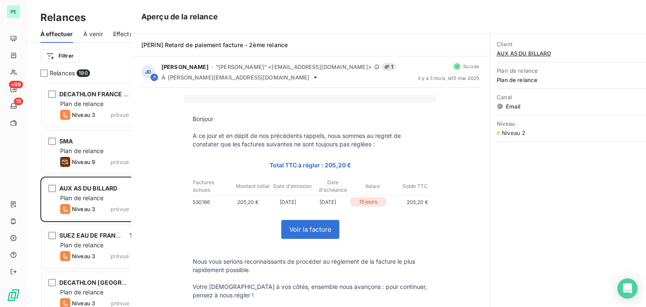
scroll to position [218, 134]
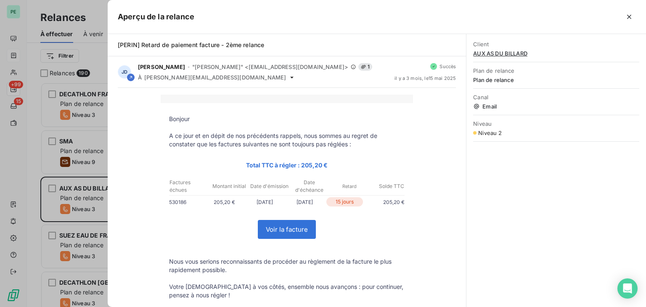
click at [89, 172] on div at bounding box center [323, 153] width 646 height 307
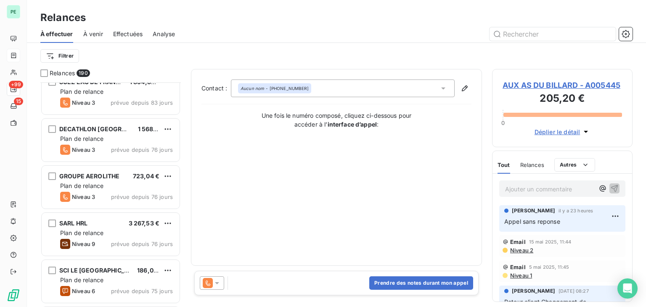
scroll to position [168, 0]
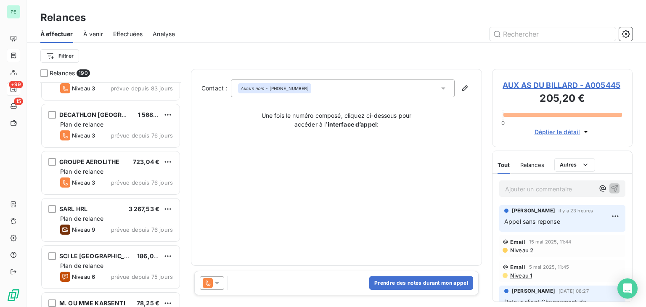
click at [90, 171] on span "Plan de relance" at bounding box center [81, 171] width 43 height 7
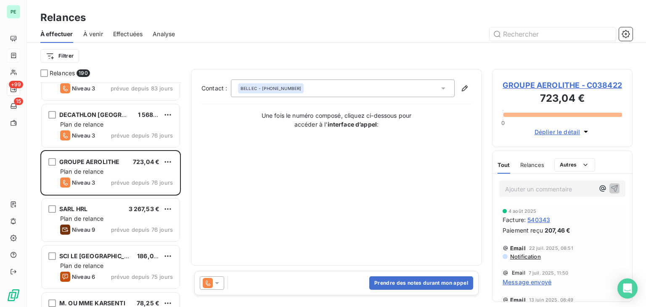
click at [524, 168] on span "Relances" at bounding box center [532, 165] width 24 height 7
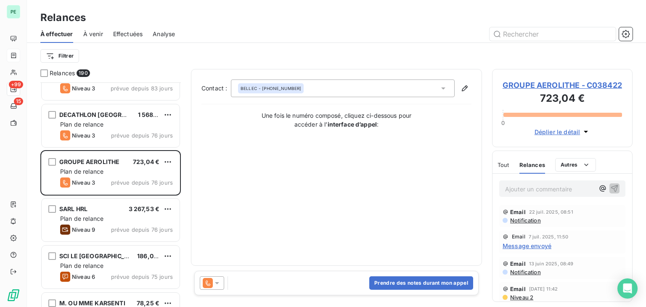
click at [532, 250] on span "Message envoyé" at bounding box center [527, 245] width 49 height 9
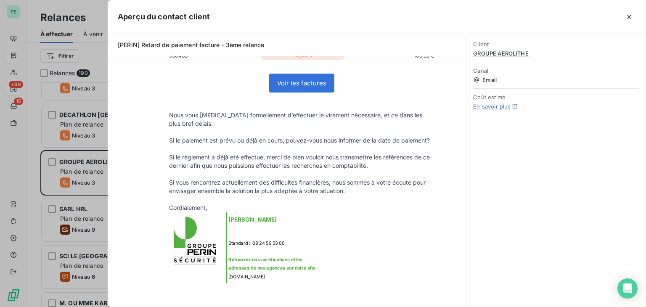
scroll to position [252, 0]
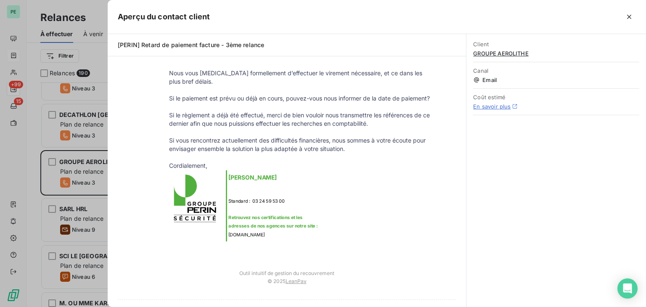
click at [100, 136] on div at bounding box center [323, 153] width 646 height 307
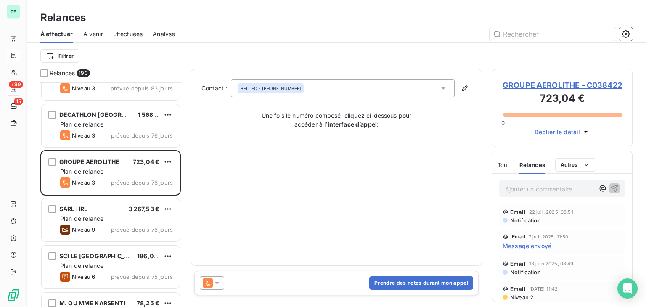
click at [217, 280] on icon at bounding box center [217, 283] width 8 height 8
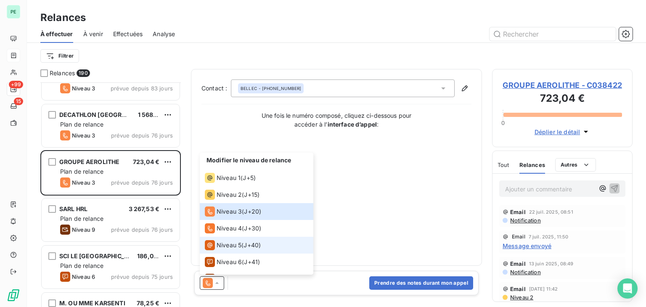
click at [245, 243] on span "J+40 )" at bounding box center [252, 245] width 17 height 8
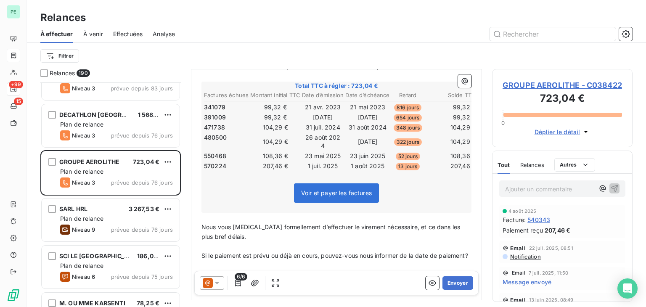
scroll to position [126, 0]
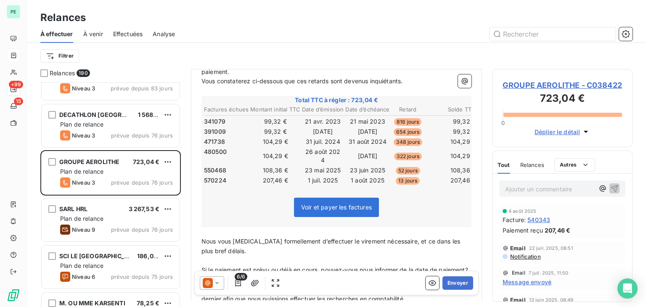
click at [218, 281] on icon at bounding box center [217, 283] width 8 height 8
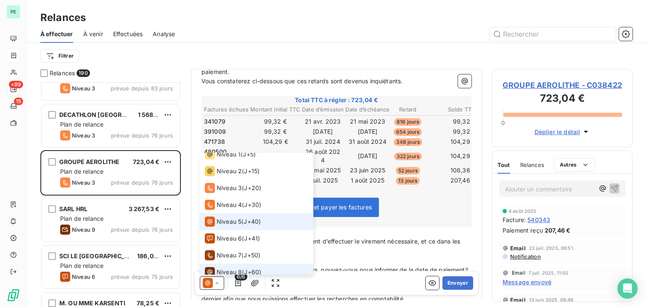
scroll to position [46, 0]
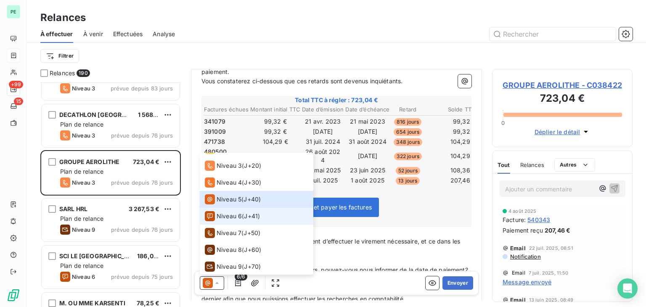
click at [238, 219] on span "Niveau 6" at bounding box center [229, 216] width 25 height 8
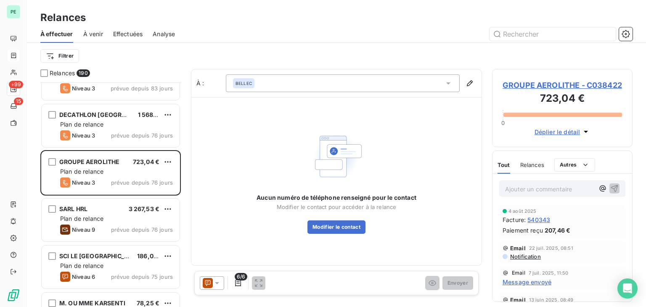
click at [448, 85] on icon at bounding box center [448, 83] width 8 height 8
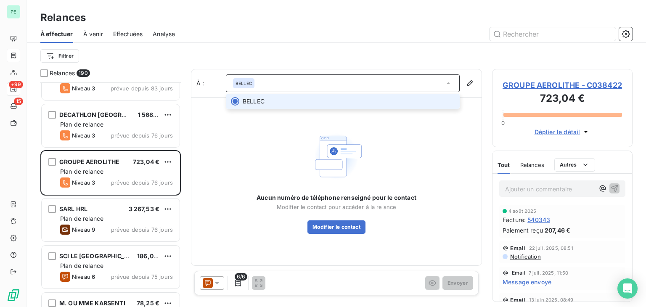
click at [448, 85] on icon at bounding box center [448, 83] width 8 height 8
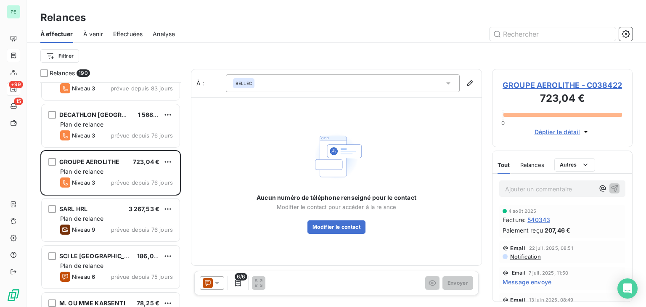
click at [557, 89] on span "GROUPE AEROLITHE - C038422" at bounding box center [562, 85] width 119 height 11
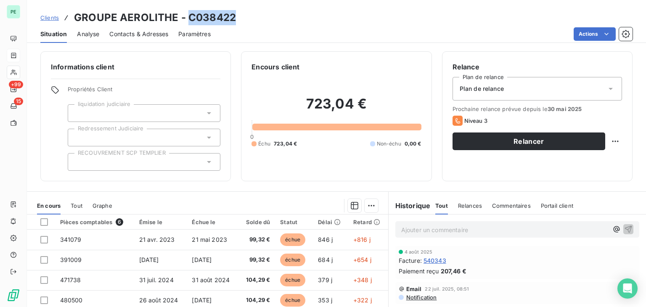
drag, startPoint x: 218, startPoint y: 19, endPoint x: 189, endPoint y: 22, distance: 29.7
click at [189, 22] on div "Clients GROUPE AEROLITHE - C038422" at bounding box center [336, 17] width 619 height 15
copy h3 "C038422"
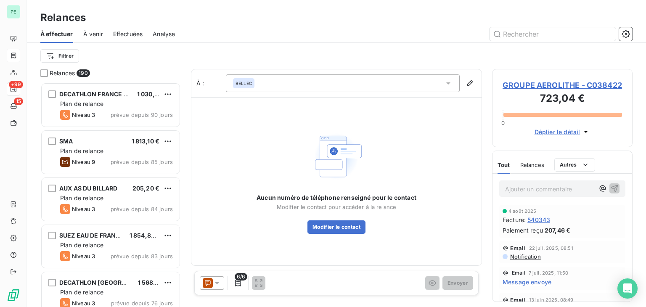
scroll to position [218, 134]
click at [216, 281] on icon at bounding box center [217, 283] width 8 height 8
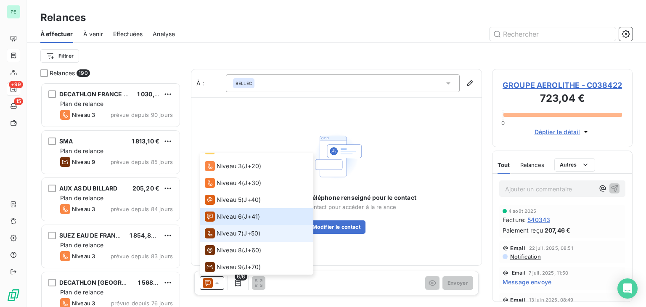
scroll to position [46, 0]
click at [238, 235] on span "Niveau 7" at bounding box center [229, 233] width 25 height 8
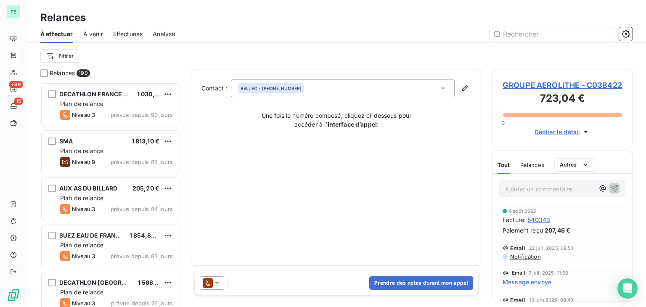
click at [219, 283] on icon at bounding box center [217, 283] width 8 height 8
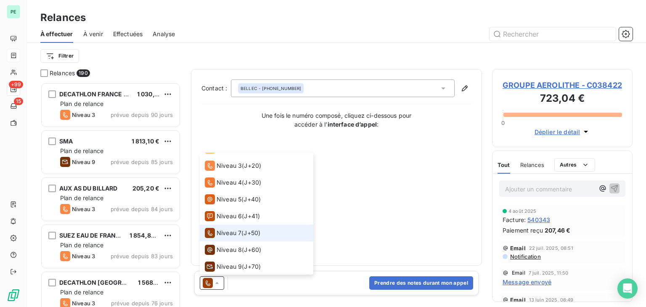
click at [236, 240] on li "Niveau 7 ( J+50 )" at bounding box center [257, 233] width 114 height 17
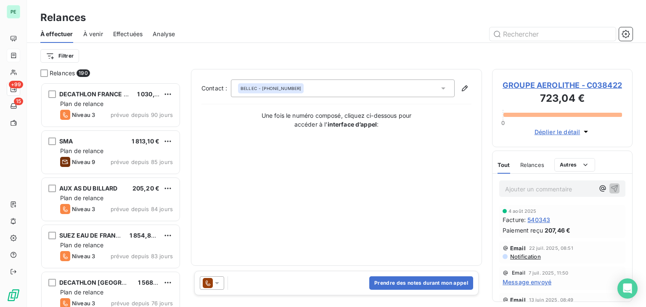
click at [210, 283] on icon at bounding box center [208, 283] width 10 height 10
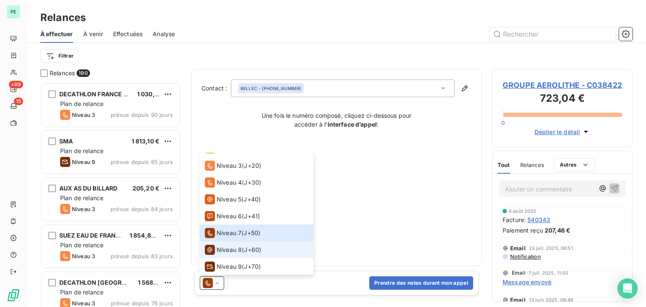
click at [228, 249] on span "Niveau 8" at bounding box center [229, 250] width 25 height 8
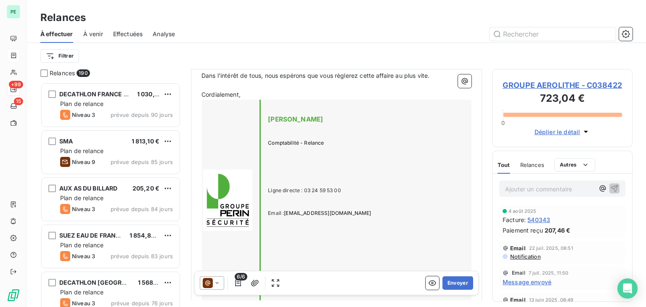
scroll to position [421, 0]
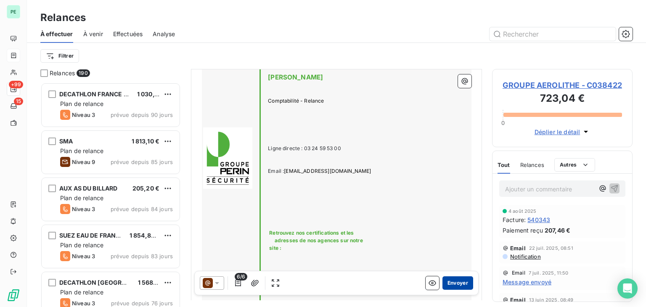
click at [457, 285] on button "Envoyer" at bounding box center [458, 282] width 31 height 13
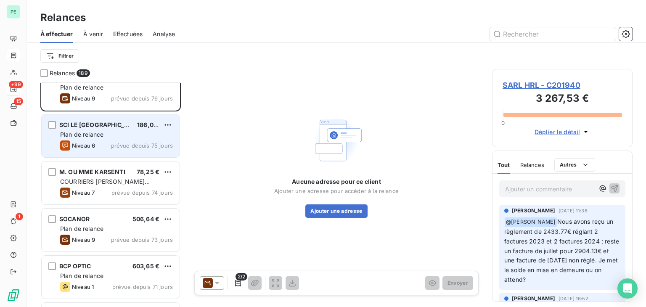
click at [108, 132] on div "Plan de relance" at bounding box center [116, 134] width 113 height 8
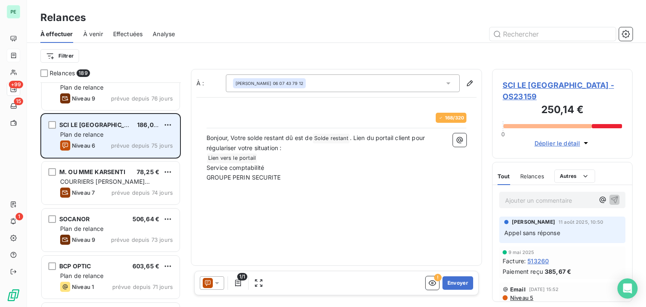
scroll to position [218, 134]
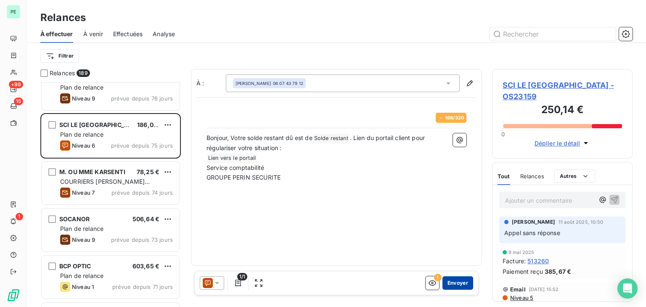
click at [462, 284] on button "Envoyer" at bounding box center [458, 282] width 31 height 13
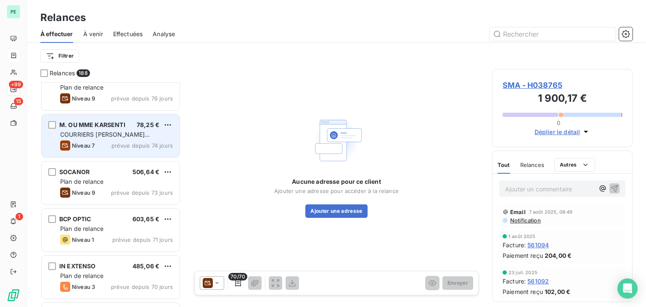
scroll to position [210, 0]
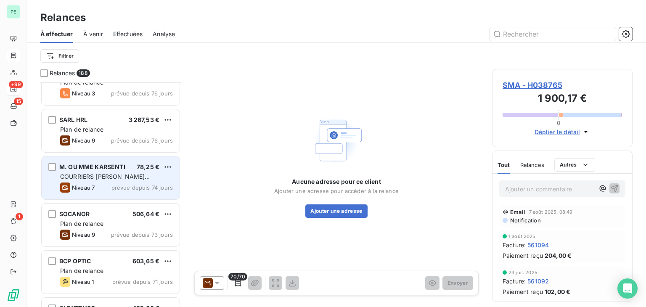
click at [121, 183] on div "Niveau 7 prévue depuis 74 jours" at bounding box center [116, 188] width 113 height 10
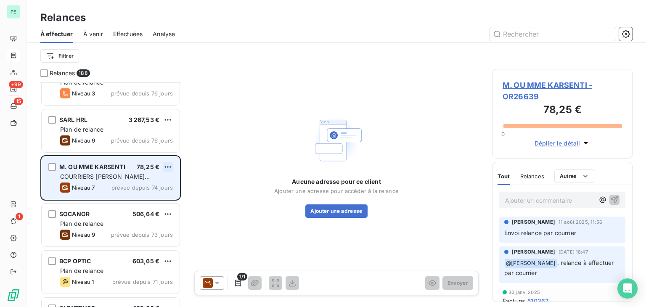
click at [170, 164] on html "PE +99 15 1 Relances À effectuer À venir Effectuées Analyse Filtrer Relances 18…" at bounding box center [323, 153] width 646 height 307
click at [161, 183] on div "Replanifier cette action" at bounding box center [131, 183] width 75 height 13
select select "7"
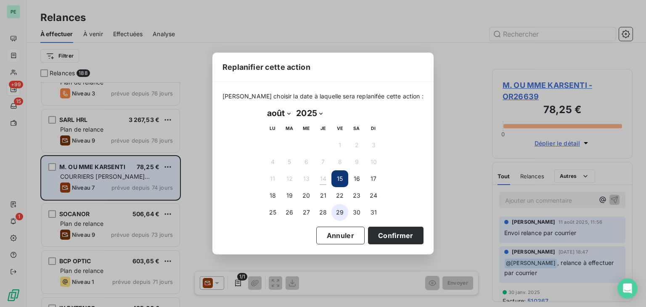
click at [340, 213] on button "29" at bounding box center [339, 212] width 17 height 17
click at [368, 230] on button "Confirmer" at bounding box center [396, 236] width 56 height 18
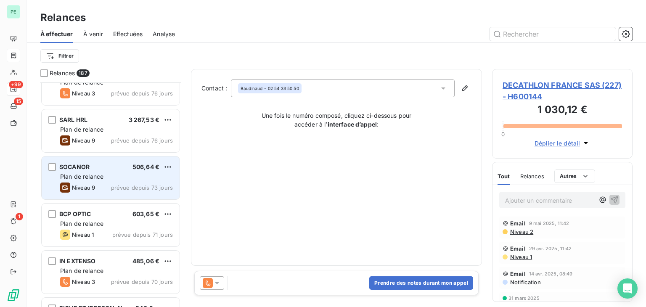
click at [113, 184] on span "prévue depuis 73 jours" at bounding box center [142, 187] width 62 height 7
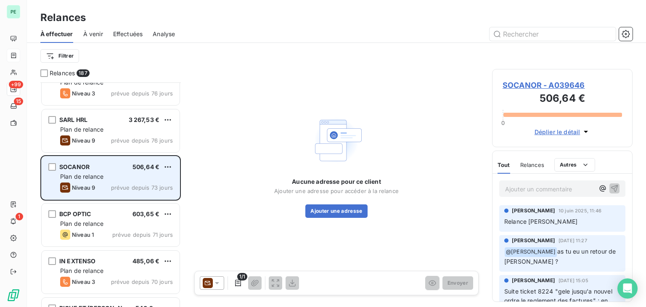
scroll to position [252, 0]
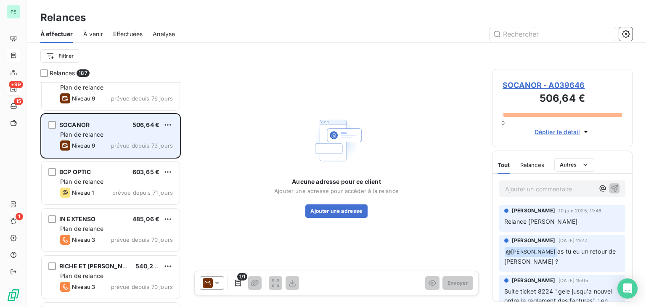
click at [113, 183] on div "Plan de relance" at bounding box center [116, 182] width 113 height 8
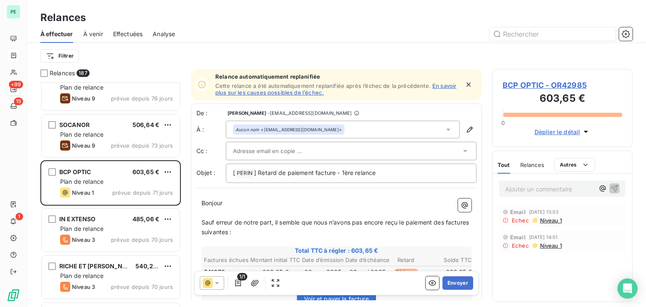
click at [517, 84] on span "BCP OPTIC - OR42985" at bounding box center [562, 85] width 119 height 11
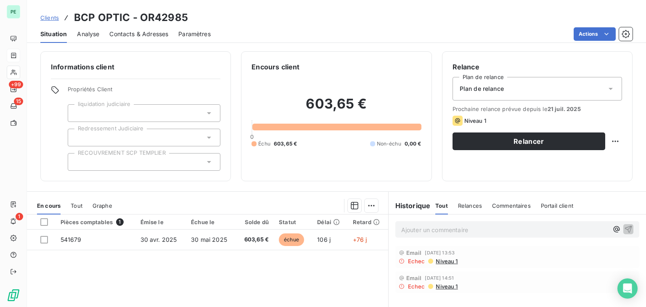
click at [146, 34] on span "Contacts & Adresses" at bounding box center [138, 34] width 59 height 8
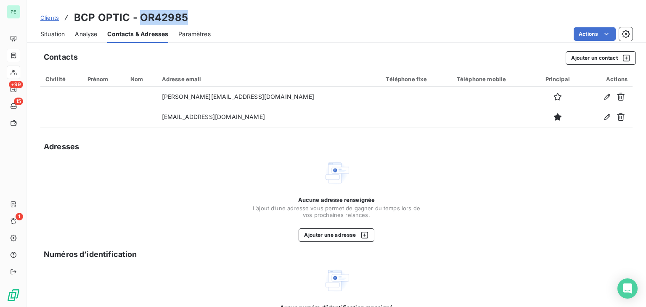
drag, startPoint x: 141, startPoint y: 19, endPoint x: 197, endPoint y: 19, distance: 56.0
click at [197, 19] on div "Clients BCP OPTIC - OR42985" at bounding box center [336, 17] width 619 height 15
copy h3 "OR42985"
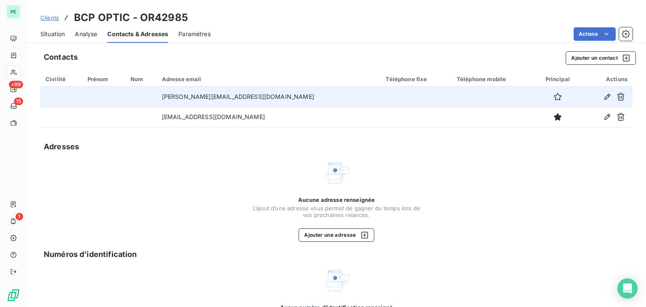
click at [321, 99] on td "baptiste.piazza@kris-group.com" at bounding box center [269, 97] width 224 height 20
click at [554, 99] on icon "button" at bounding box center [558, 97] width 8 height 8
click at [604, 98] on icon "button" at bounding box center [607, 97] width 8 height 8
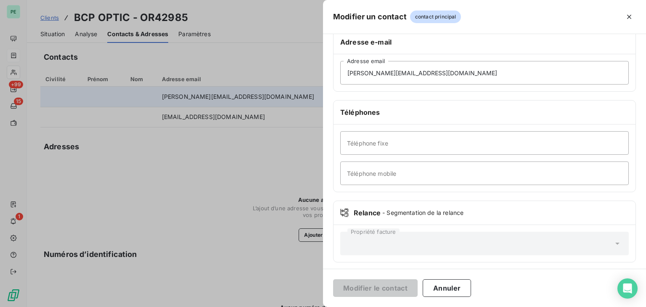
scroll to position [148, 0]
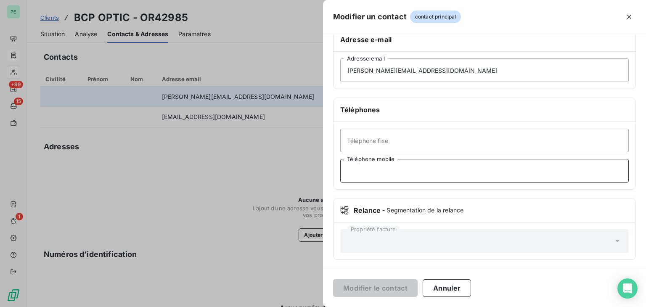
click at [390, 166] on input "Téléphone mobile" at bounding box center [484, 171] width 289 height 24
paste input "06 61 38 01 23"
type input "06 61 38 01 23"
click at [377, 284] on button "Modifier le contact" at bounding box center [375, 288] width 85 height 18
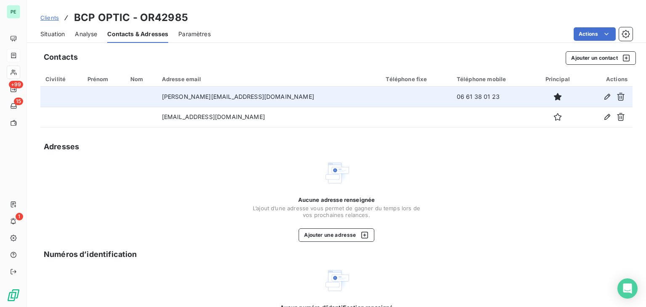
click at [53, 35] on span "Situation" at bounding box center [52, 34] width 24 height 8
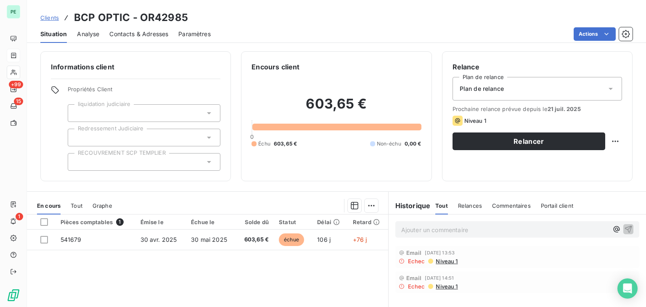
click at [440, 260] on span "Niveau 1" at bounding box center [446, 261] width 23 height 7
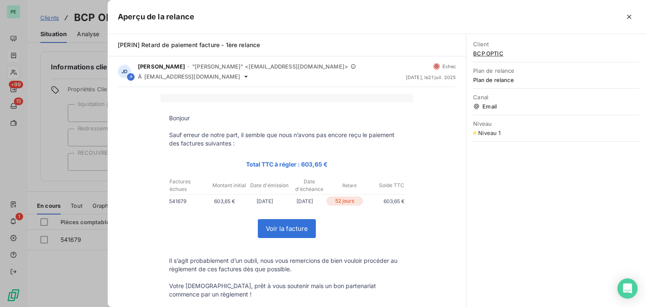
click at [102, 162] on div at bounding box center [323, 153] width 646 height 307
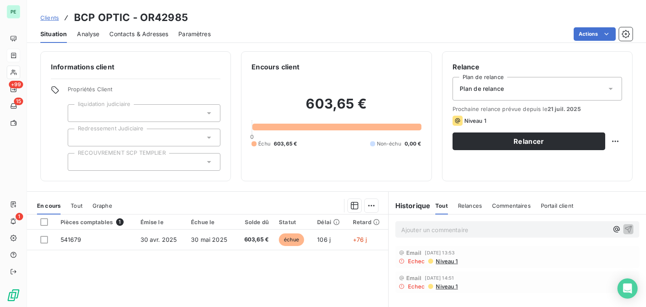
click at [450, 286] on span "Niveau 1" at bounding box center [446, 286] width 23 height 7
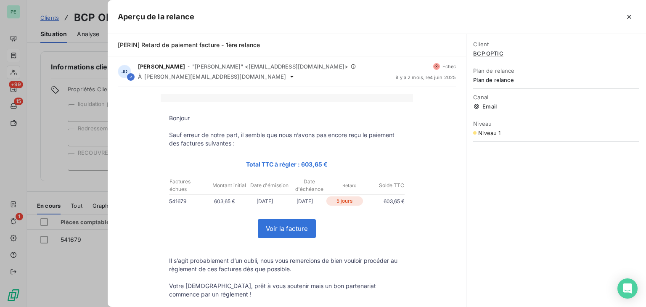
click at [90, 148] on div at bounding box center [323, 153] width 646 height 307
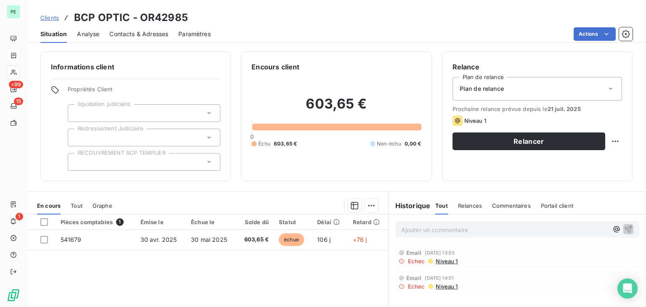
click at [534, 96] on div "Plan de relance" at bounding box center [538, 89] width 170 height 24
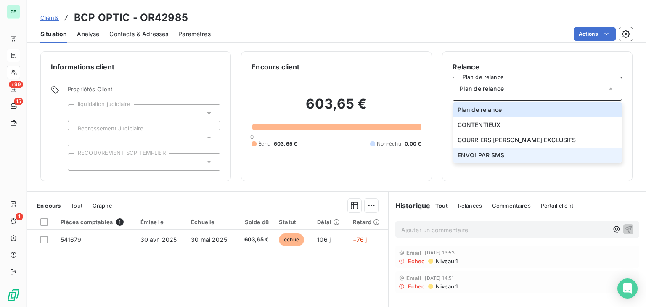
click at [492, 152] on span "ENVOI PAR SMS" at bounding box center [481, 155] width 47 height 8
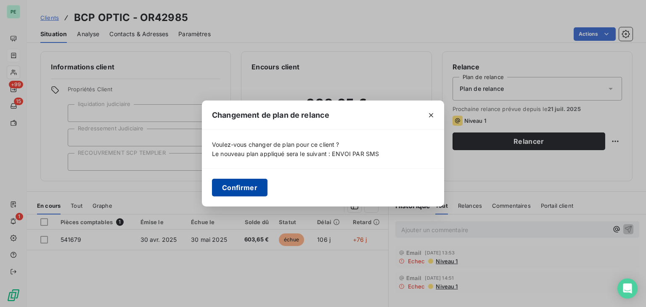
click at [261, 183] on button "Confirmer" at bounding box center [240, 188] width 56 height 18
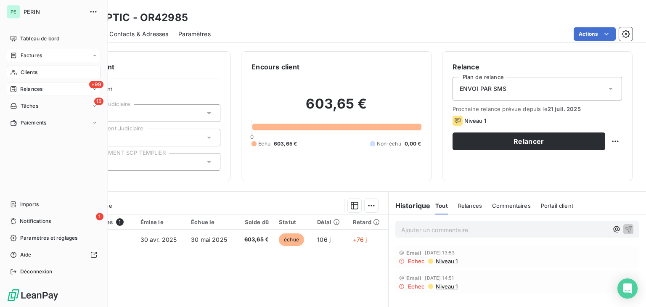
click at [31, 86] on span "Relances" at bounding box center [31, 89] width 22 height 8
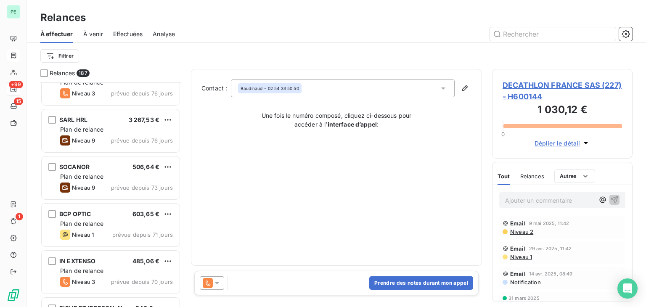
scroll to position [252, 0]
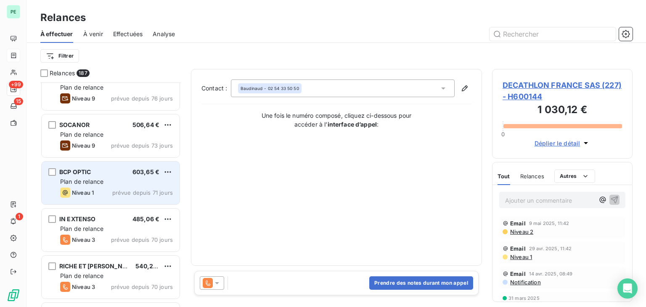
click at [130, 164] on div "BCP OPTIC 603,65 € Plan de relance Niveau 1 prévue depuis 71 jours" at bounding box center [111, 183] width 138 height 43
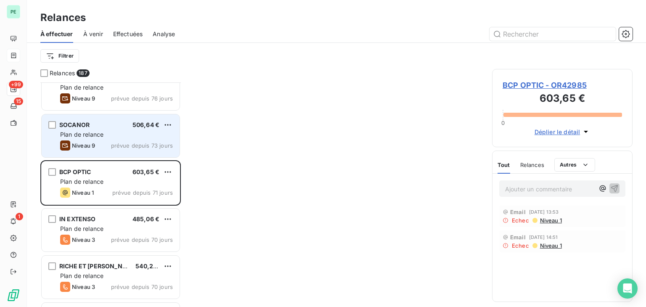
click at [129, 143] on span "prévue depuis 73 jours" at bounding box center [142, 145] width 62 height 7
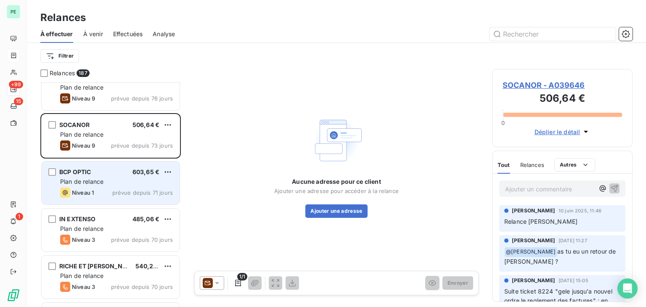
click at [123, 180] on div "Plan de relance" at bounding box center [116, 182] width 113 height 8
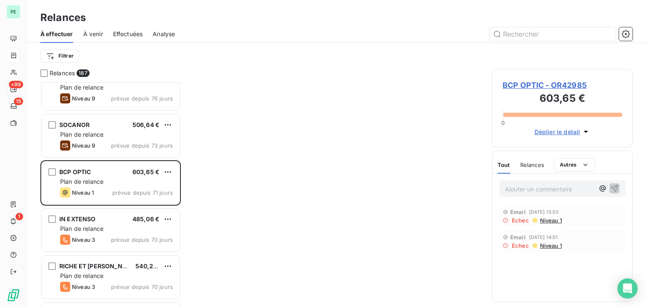
click at [554, 85] on span "BCP OPTIC - OR42985" at bounding box center [562, 85] width 119 height 11
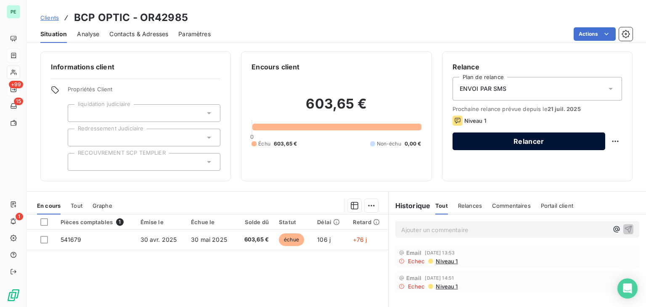
click at [508, 142] on button "Relancer" at bounding box center [529, 142] width 153 height 18
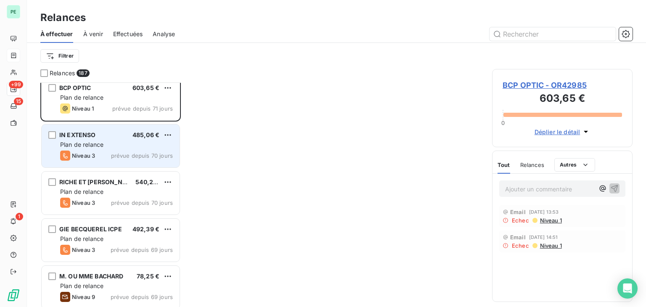
scroll to position [294, 0]
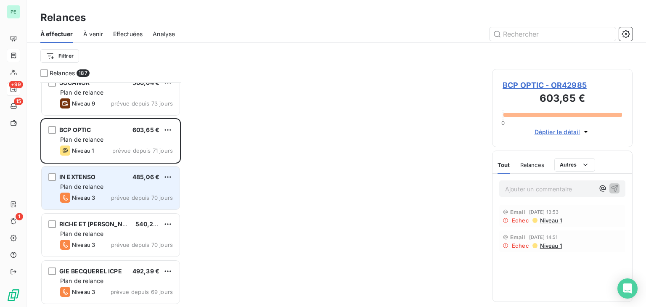
click at [115, 176] on div "IN EXTENSO 485,06 €" at bounding box center [116, 177] width 113 height 8
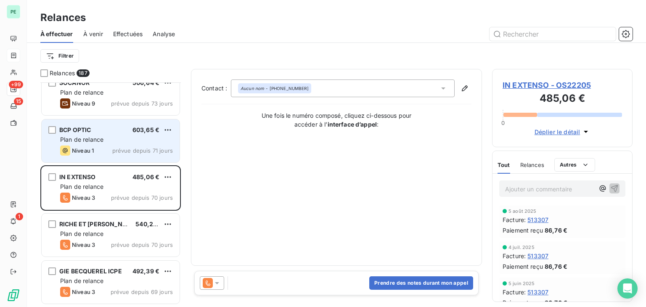
click at [121, 152] on span "prévue depuis 71 jours" at bounding box center [142, 150] width 61 height 7
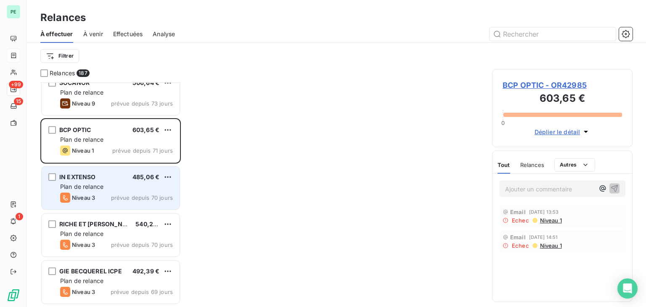
click at [92, 178] on span "IN EXTENSO" at bounding box center [77, 176] width 37 height 7
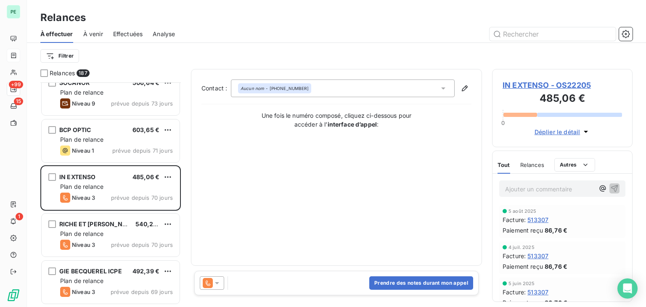
click at [523, 80] on span "IN EXTENSO - OS22205" at bounding box center [562, 85] width 119 height 11
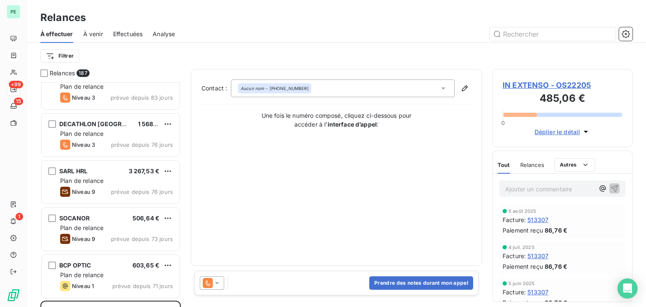
scroll to position [210, 0]
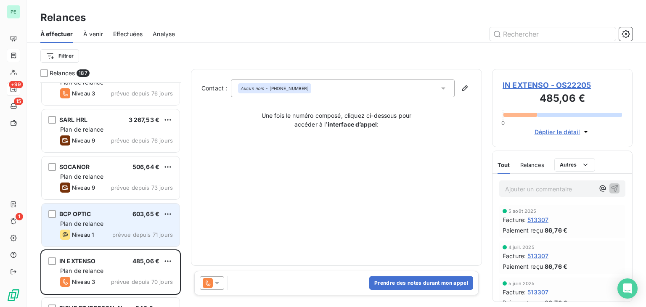
click at [119, 212] on div "BCP OPTIC 603,65 €" at bounding box center [116, 214] width 113 height 8
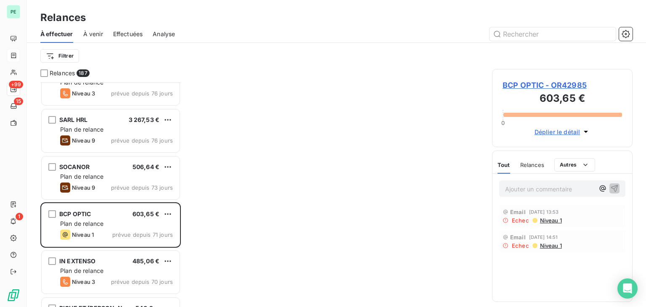
click at [565, 86] on span "BCP OPTIC - OR42985" at bounding box center [562, 85] width 119 height 11
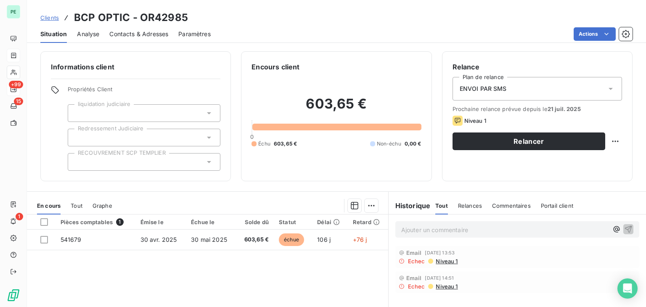
click at [509, 88] on div "ENVOI PAR SMS" at bounding box center [538, 89] width 170 height 24
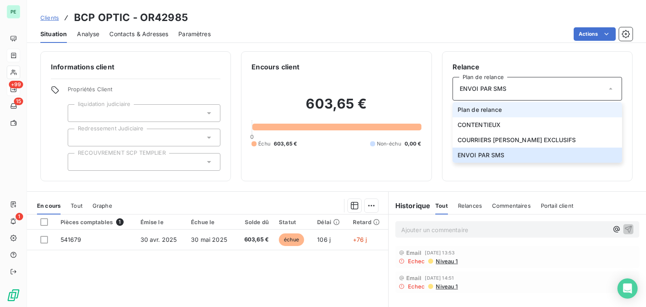
click at [494, 110] on span "Plan de relance" at bounding box center [480, 110] width 44 height 8
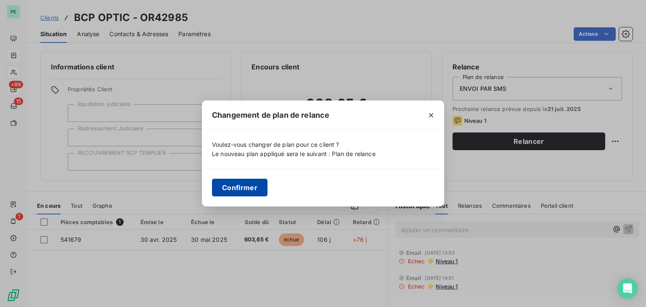
click at [235, 188] on button "Confirmer" at bounding box center [240, 188] width 56 height 18
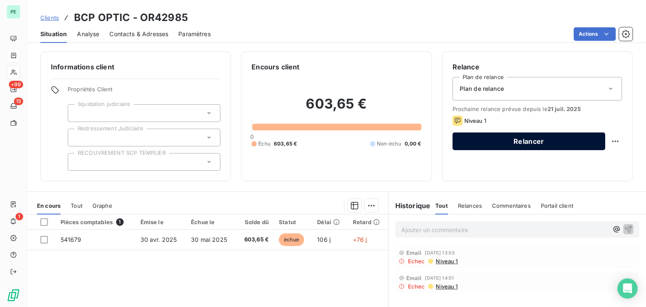
click at [492, 141] on button "Relancer" at bounding box center [529, 142] width 153 height 18
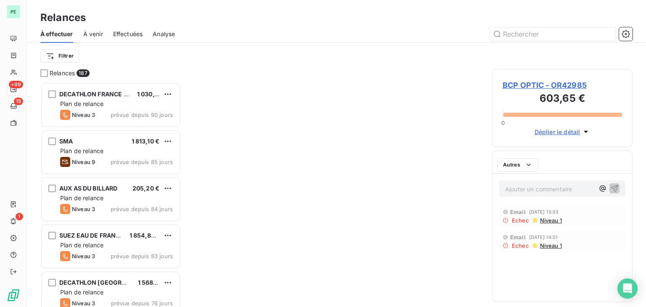
scroll to position [218, 134]
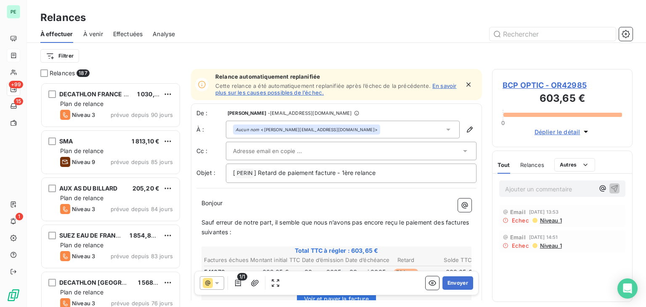
click at [219, 285] on icon at bounding box center [217, 283] width 8 height 8
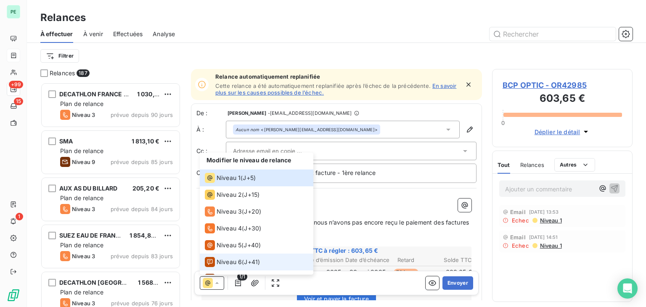
click at [237, 259] on span "Niveau 6" at bounding box center [229, 262] width 25 height 8
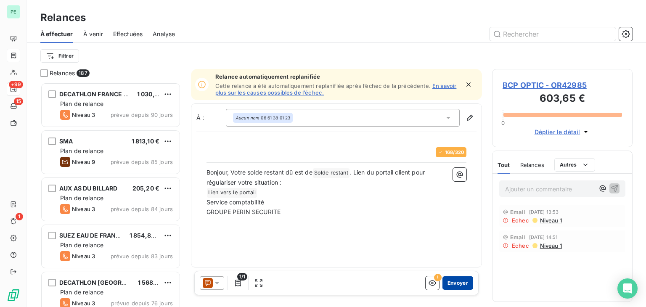
click at [453, 280] on button "Envoyer" at bounding box center [458, 282] width 31 height 13
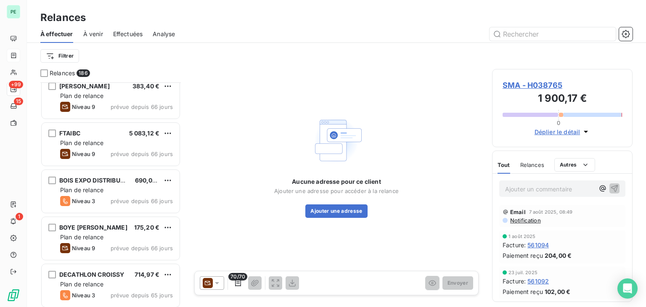
scroll to position [547, 0]
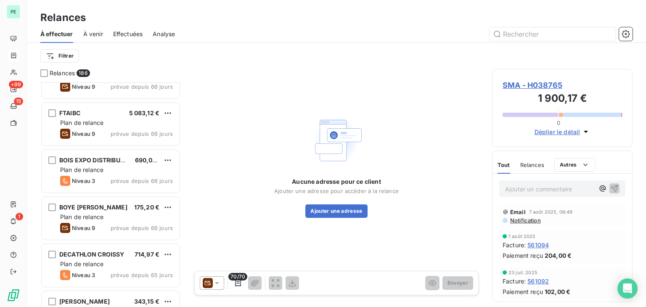
click at [168, 32] on span "Analyse" at bounding box center [164, 34] width 22 height 8
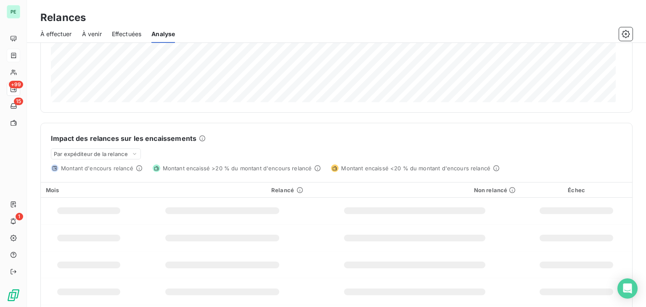
scroll to position [158, 0]
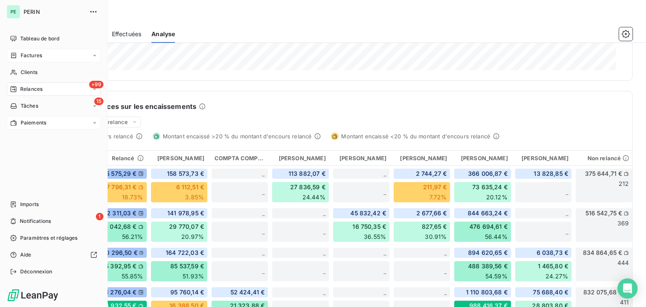
click at [30, 122] on span "Paiements" at bounding box center [34, 123] width 26 height 8
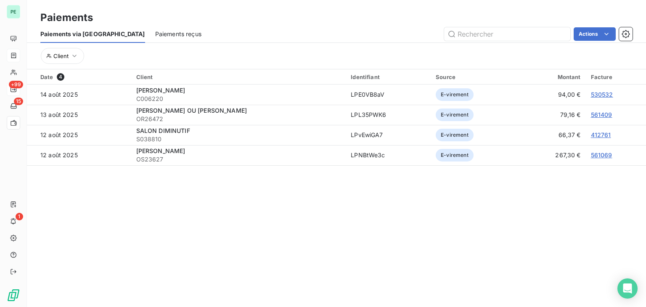
click at [155, 35] on span "Paiements reçus" at bounding box center [178, 34] width 46 height 8
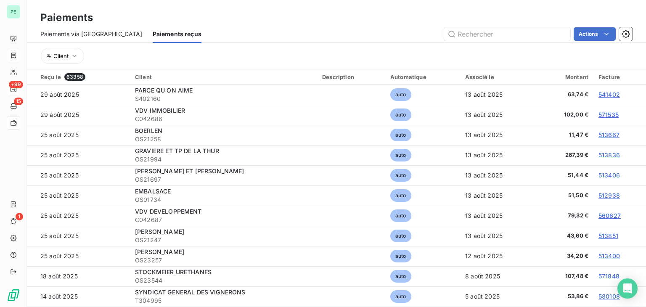
click at [72, 32] on span "Paiements via le Portail" at bounding box center [91, 34] width 102 height 8
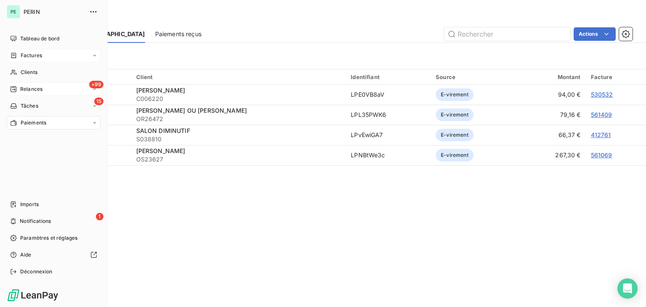
click at [19, 58] on div "Factures" at bounding box center [26, 56] width 32 height 8
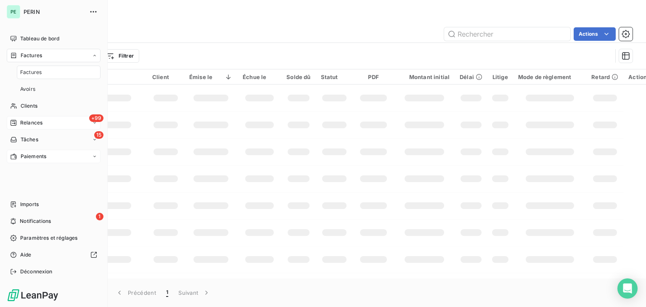
click at [25, 46] on nav "Tableau de bord Factures Factures Avoirs Clients +99 Relances 15 Tâches Paiemen…" at bounding box center [54, 97] width 94 height 131
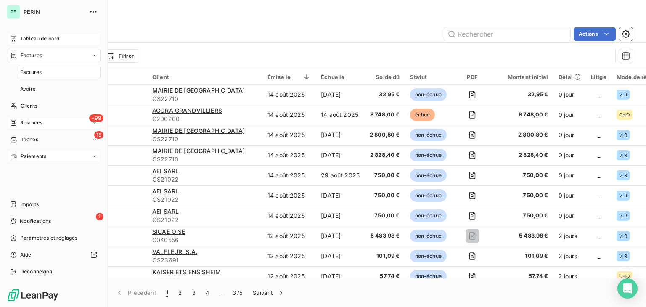
click at [26, 42] on div "Tableau de bord" at bounding box center [54, 38] width 94 height 13
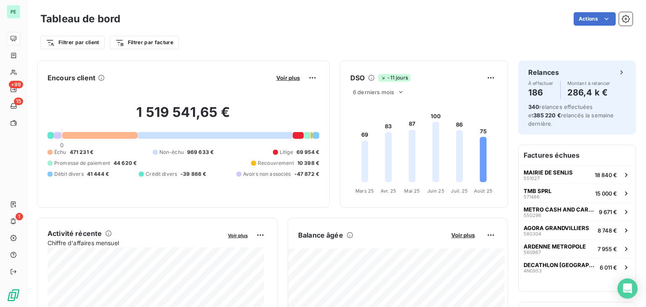
click at [299, 178] on div "1 519 541,65 € 0 Échu 471 231 € Non-échu 969 633 € Litige 69 954 € Promesse de …" at bounding box center [184, 141] width 272 height 113
click at [298, 175] on span "-47 872 €" at bounding box center [306, 174] width 25 height 8
click at [289, 73] on div "Voir plus" at bounding box center [296, 77] width 45 height 13
click at [287, 74] on span "Voir plus" at bounding box center [288, 77] width 24 height 7
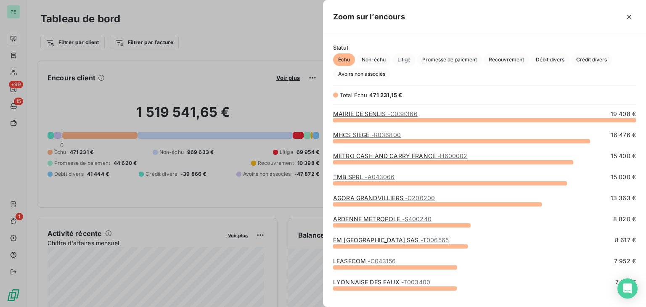
scroll to position [180, 316]
click at [375, 78] on span "Avoirs non associés" at bounding box center [361, 74] width 57 height 13
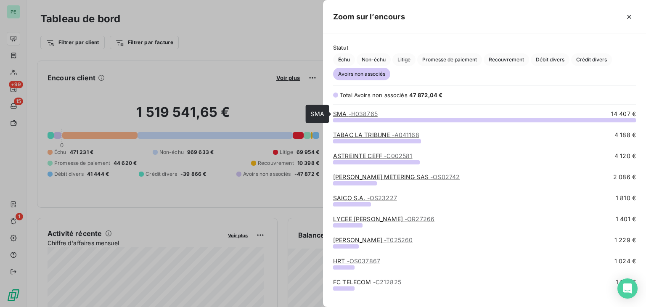
click at [372, 113] on span "- H038765" at bounding box center [363, 113] width 29 height 7
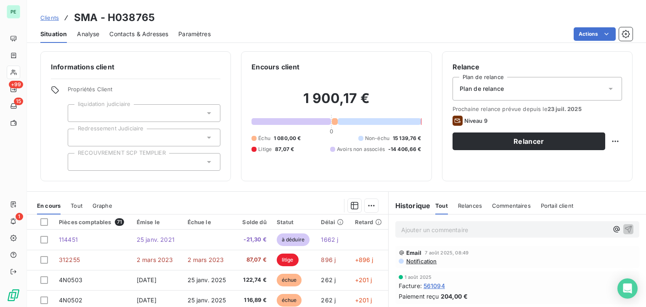
click at [95, 30] on span "Analyse" at bounding box center [88, 34] width 22 height 8
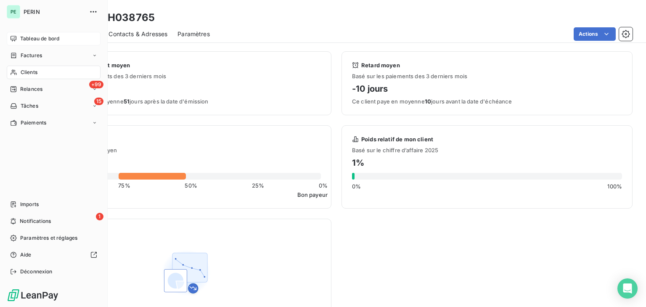
click at [15, 41] on icon at bounding box center [13, 38] width 7 height 7
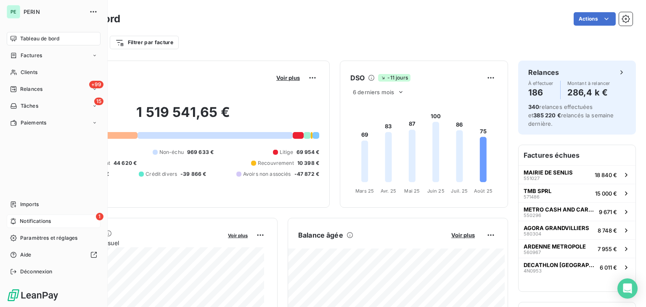
click at [71, 222] on div "1 Notifications" at bounding box center [54, 221] width 94 height 13
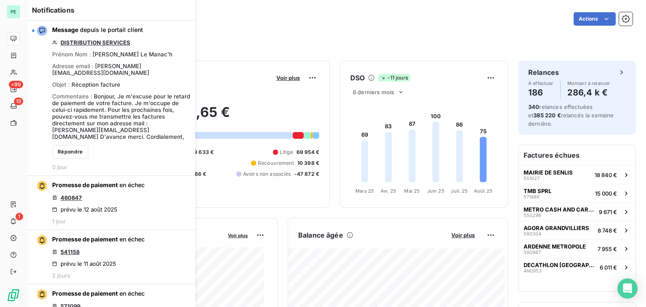
click at [236, 28] on div "Filtrer par client Filtrer par facture" at bounding box center [336, 39] width 592 height 23
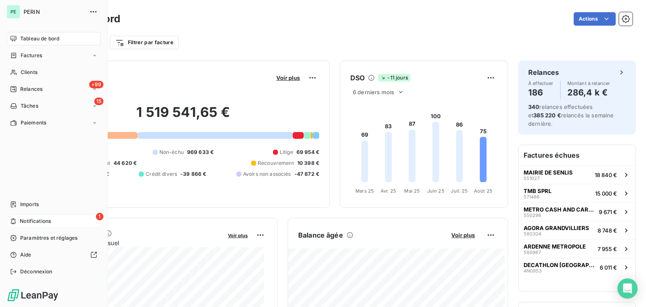
click at [26, 218] on span "Notifications" at bounding box center [35, 221] width 31 height 8
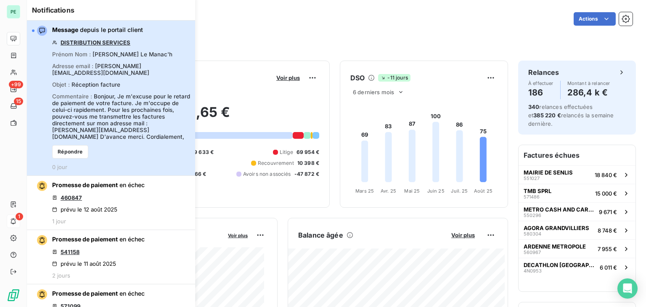
click at [168, 138] on div "Message depuis le portail client DISTRIBUTION SERVICES Prénom Nom : [PERSON_NAM…" at bounding box center [121, 98] width 138 height 145
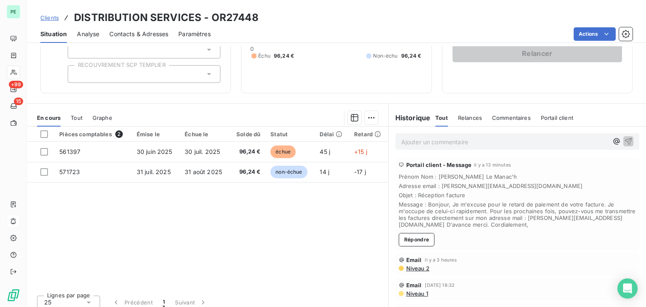
scroll to position [94, 0]
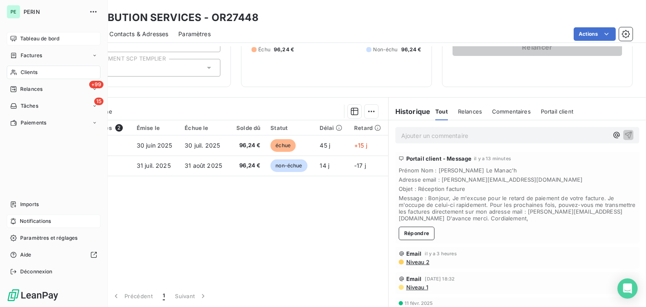
click at [23, 40] on span "Tableau de bord" at bounding box center [39, 39] width 39 height 8
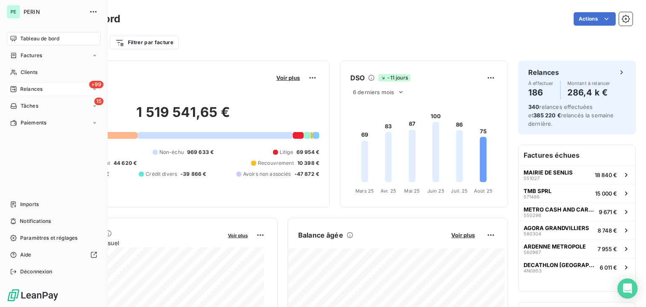
click at [37, 90] on span "Relances" at bounding box center [31, 89] width 22 height 8
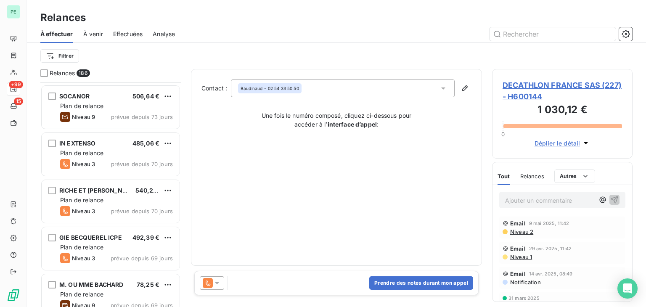
scroll to position [294, 0]
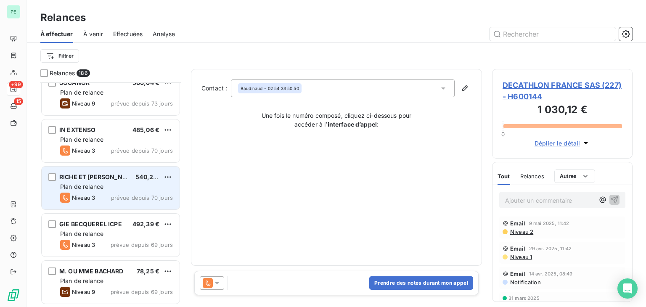
click at [117, 183] on div "Plan de relance" at bounding box center [116, 187] width 113 height 8
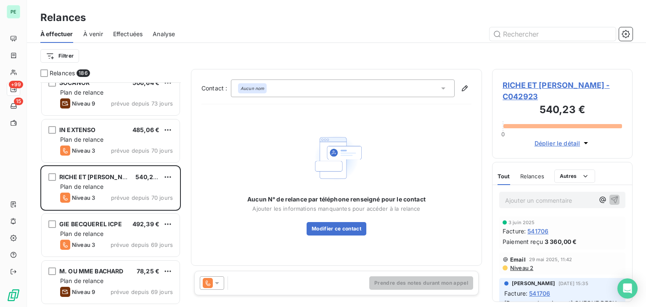
click at [525, 269] on span "Niveau 2" at bounding box center [521, 268] width 24 height 7
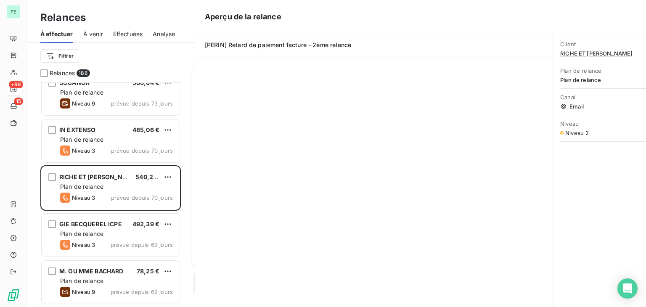
scroll to position [218, 134]
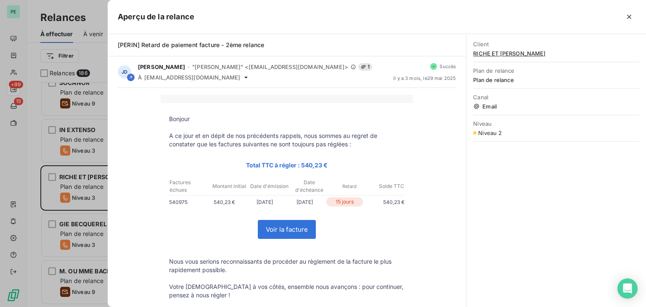
click at [61, 166] on div at bounding box center [323, 153] width 646 height 307
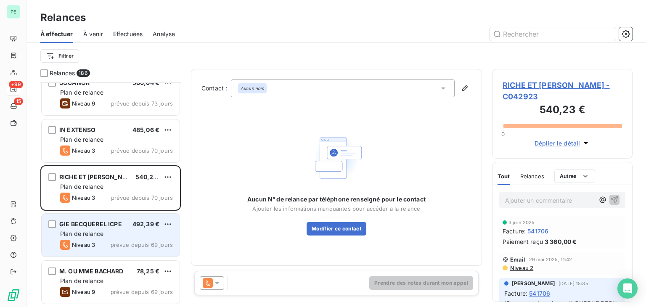
click at [125, 226] on div "GIE BECQUEREL ICPE 492,39 €" at bounding box center [116, 224] width 113 height 8
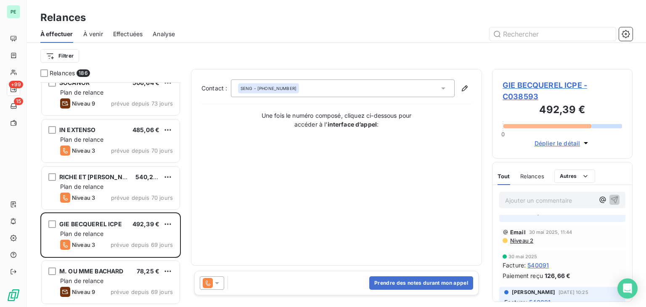
scroll to position [84, 0]
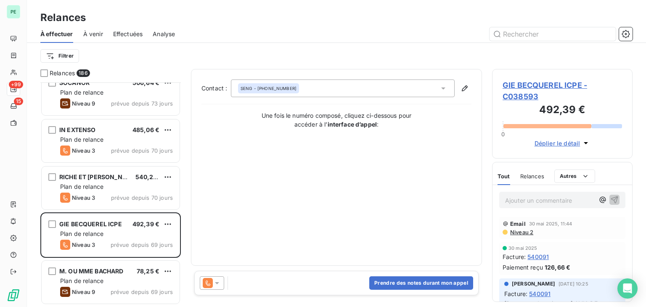
click at [521, 234] on span "Niveau 2" at bounding box center [521, 232] width 24 height 7
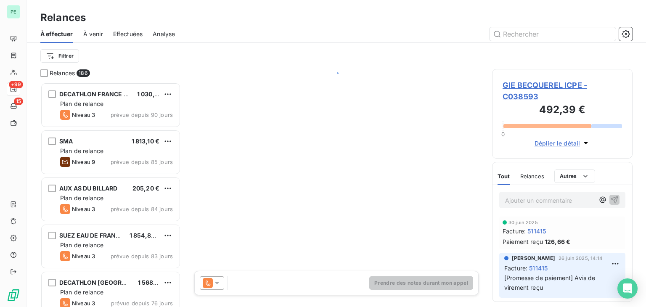
scroll to position [218, 134]
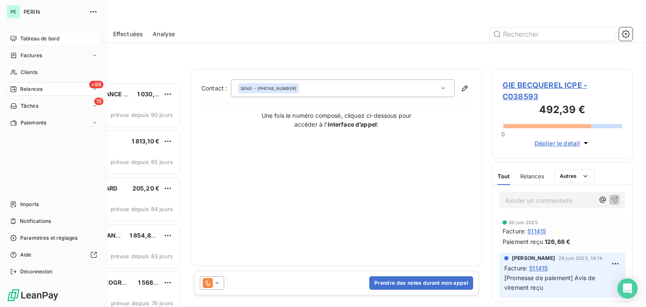
click at [24, 40] on span "Tableau de bord" at bounding box center [39, 39] width 39 height 8
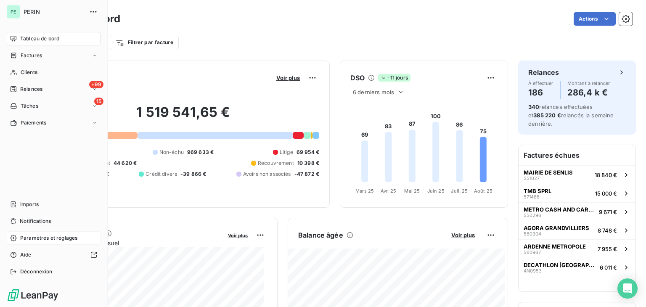
click at [36, 236] on span "Paramètres et réglages" at bounding box center [48, 238] width 57 height 8
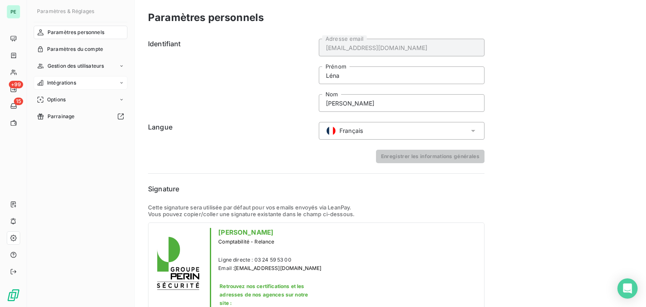
click at [59, 84] on span "Intégrations" at bounding box center [61, 83] width 29 height 8
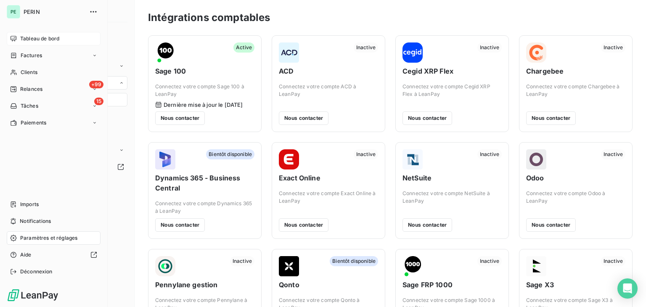
click at [22, 43] on div "Tableau de bord" at bounding box center [54, 38] width 94 height 13
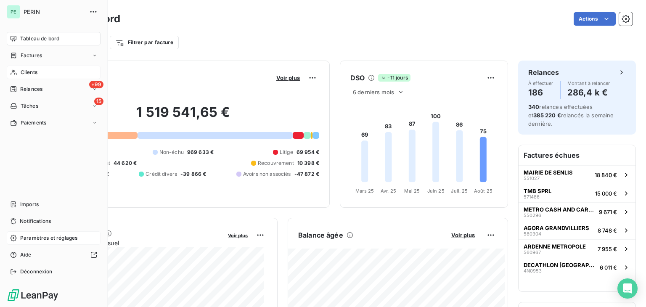
click at [30, 73] on span "Clients" at bounding box center [29, 73] width 17 height 8
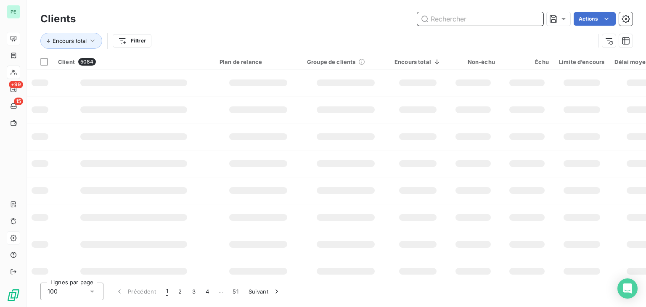
click at [16, 42] on icon at bounding box center [13, 38] width 7 height 7
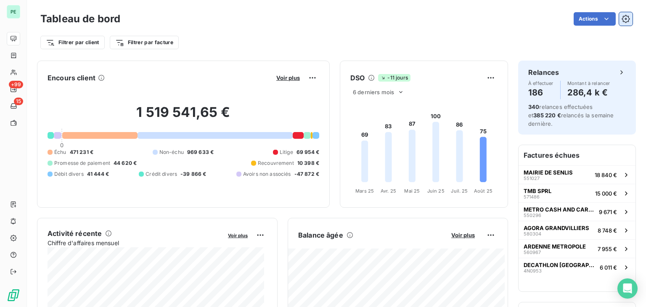
click at [625, 18] on icon "button" at bounding box center [626, 19] width 2 height 2
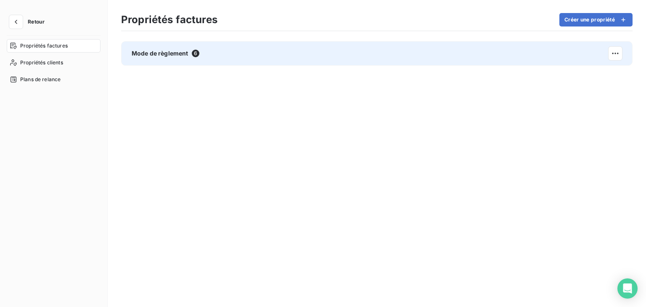
click at [209, 57] on div "Mode de règlement 6" at bounding box center [377, 53] width 512 height 24
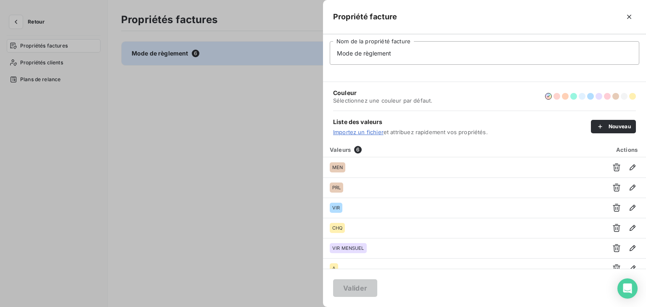
click at [264, 164] on div at bounding box center [323, 153] width 646 height 307
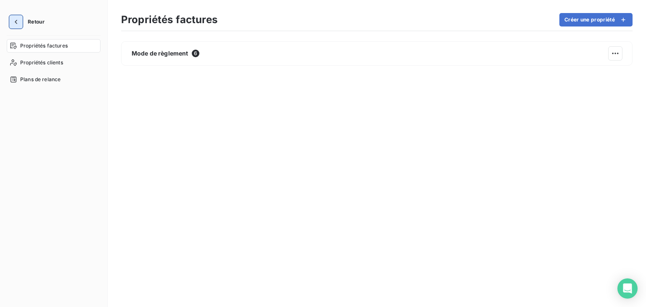
click at [22, 24] on button "button" at bounding box center [15, 21] width 13 height 13
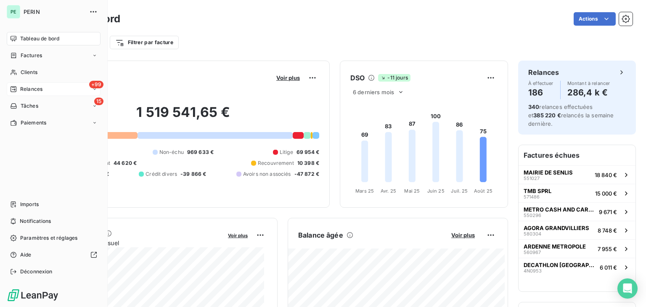
click at [16, 87] on div "Relances" at bounding box center [26, 89] width 32 height 8
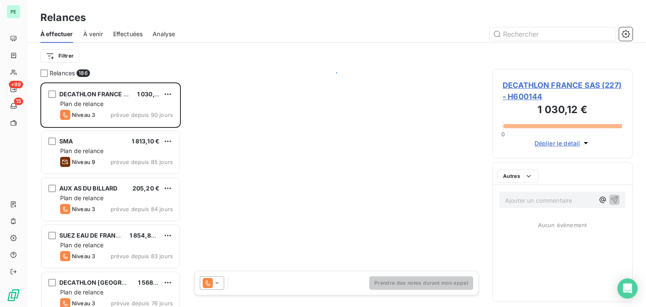
scroll to position [218, 134]
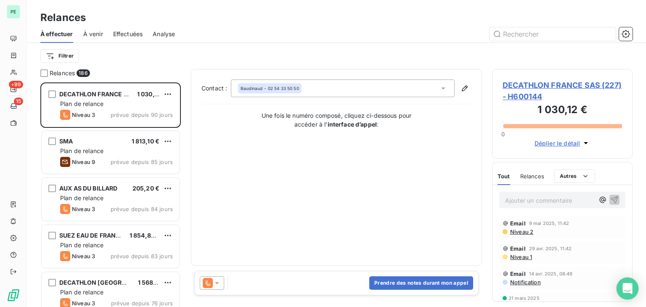
click at [624, 286] on icon "Open Intercom Messenger" at bounding box center [628, 288] width 10 height 11
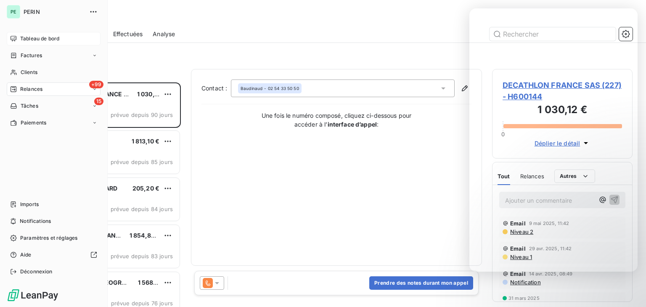
click at [15, 41] on icon at bounding box center [13, 38] width 7 height 7
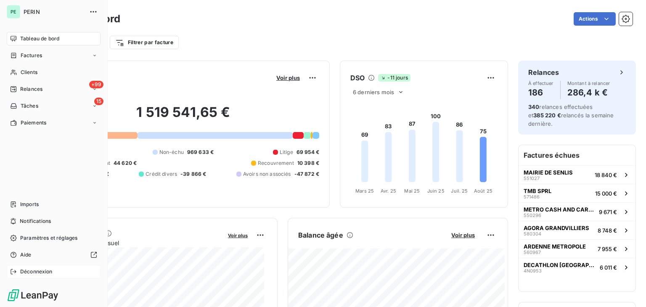
click at [50, 271] on span "Déconnexion" at bounding box center [36, 272] width 32 height 8
